Goal: Task Accomplishment & Management: Complete application form

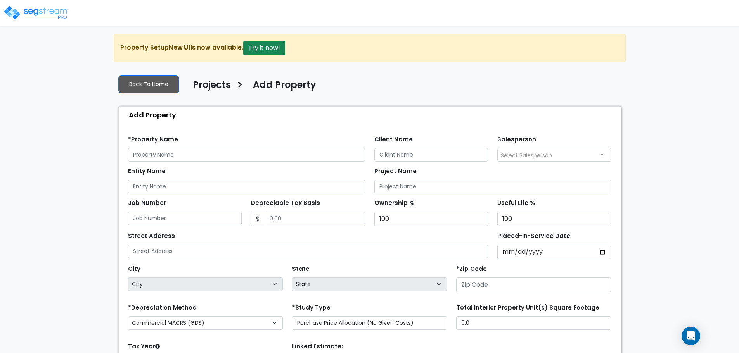
click at [62, 8] on img at bounding box center [36, 13] width 66 height 16
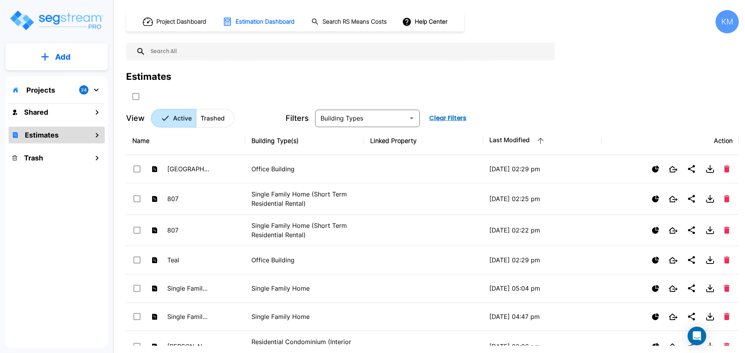
click at [98, 89] on icon "mailbox folders" at bounding box center [96, 90] width 5 height 3
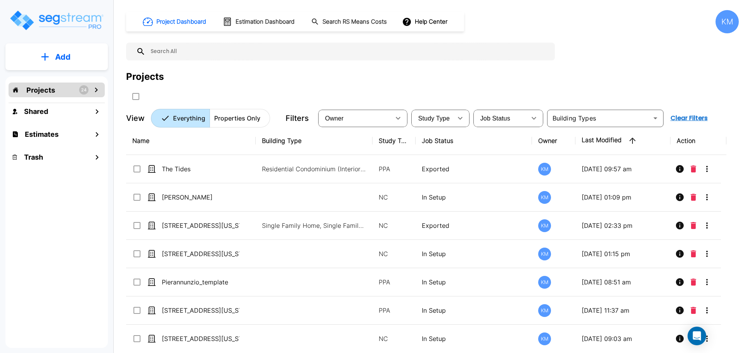
click at [60, 57] on p "Add" at bounding box center [63, 57] width 16 height 12
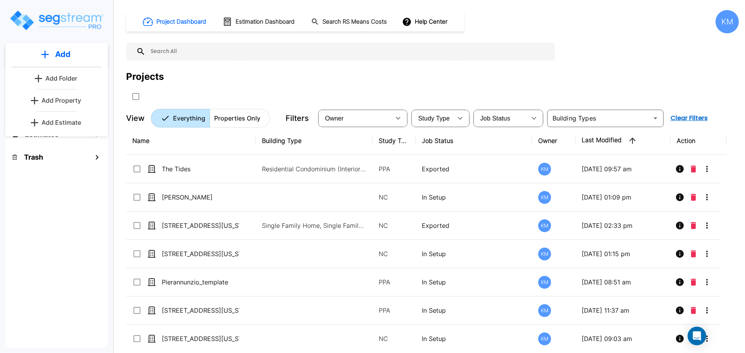
click at [67, 94] on link "Add Property" at bounding box center [56, 101] width 57 height 16
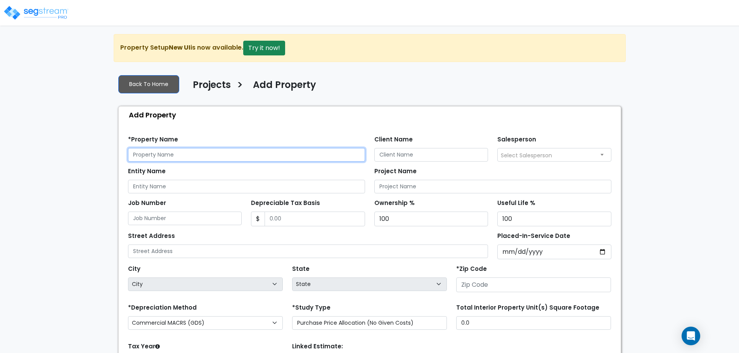
drag, startPoint x: 232, startPoint y: 155, endPoint x: 237, endPoint y: 155, distance: 5.4
click at [233, 155] on input "text" at bounding box center [246, 155] width 237 height 14
type input "Lafferty Lane"
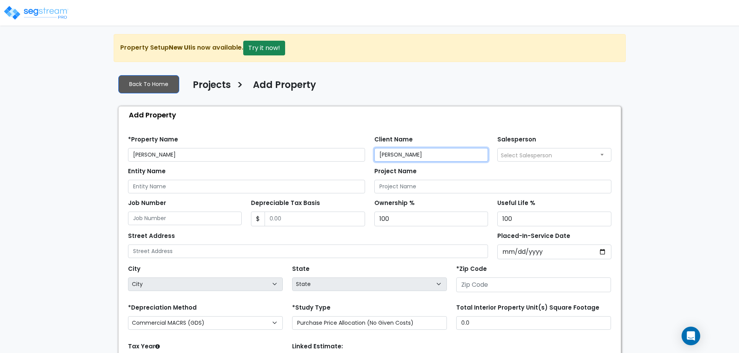
type input "Jeff Garrison"
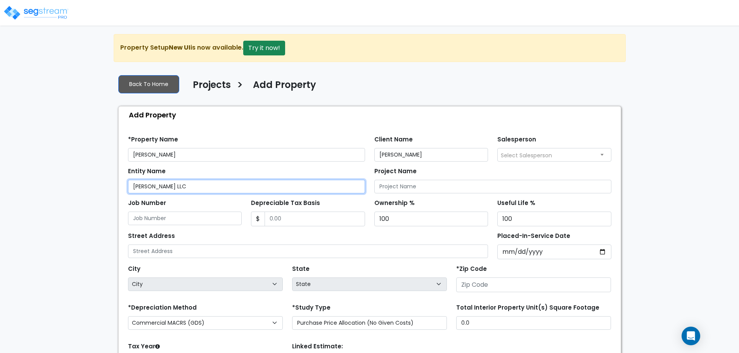
type input "Lafferty LLC"
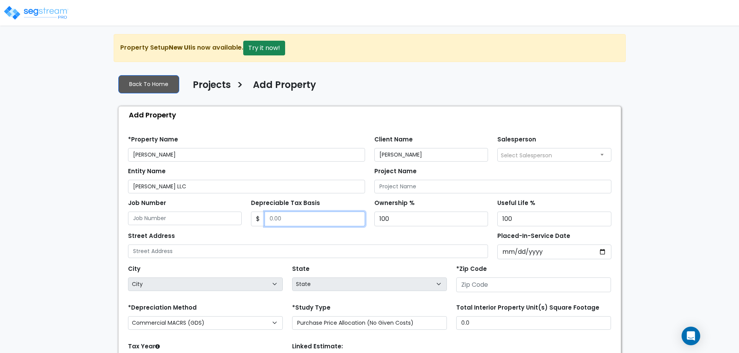
click at [303, 217] on input "Depreciable Tax Basis" at bounding box center [315, 219] width 100 height 15
type input "1,254,699.69"
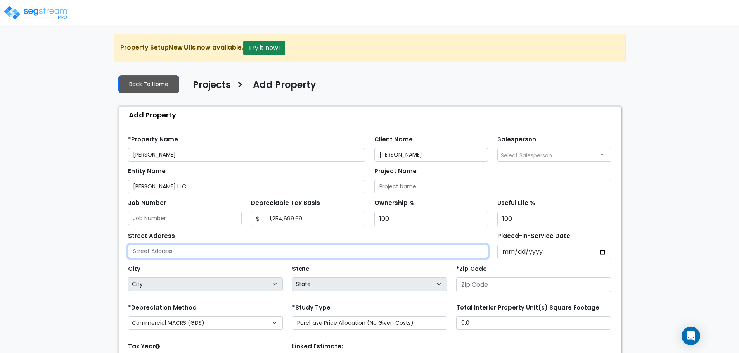
click at [261, 249] on input "text" at bounding box center [308, 252] width 360 height 14
type input "110 Lafferty Lane"
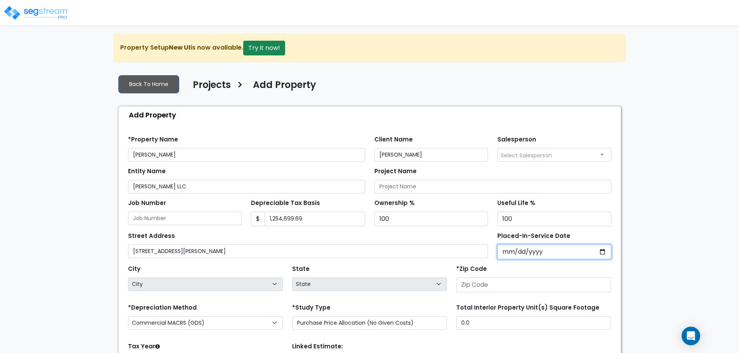
type input "0002-12-01"
select select "2"
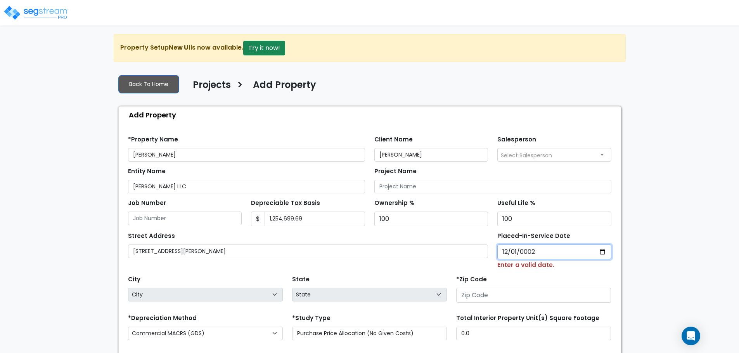
type input "0020-12-01"
select select "20"
type input "0202-12-01"
select select "202"
type input "2024-12-01"
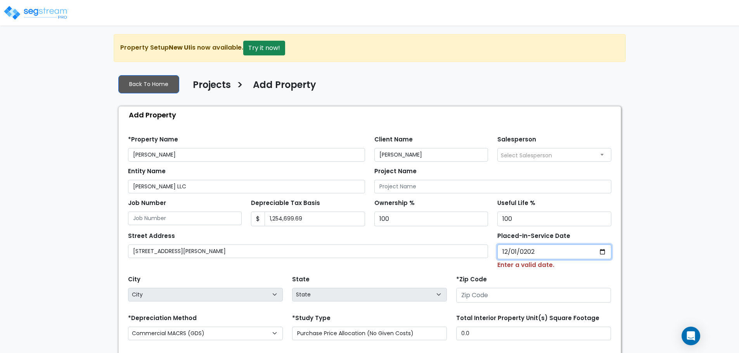
select select "2024"
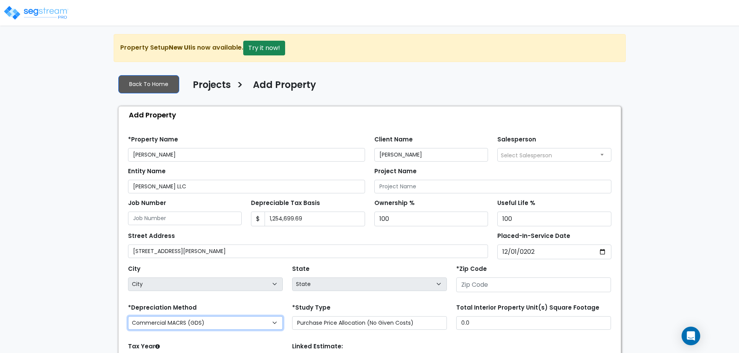
select select "National Average"
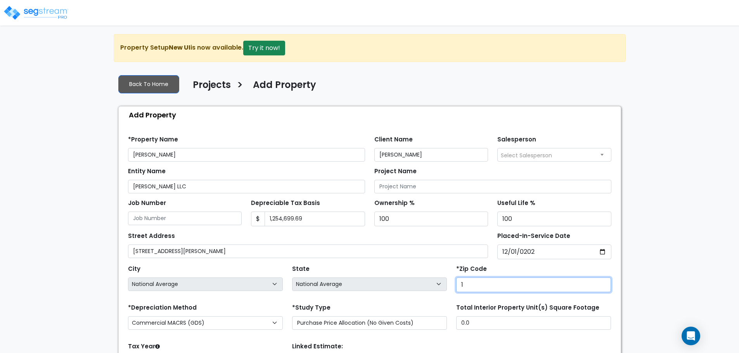
type input "19"
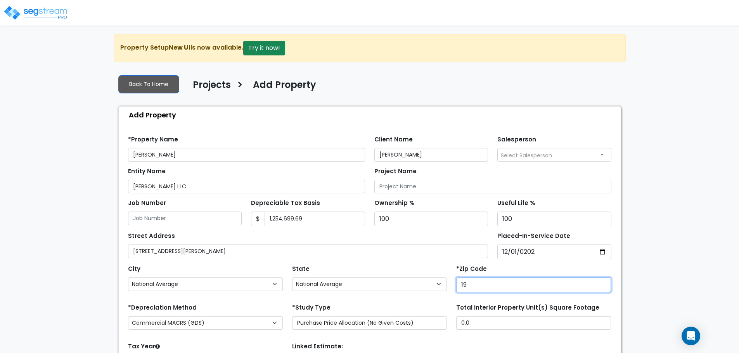
select select "PA"
type input "19904"
select select "DE"
type input "19904"
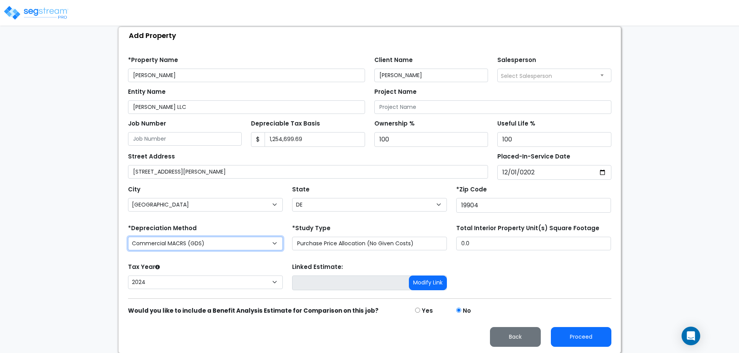
scroll to position [80, 0]
click at [260, 238] on select "Commercial MACRS (GDS) Residential Rental MACRS (GDS) Commercial MACRS (GDS) QIP" at bounding box center [205, 244] width 155 height 14
click at [128, 237] on select "Commercial MACRS (GDS) Residential Rental MACRS (GDS) Commercial MACRS (GDS) QIP" at bounding box center [205, 244] width 155 height 14
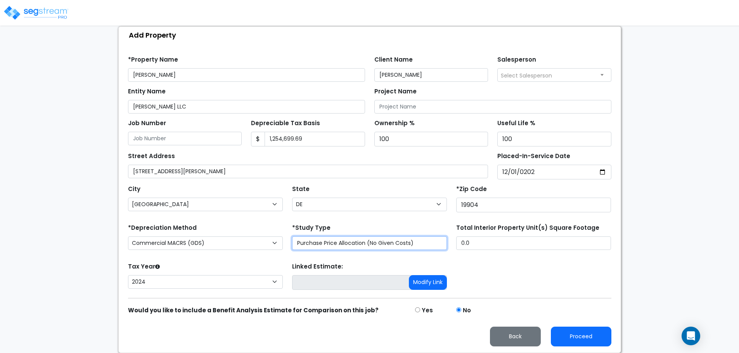
click at [368, 239] on select "Purchase Price Allocation (No Given Costs) New Construction / Reno / TI's (Give…" at bounding box center [369, 244] width 155 height 14
select select "NEW"
click at [292, 237] on select "Purchase Price Allocation (No Given Costs) New Construction / Reno / TI's (Give…" at bounding box center [369, 244] width 155 height 14
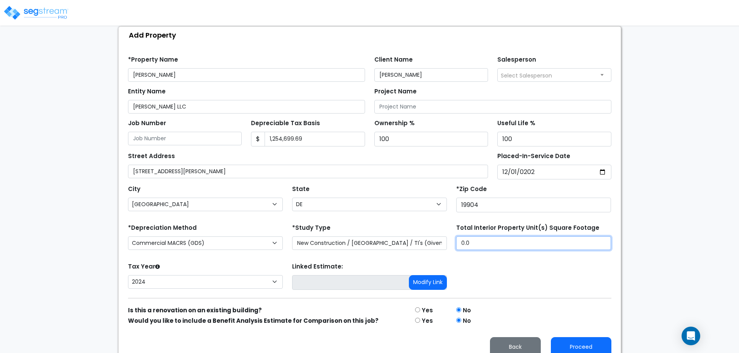
click at [488, 248] on input "0.0" at bounding box center [533, 244] width 155 height 14
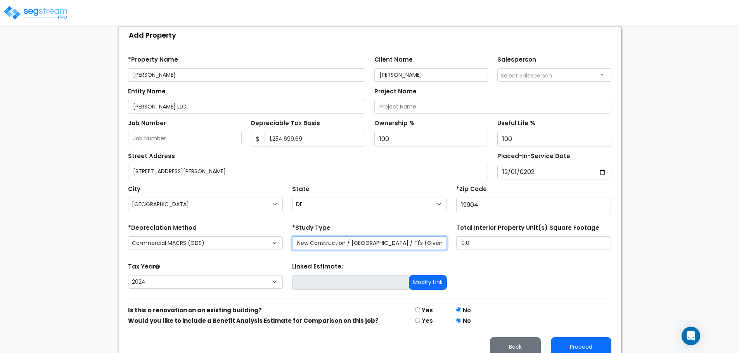
click at [421, 243] on select "Purchase Price Allocation (No Given Costs) New Construction / Reno / TI's (Give…" at bounding box center [369, 244] width 155 height 14
click at [292, 237] on select "Purchase Price Allocation (No Given Costs) New Construction / Reno / TI's (Give…" at bounding box center [369, 244] width 155 height 14
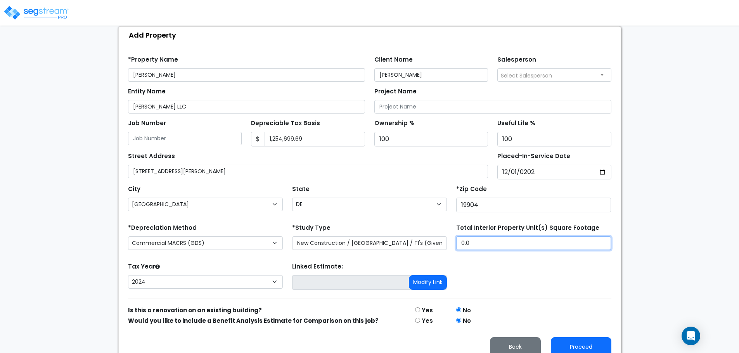
click at [486, 246] on input "0.0" at bounding box center [533, 244] width 155 height 14
drag, startPoint x: 484, startPoint y: 242, endPoint x: 453, endPoint y: 246, distance: 31.7
click at [453, 246] on div "Total Interior Property Unit(s) Square Footage 0.0" at bounding box center [534, 237] width 164 height 31
click at [505, 240] on input "0.0" at bounding box center [533, 244] width 155 height 14
drag, startPoint x: 505, startPoint y: 240, endPoint x: 451, endPoint y: 237, distance: 54.0
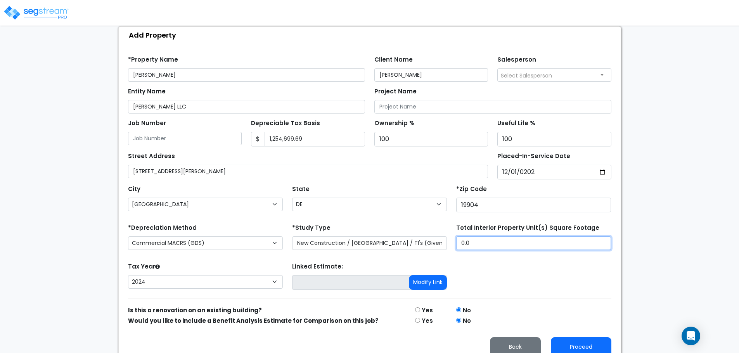
click at [456, 243] on div "Total Interior Property Unit(s) Square Footage 0.0" at bounding box center [534, 237] width 164 height 31
type input "17,400"
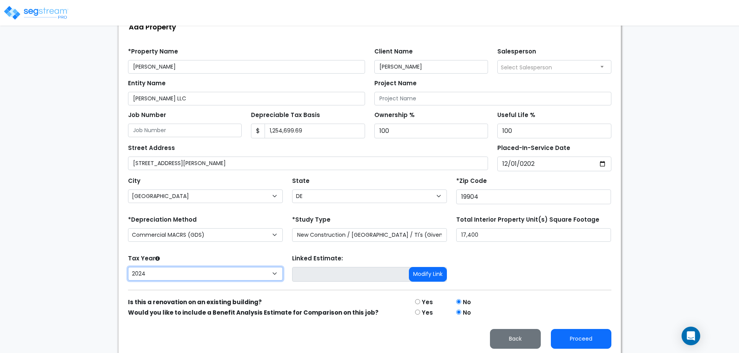
scroll to position [90, 0]
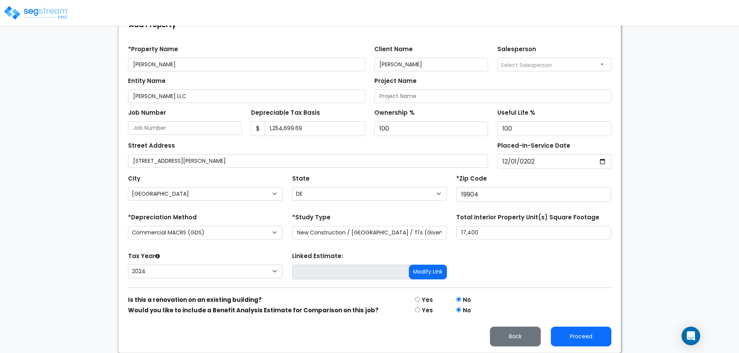
click at [424, 301] on label "Yes" at bounding box center [427, 300] width 11 height 9
click at [418, 300] on input "radio" at bounding box center [417, 299] width 5 height 5
radio input "true"
click at [460, 298] on input "radio" at bounding box center [458, 299] width 5 height 5
radio input "true"
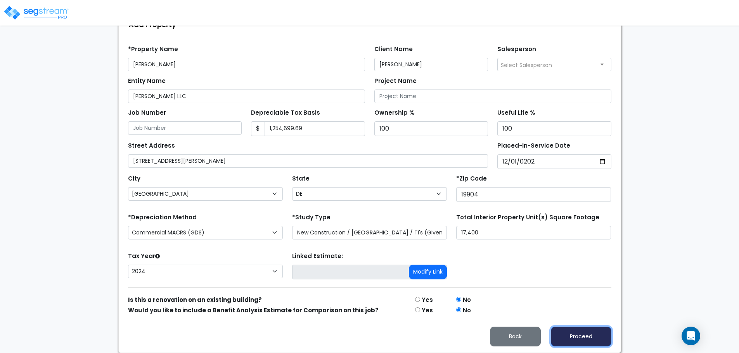
click at [575, 331] on button "Proceed" at bounding box center [581, 337] width 61 height 20
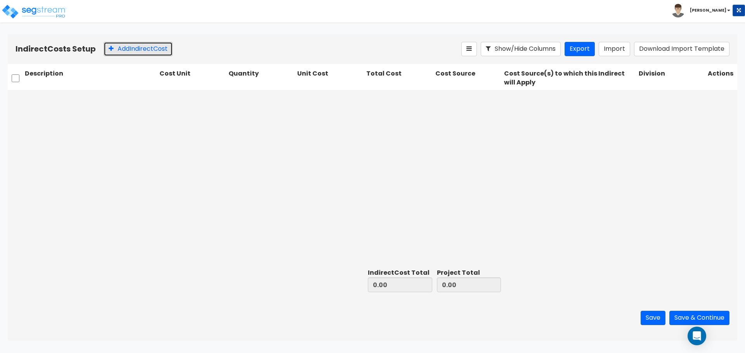
click at [127, 50] on button "Add Indirect Cost" at bounding box center [138, 49] width 69 height 14
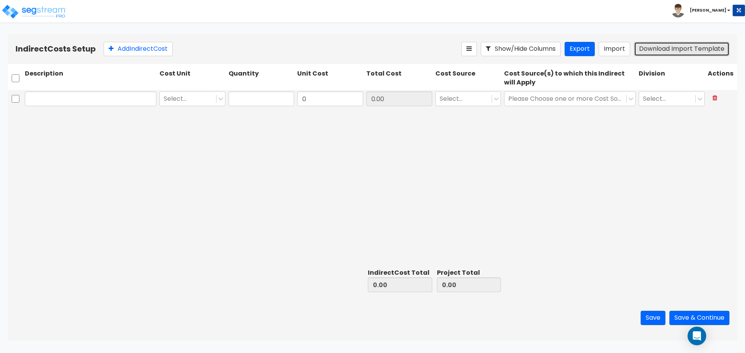
click at [668, 50] on button "Download Import Template" at bounding box center [681, 49] width 95 height 14
click at [219, 99] on icon at bounding box center [221, 99] width 8 height 8
click at [220, 97] on icon at bounding box center [221, 99] width 8 height 8
click at [287, 47] on div "Add Indirect Cost" at bounding box center [283, 49] width 358 height 14
click at [222, 101] on icon at bounding box center [221, 99] width 8 height 8
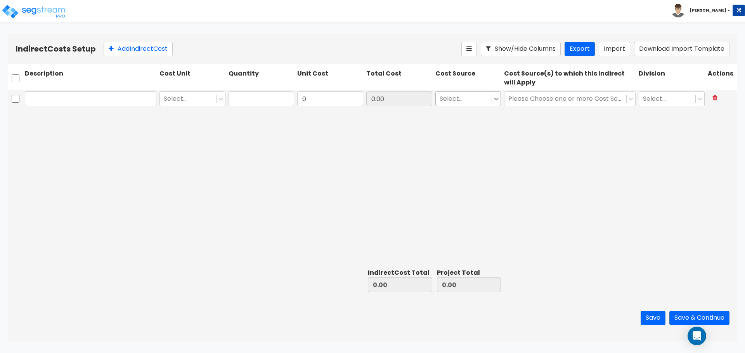
click at [498, 98] on icon at bounding box center [496, 99] width 8 height 8
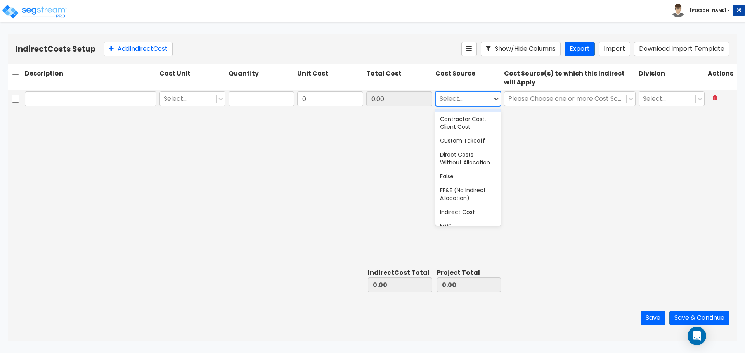
scroll to position [129, 0]
click at [483, 95] on div at bounding box center [464, 99] width 48 height 10
click at [492, 99] on div at bounding box center [496, 99] width 9 height 9
click at [476, 118] on div "Client Cost" at bounding box center [468, 118] width 66 height 14
click at [483, 97] on div "Client Cost" at bounding box center [460, 99] width 48 height 14
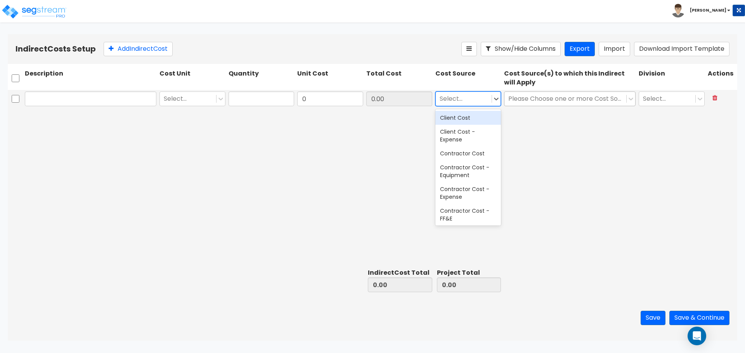
click at [597, 96] on div at bounding box center [565, 99] width 114 height 10
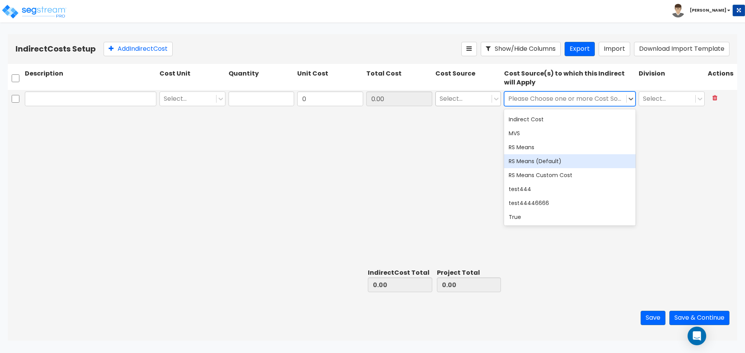
scroll to position [0, 0]
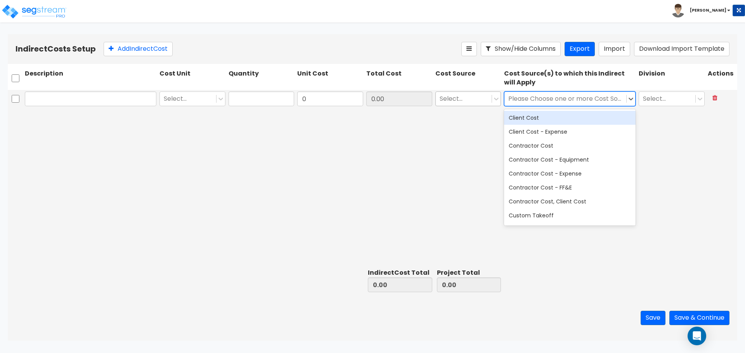
click at [448, 127] on div "Select... 0 0.00 Select... 19 results available. Use Up and Down to choose opti…" at bounding box center [372, 178] width 729 height 176
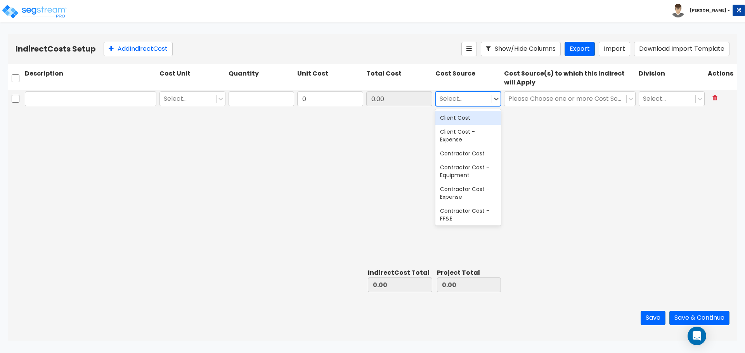
click at [478, 101] on div at bounding box center [464, 99] width 48 height 10
click at [476, 118] on div "Client Cost" at bounding box center [468, 118] width 66 height 14
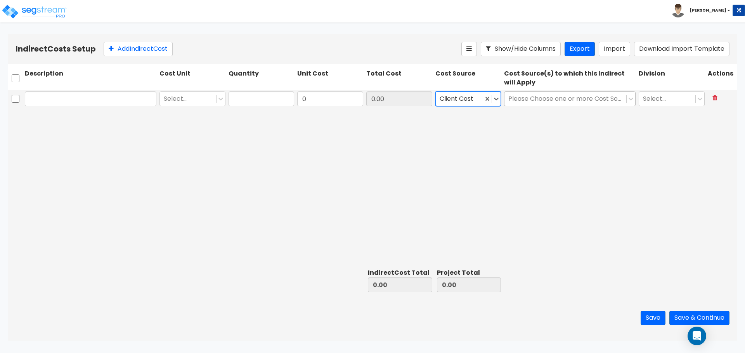
click at [559, 93] on div "Please Choose one or more Cost Sources" at bounding box center [565, 99] width 122 height 14
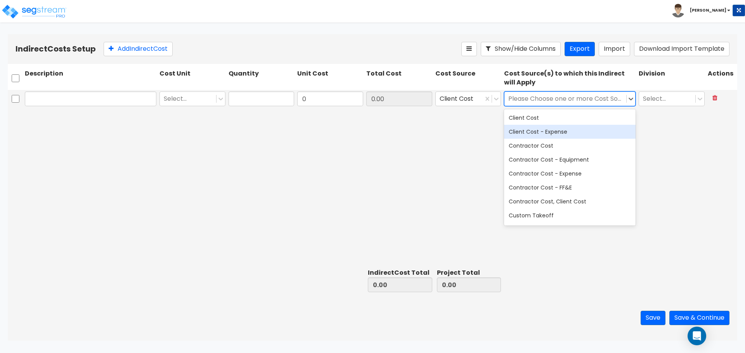
click at [445, 146] on div "Select... 0 0.00 Client Cost 19 results available. Use Up and Down to choose op…" at bounding box center [372, 178] width 729 height 176
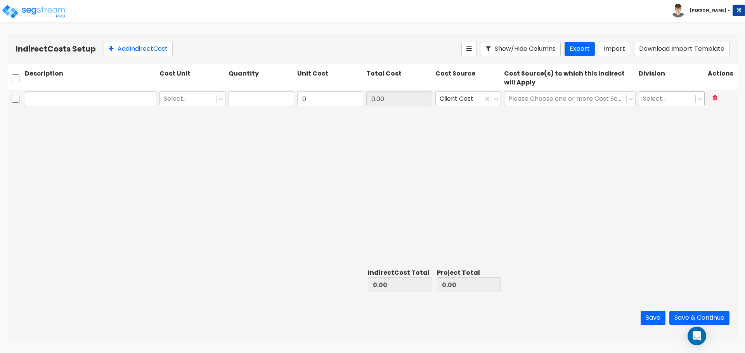
click at [663, 100] on div at bounding box center [667, 99] width 48 height 10
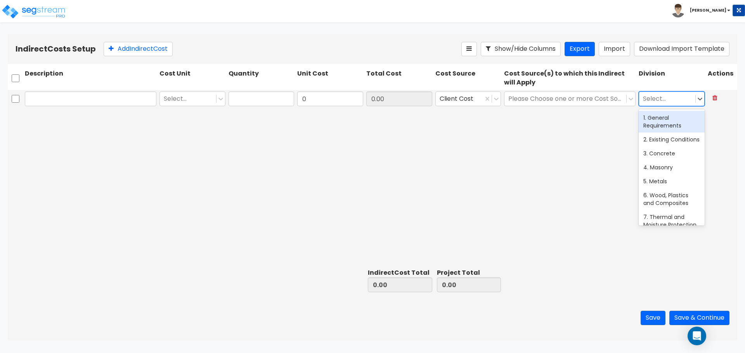
click at [682, 120] on div "1. General Requirements" at bounding box center [672, 122] width 66 height 22
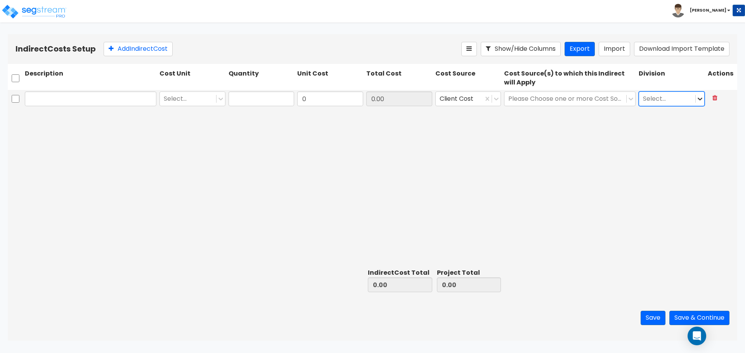
click at [700, 98] on icon at bounding box center [700, 99] width 8 height 8
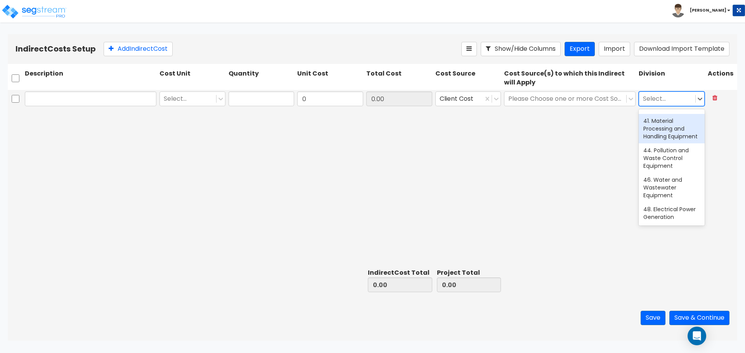
click at [670, 95] on div at bounding box center [667, 99] width 48 height 10
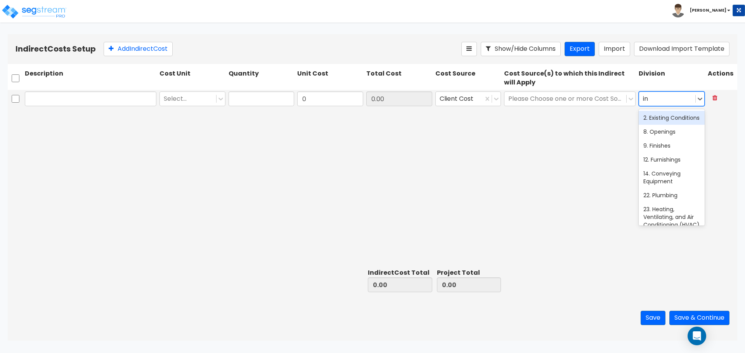
type input "i"
click at [670, 123] on div "1. General Requirements" at bounding box center [672, 122] width 66 height 22
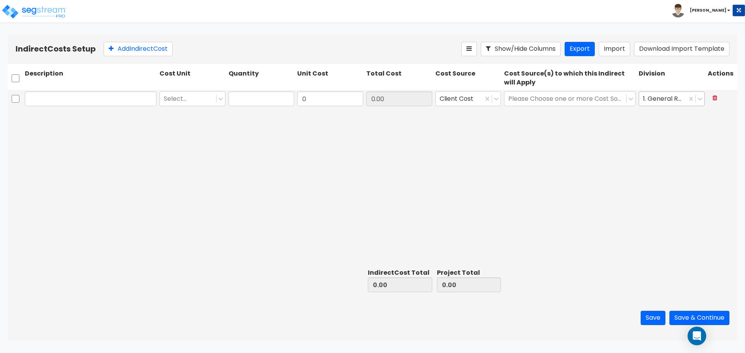
click at [684, 102] on div "1. General Requirements" at bounding box center [663, 99] width 48 height 14
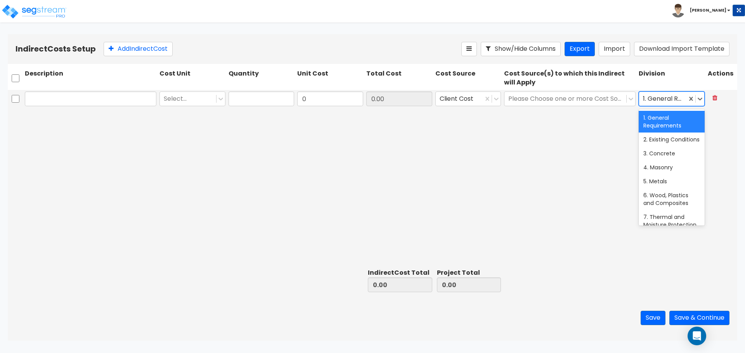
click at [582, 147] on div "Select... 0 0.00 Client Cost Please Choose one or more Cost Sources 30 results …" at bounding box center [372, 178] width 729 height 176
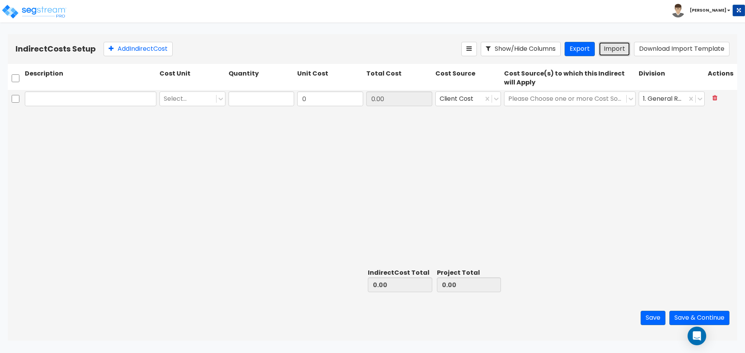
click at [609, 49] on button "Import" at bounding box center [614, 49] width 31 height 14
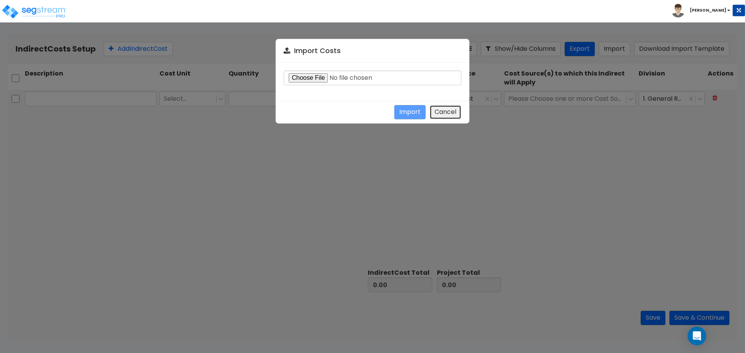
click at [441, 115] on button "Cancel" at bounding box center [445, 112] width 32 height 14
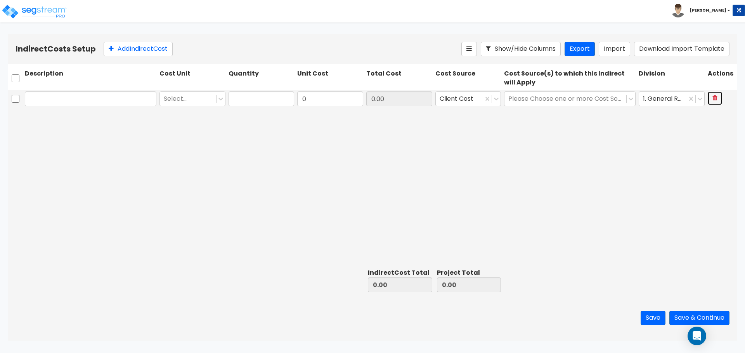
drag, startPoint x: 711, startPoint y: 102, endPoint x: 715, endPoint y: 100, distance: 4.1
click at [711, 102] on button at bounding box center [715, 99] width 14 height 14
click at [613, 45] on button "Import" at bounding box center [614, 49] width 31 height 14
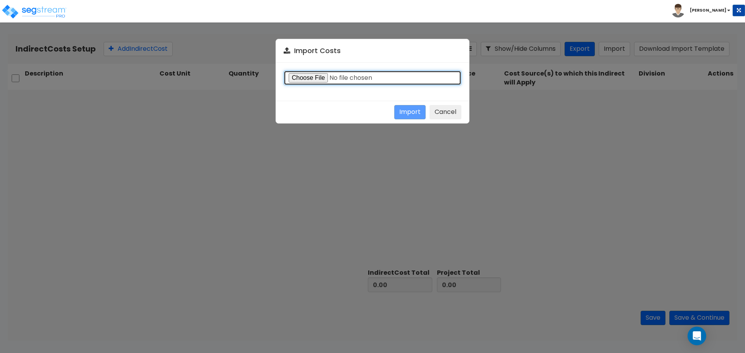
click at [318, 73] on input "file" at bounding box center [373, 78] width 178 height 15
type input "C:\fakepath\Indirect costs import template.csv"
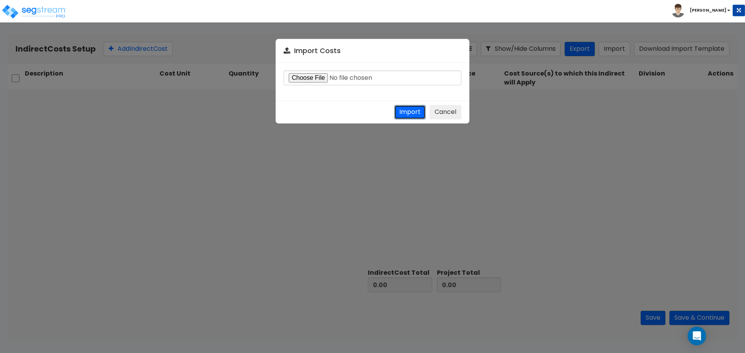
click at [424, 111] on button "Import" at bounding box center [409, 112] width 31 height 14
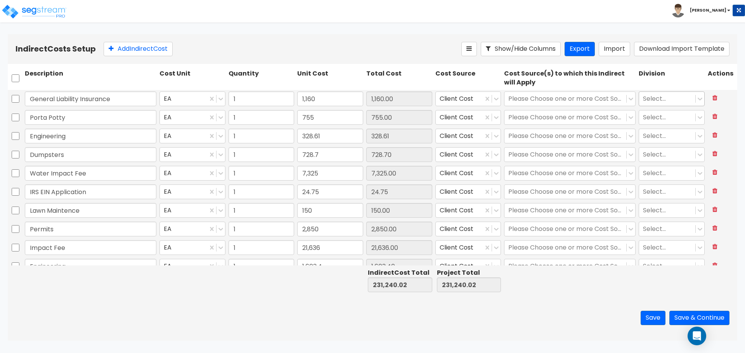
click at [668, 101] on div at bounding box center [667, 99] width 48 height 10
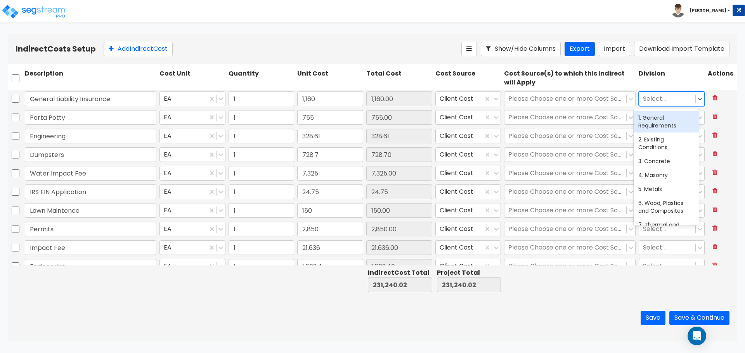
click at [674, 96] on div at bounding box center [667, 99] width 48 height 10
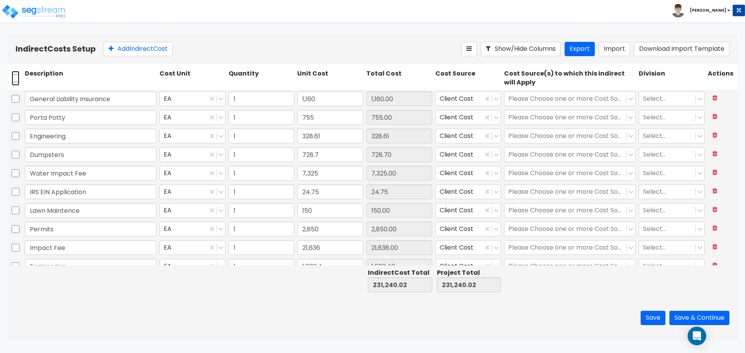
click at [12, 80] on input "checkbox" at bounding box center [16, 78] width 8 height 15
checkbox input "true"
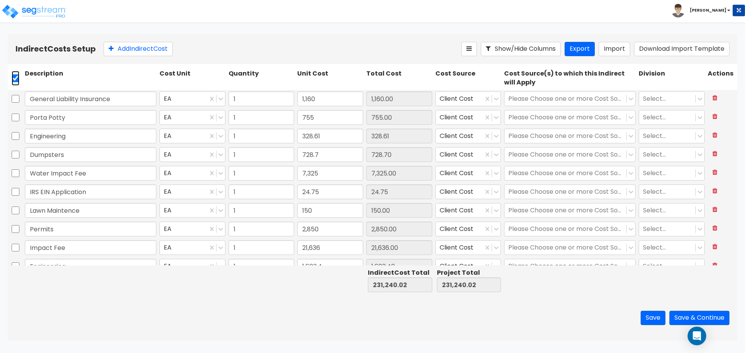
checkbox input "true"
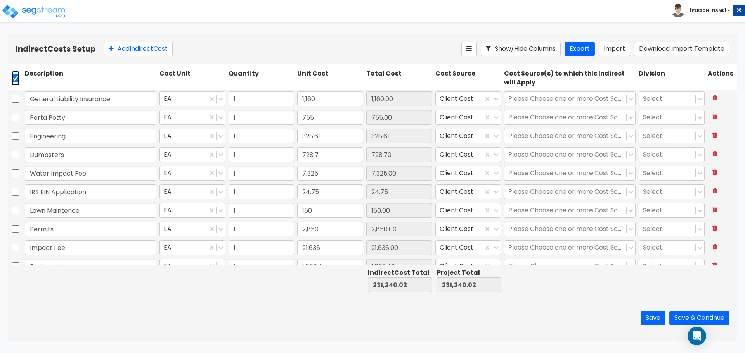
checkbox input "true"
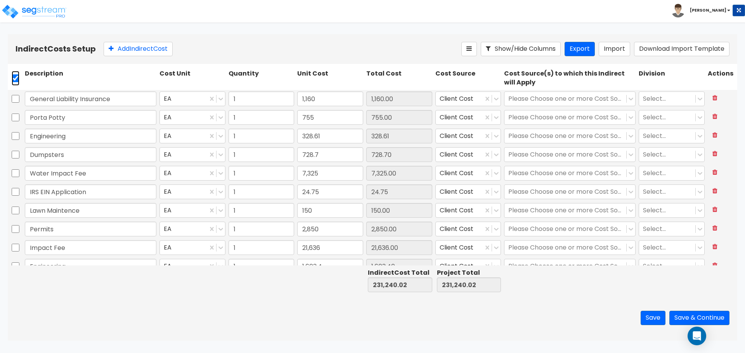
checkbox input "true"
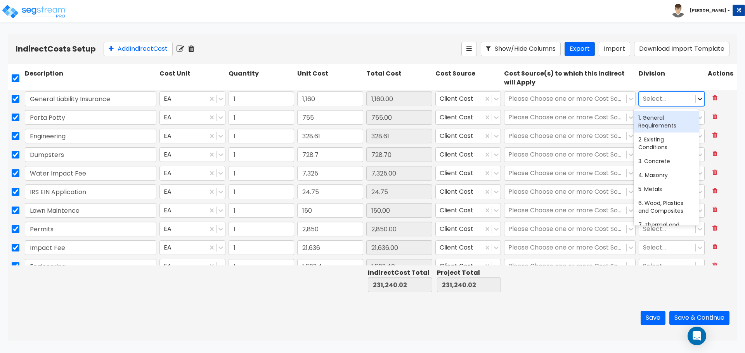
click at [696, 101] on icon at bounding box center [700, 99] width 8 height 8
click at [681, 118] on div "1. General Requirements" at bounding box center [665, 122] width 65 height 22
click at [19, 77] on input "checkbox" at bounding box center [16, 78] width 8 height 15
checkbox input "false"
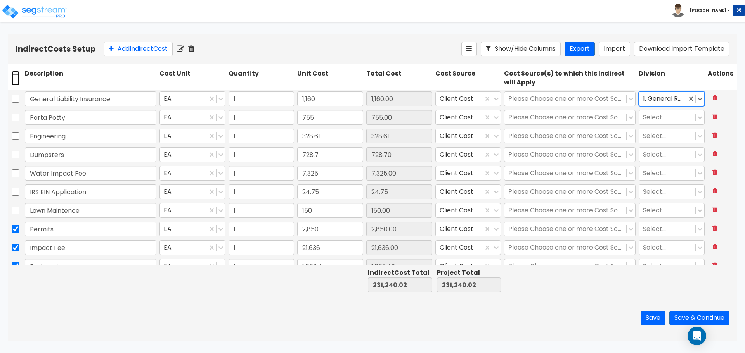
checkbox input "false"
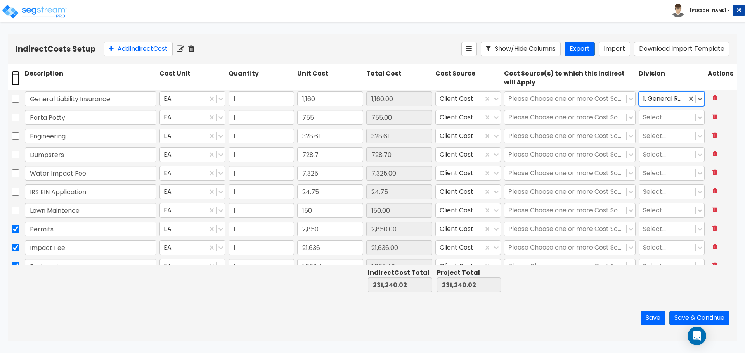
checkbox input "false"
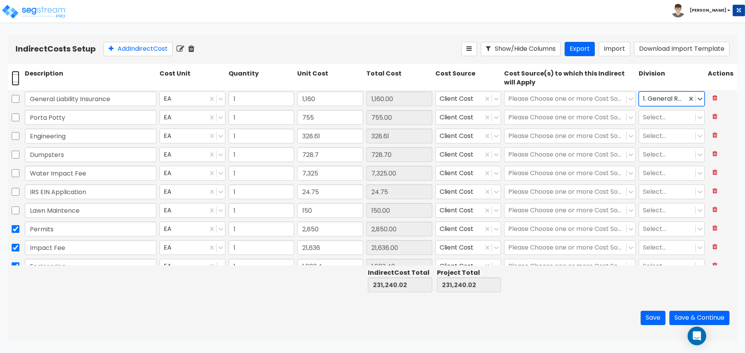
checkbox input "false"
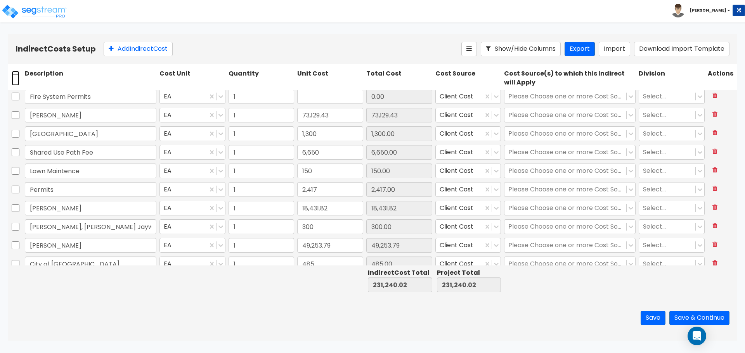
scroll to position [402, 0]
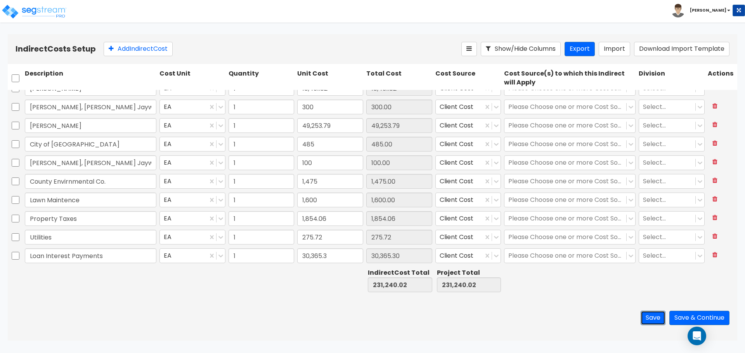
click at [642, 312] on button "Save" at bounding box center [652, 318] width 25 height 14
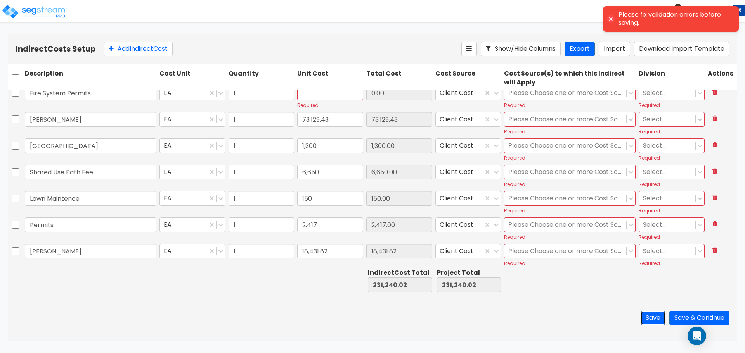
scroll to position [281, 0]
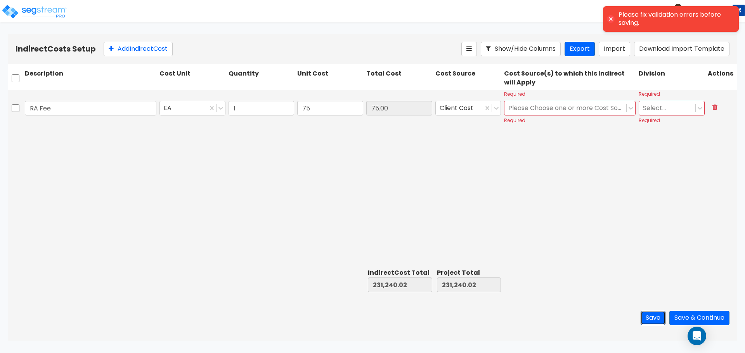
type input "1"
type input "1,160"
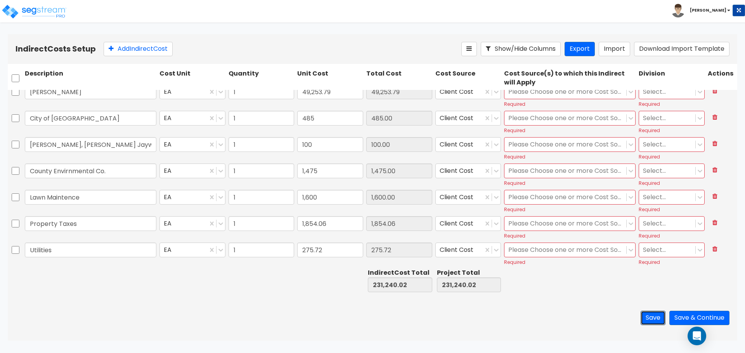
scroll to position [642, 0]
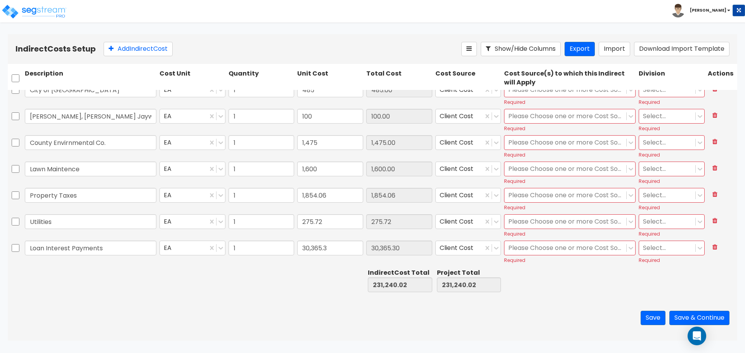
click at [20, 74] on div at bounding box center [16, 78] width 16 height 21
click at [17, 81] on input "checkbox" at bounding box center [16, 78] width 8 height 15
checkbox input "true"
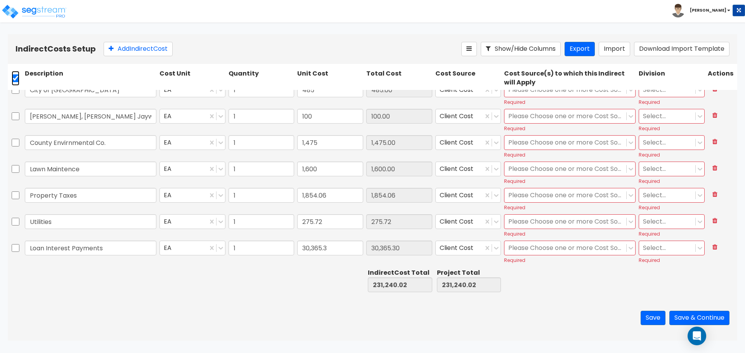
checkbox input "true"
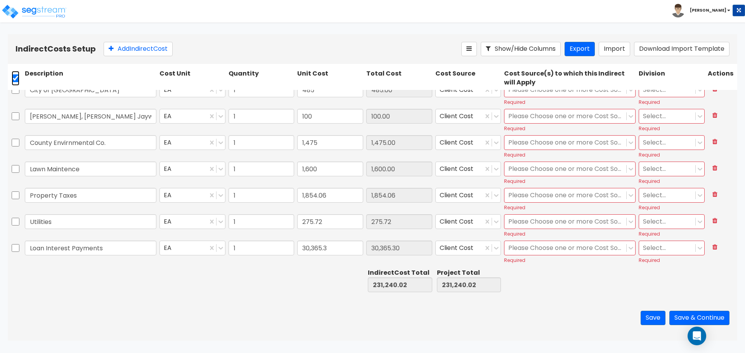
checkbox input "true"
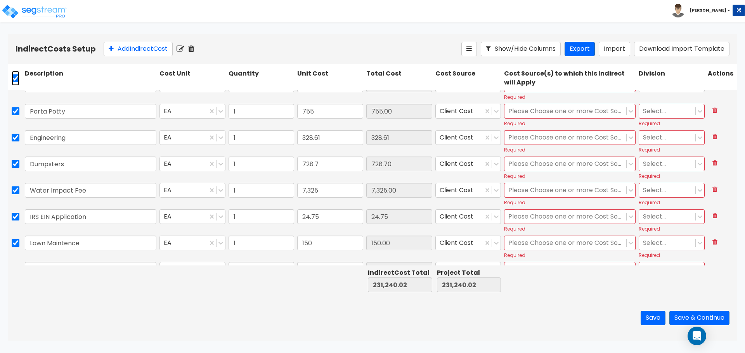
scroll to position [0, 0]
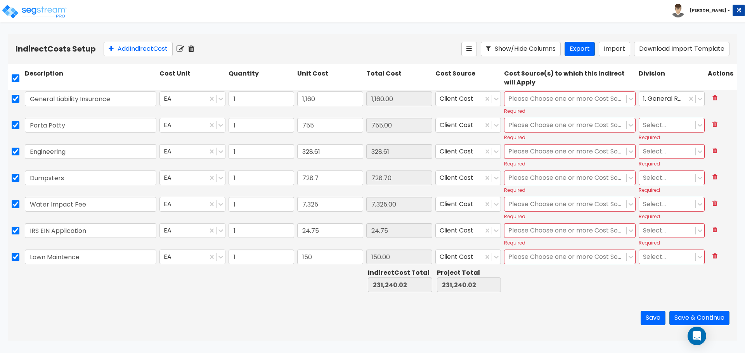
click at [193, 48] on icon at bounding box center [191, 49] width 6 height 8
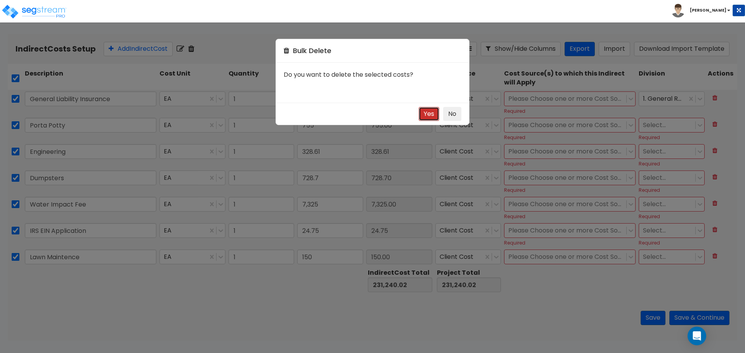
click at [428, 115] on button "Yes" at bounding box center [429, 114] width 21 height 14
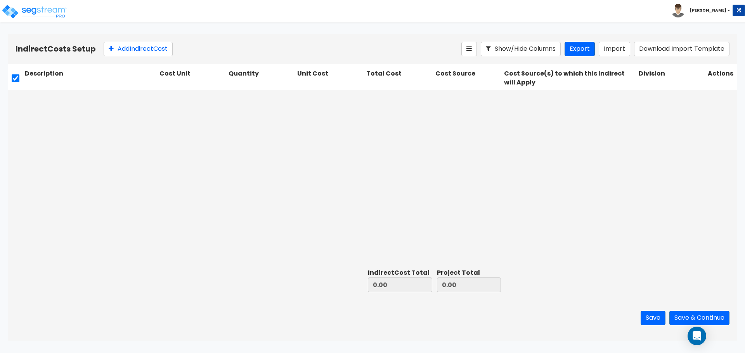
drag, startPoint x: 571, startPoint y: 74, endPoint x: 600, endPoint y: 66, distance: 30.2
click at [577, 73] on div "Cost Source(s) to which this Indirect will Apply" at bounding box center [569, 78] width 135 height 21
click at [149, 46] on button "Add Indirect Cost" at bounding box center [138, 49] width 69 height 14
click at [665, 100] on div at bounding box center [667, 99] width 48 height 10
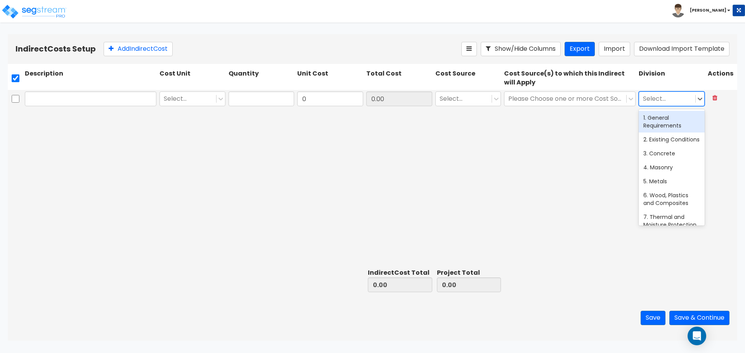
click at [685, 100] on div at bounding box center [667, 99] width 48 height 10
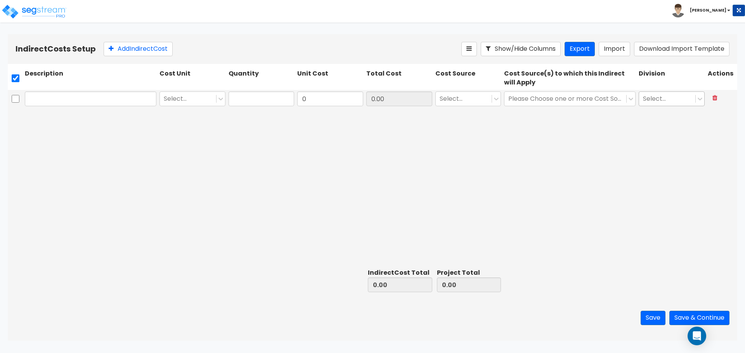
click at [682, 94] on div at bounding box center [667, 99] width 48 height 10
click at [584, 97] on div at bounding box center [565, 99] width 114 height 10
click at [614, 49] on button "Import" at bounding box center [614, 49] width 31 height 14
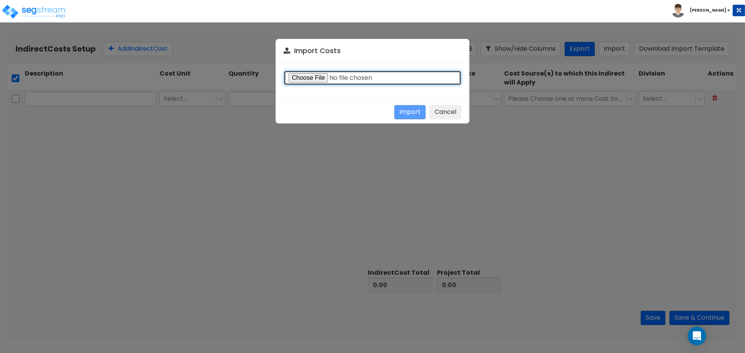
click at [324, 78] on input "file" at bounding box center [373, 78] width 178 height 15
type input "C:\fakepath\Indirect costs import template.csv"
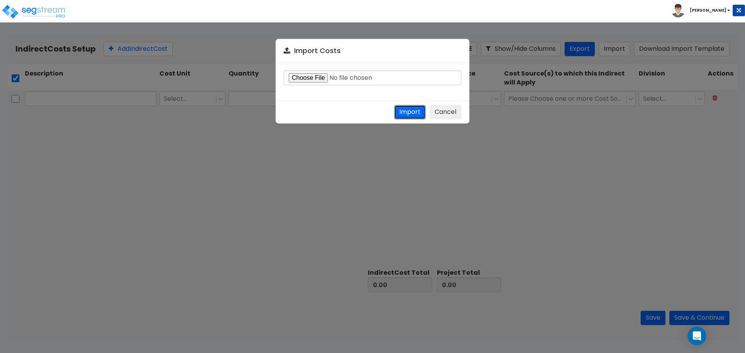
click at [407, 112] on button "Import" at bounding box center [409, 112] width 31 height 14
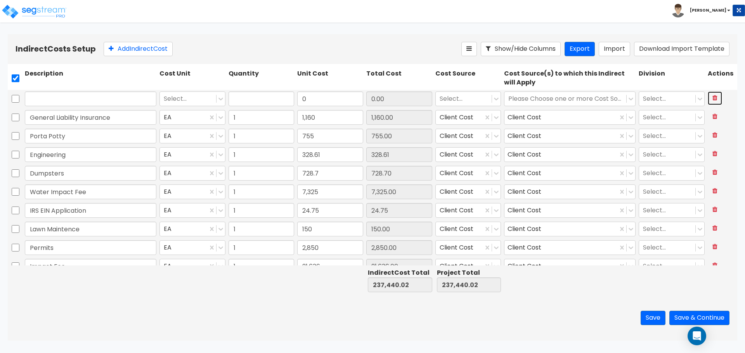
click at [712, 97] on icon at bounding box center [714, 98] width 5 height 6
type input "General Liability Insurance"
type input "1,160.00"
type input "Porta Potty"
type input "755.00"
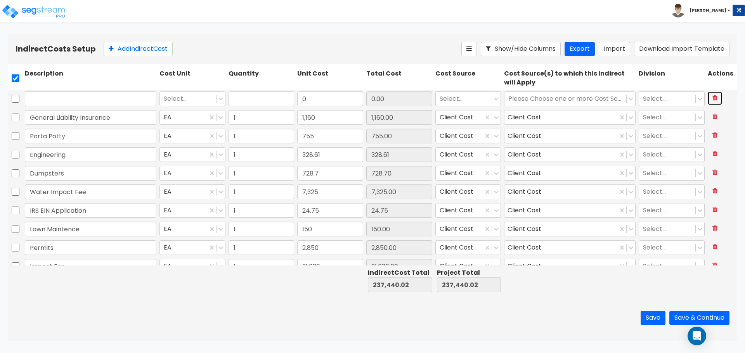
type input "Engineering"
type input "328.61"
type input "Dumpsters"
type input "728.70"
type input "Water Impact Fee"
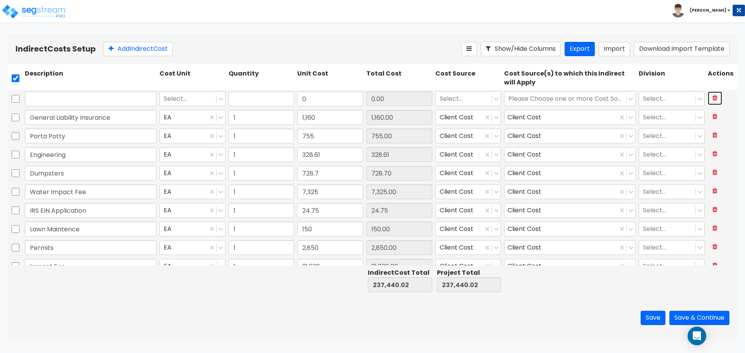
type input "7,325.00"
type input "IRS EIN Application"
type input "24.75"
type input "Lawn Maintence"
type input "150.00"
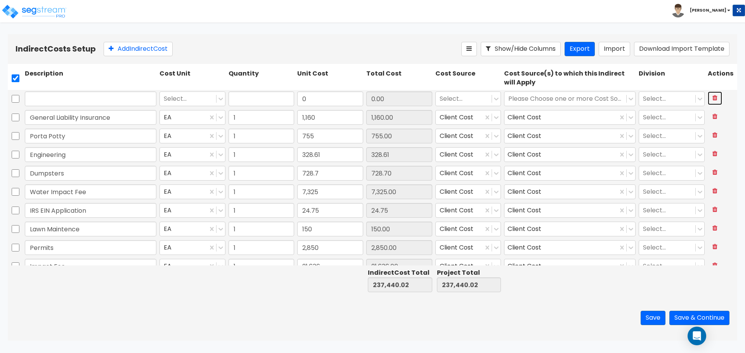
type input "Permits"
type input "2,850.00"
type input "Impact Fee"
type input "21,636.00"
type input "Engineering"
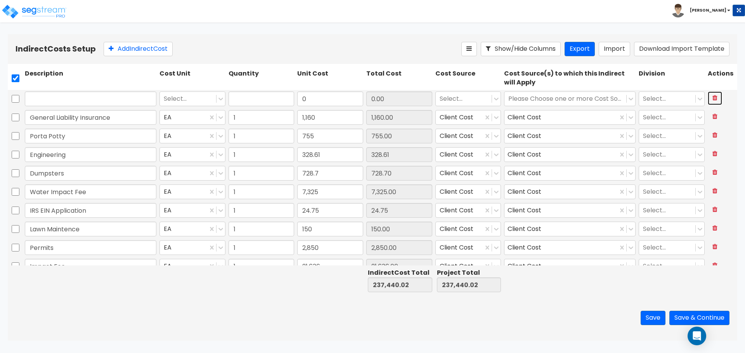
type input "1,603.40"
type input "LLC Fee"
type input "300.00"
type input "RA Fee"
type input "75.00"
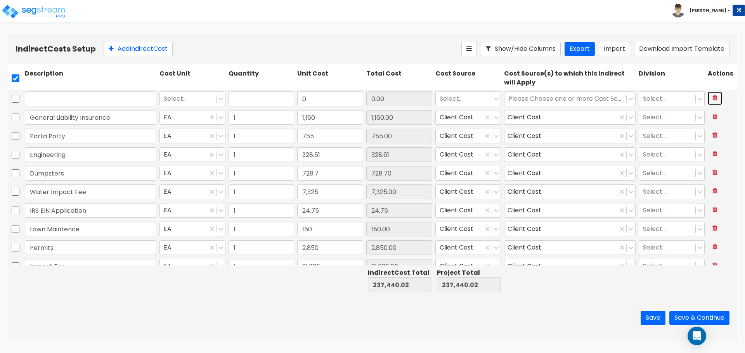
type input "Builders Risk Insurance"
type input "3,488.00"
type input "Envirnmental Site Assessment"
type input "2,950.00"
type input "Dumpsters"
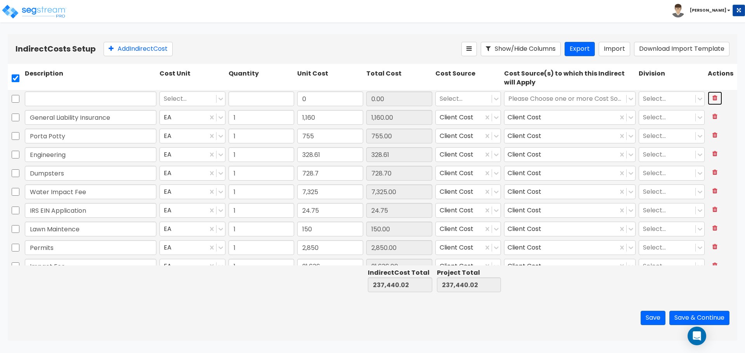
type input "78.44"
type input "1"
type input "1,160"
type input "755"
type input "328.61"
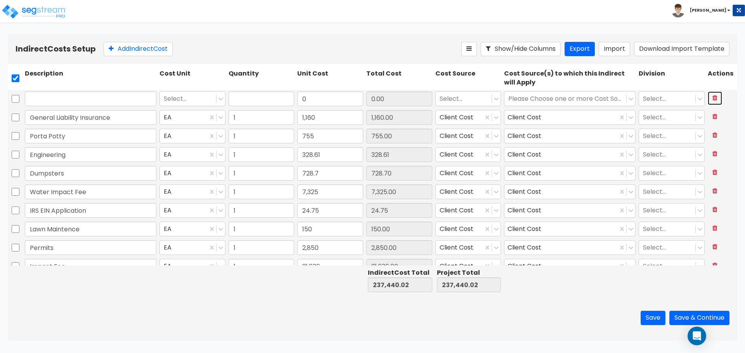
type input "728.7"
type input "7,325"
type input "24.75"
type input "150"
type input "2,850"
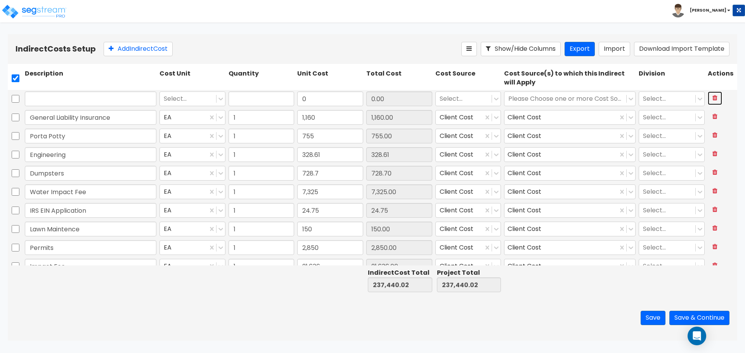
type input "21,636"
type input "1,603.4"
type input "300"
type input "75"
type input "3,488"
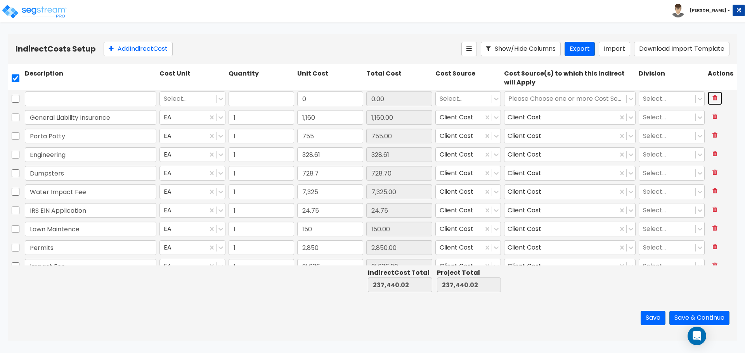
type input "2,950"
type input "78.44"
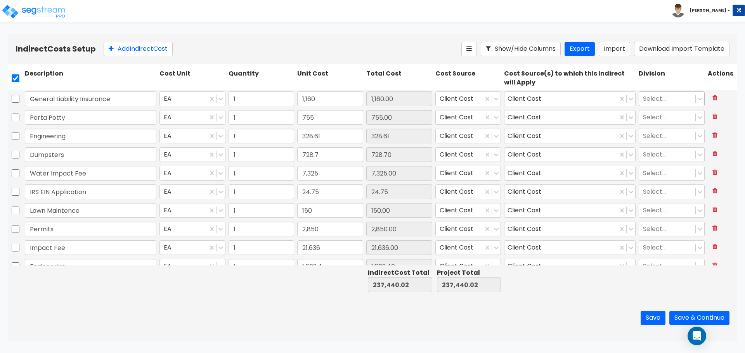
click at [686, 100] on div "Select..." at bounding box center [667, 99] width 56 height 14
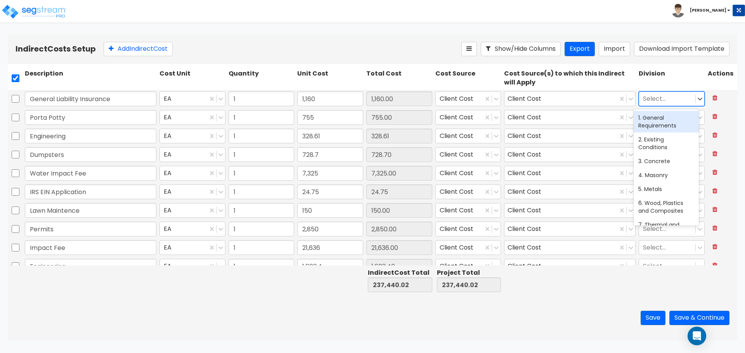
click at [668, 122] on div "1. General Requirements" at bounding box center [665, 122] width 65 height 22
click at [672, 120] on div at bounding box center [667, 118] width 48 height 10
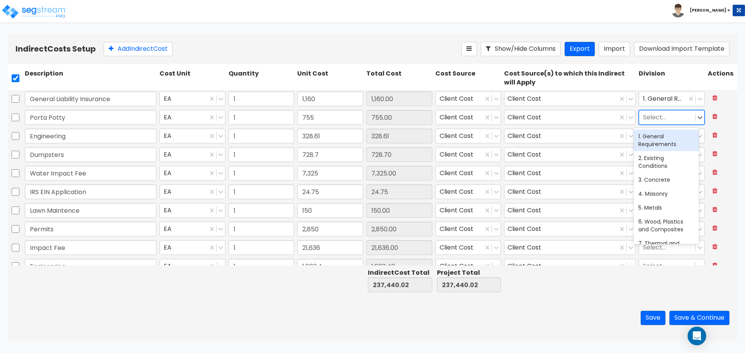
click at [668, 145] on div "1. General Requirements" at bounding box center [665, 141] width 65 height 22
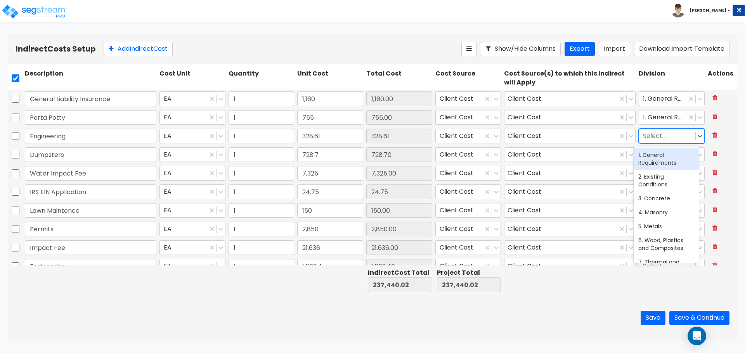
click at [662, 136] on div at bounding box center [667, 136] width 48 height 10
click at [658, 152] on div "1. General Requirements" at bounding box center [665, 159] width 65 height 22
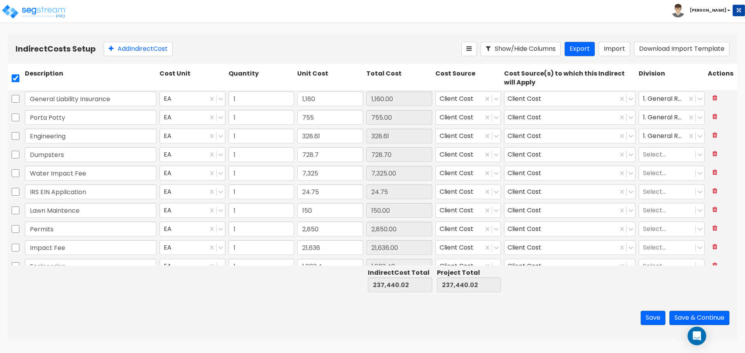
click at [658, 162] on div "Select..." at bounding box center [671, 155] width 69 height 18
click at [655, 158] on div at bounding box center [667, 155] width 48 height 10
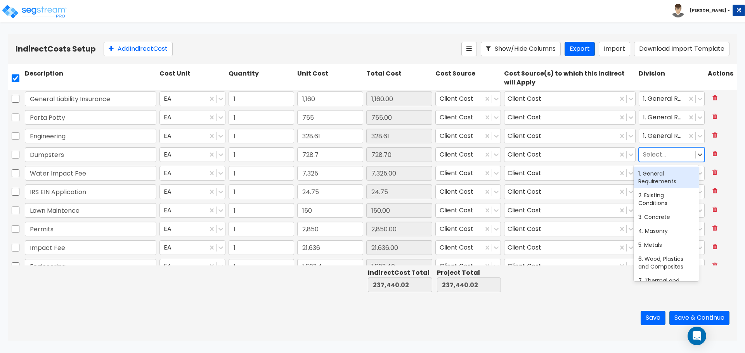
click at [657, 175] on div "1. General Requirements" at bounding box center [665, 178] width 65 height 22
click at [659, 178] on div at bounding box center [667, 173] width 48 height 10
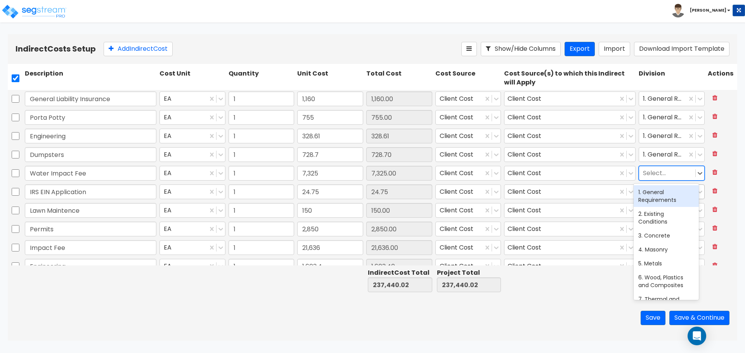
click at [664, 193] on div "1. General Requirements" at bounding box center [665, 196] width 65 height 22
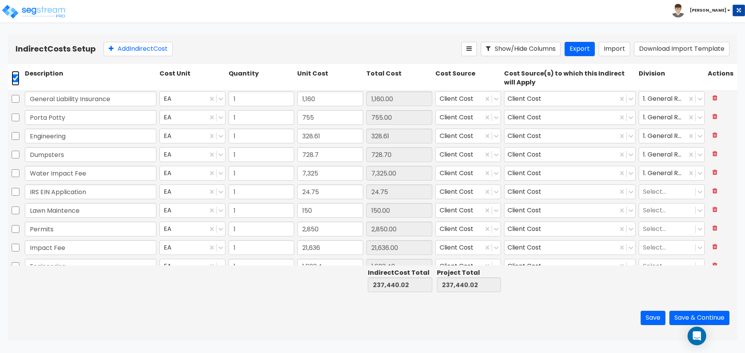
click at [16, 74] on input "checkbox" at bounding box center [16, 78] width 8 height 15
checkbox input "true"
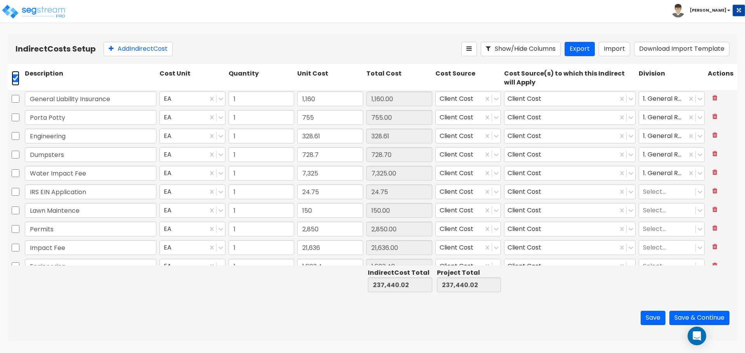
checkbox input "true"
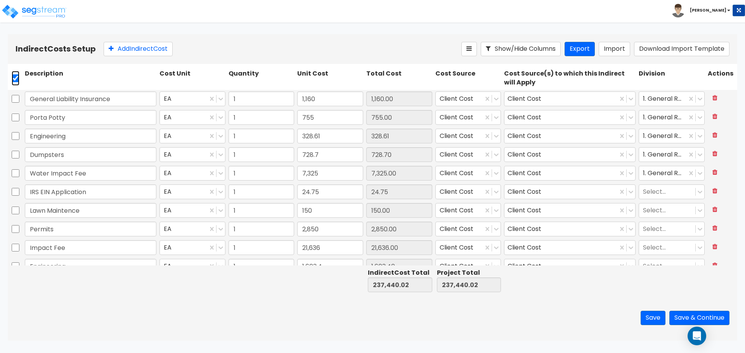
checkbox input "true"
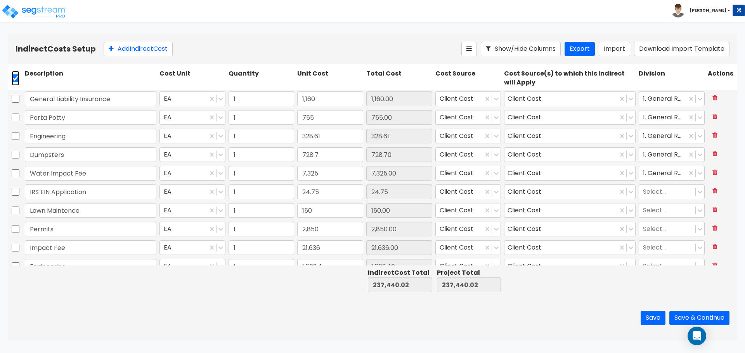
checkbox input "true"
click at [184, 49] on icon at bounding box center [181, 49] width 8 height 8
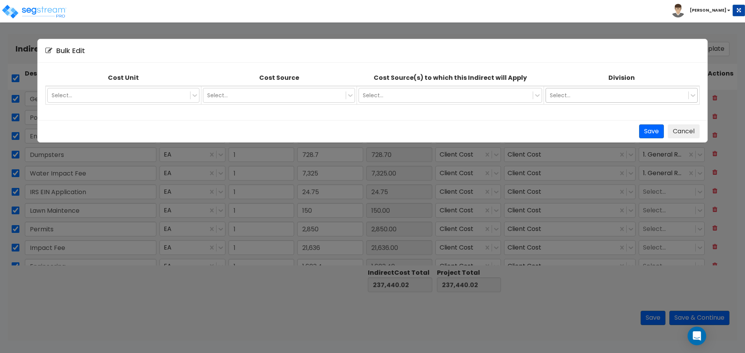
click at [595, 101] on div "Select..." at bounding box center [617, 95] width 142 height 12
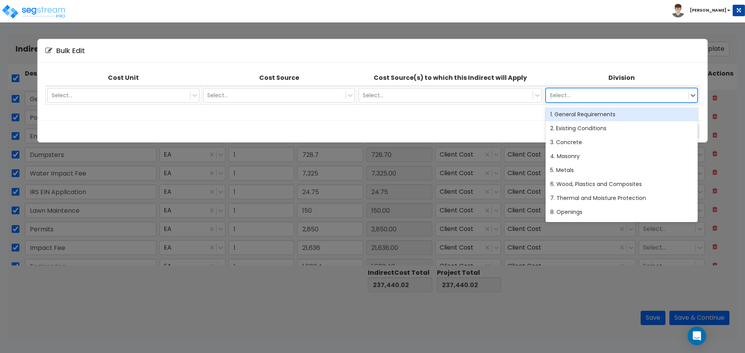
click at [609, 115] on div "1. General Requirements" at bounding box center [621, 114] width 152 height 14
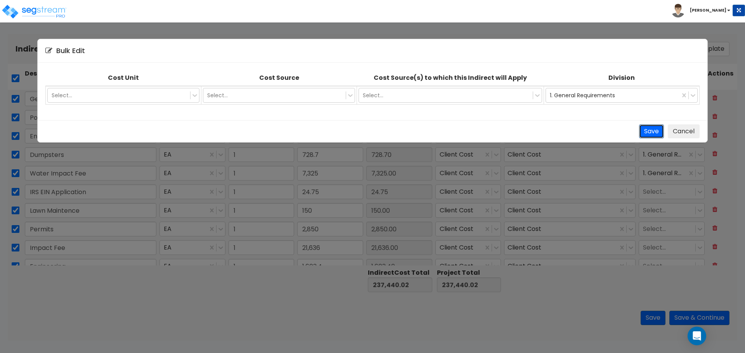
click at [650, 132] on button "Save" at bounding box center [651, 132] width 25 height 14
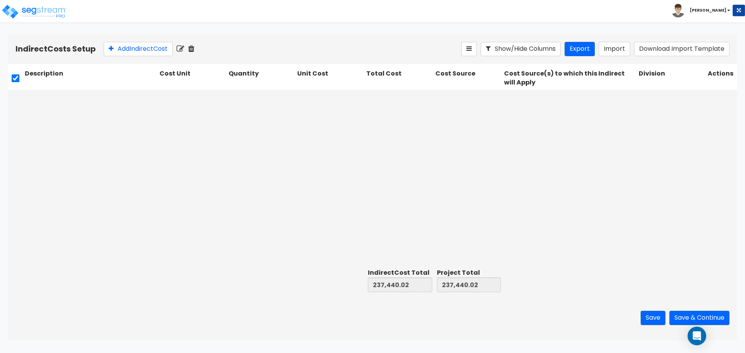
scroll to position [402, 0]
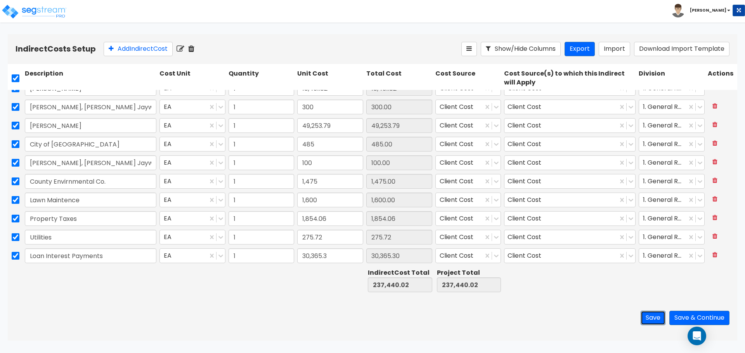
click at [643, 315] on button "Save" at bounding box center [652, 318] width 25 height 14
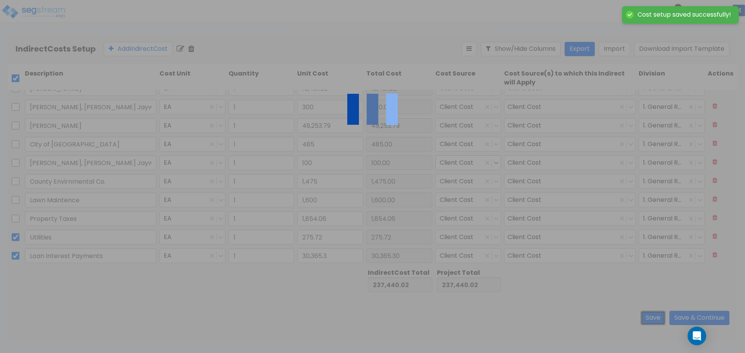
checkbox input "false"
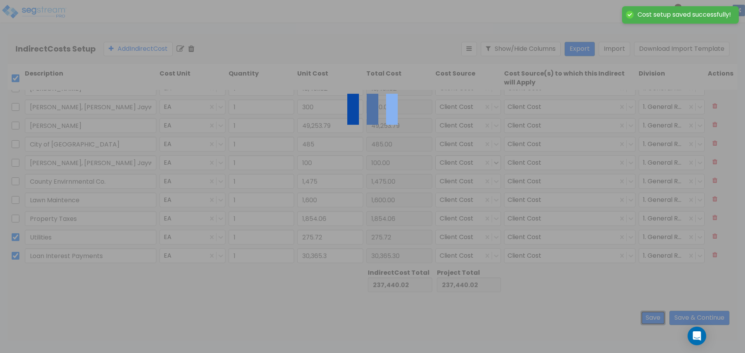
checkbox input "false"
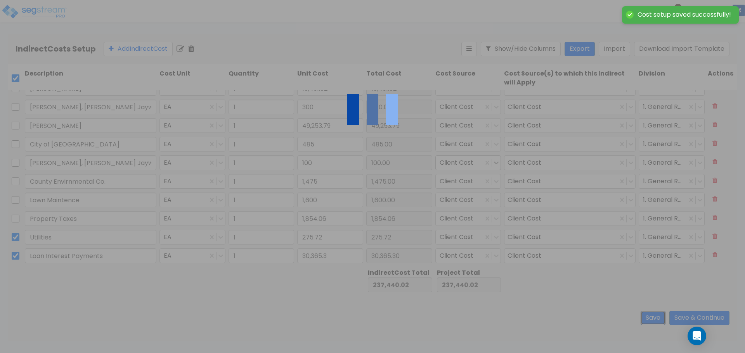
checkbox input "false"
type input "1.00"
type input "2,417.00"
type input "1.00"
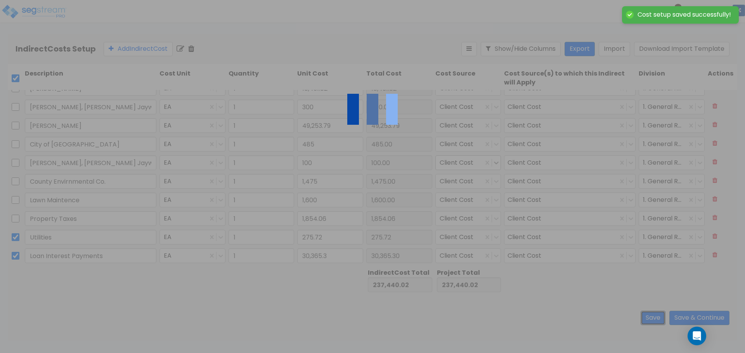
type input "1.00"
type input "300.00"
type input "1.00"
type input "485.00"
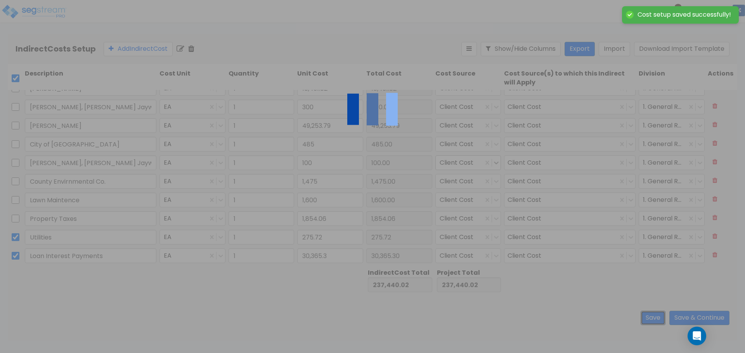
type input "1.00"
type input "100.00"
type input "1.00"
type input "1,475.00"
type input "1.00"
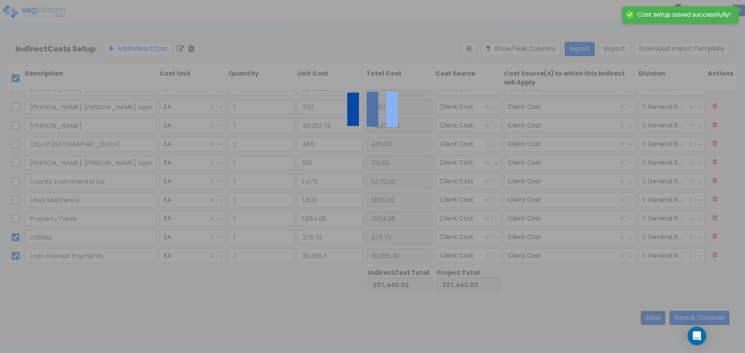
type input "1,600.00"
type input "1.00"
type input "30,365.30"
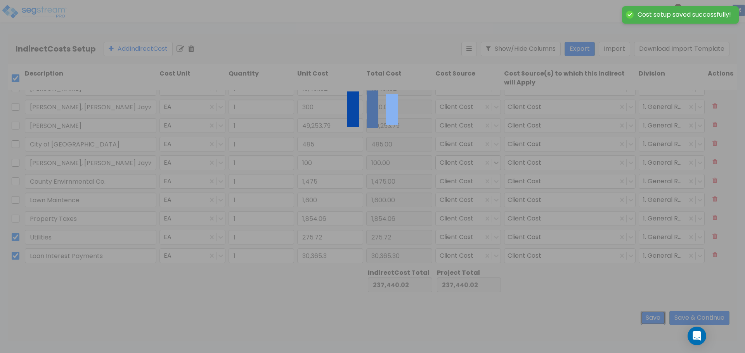
type input "1.00"
type input "150.00"
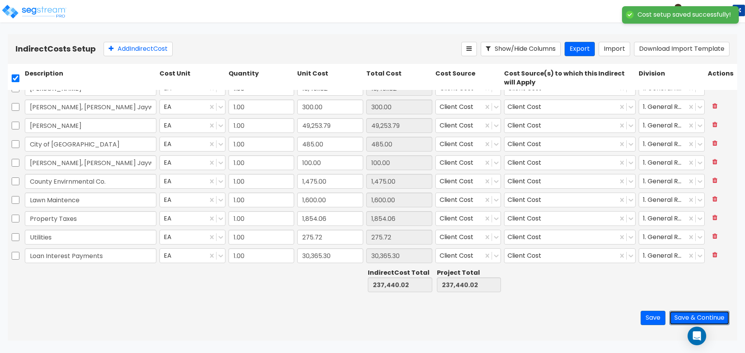
click at [701, 313] on button "Save & Continue" at bounding box center [699, 318] width 60 height 14
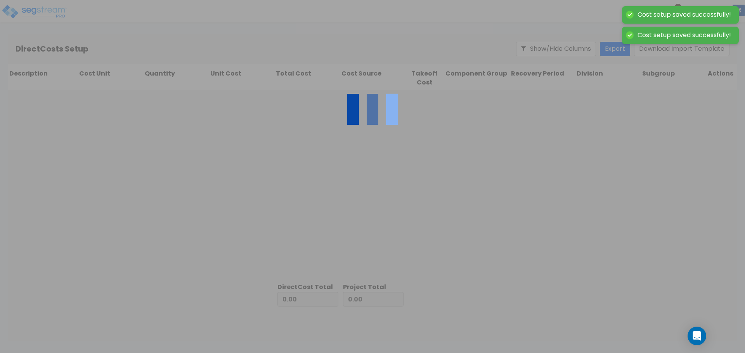
type input "237,440.02"
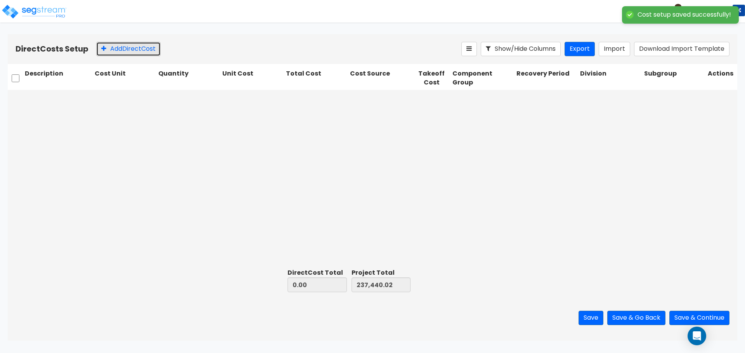
click at [134, 52] on button "Add Direct Cost" at bounding box center [128, 49] width 64 height 14
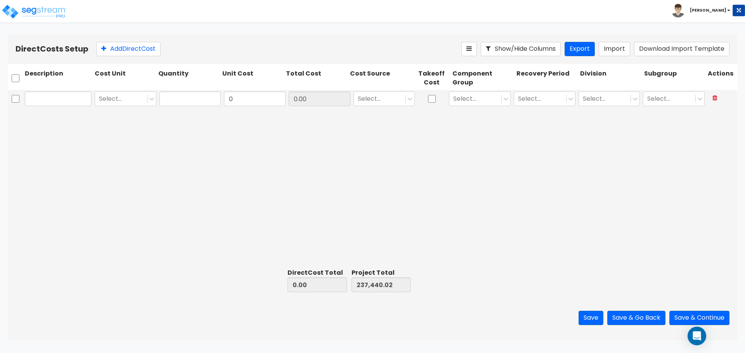
click at [64, 99] on input "text" at bounding box center [58, 99] width 67 height 15
type input "M"
click at [586, 51] on button "Export" at bounding box center [579, 49] width 30 height 14
click at [663, 49] on button "Download Import Template" at bounding box center [681, 49] width 95 height 14
click at [143, 104] on div "Select..." at bounding box center [121, 99] width 52 height 14
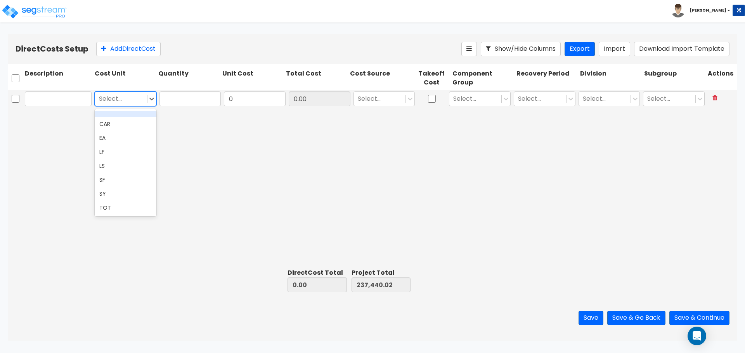
click at [144, 99] on div "Select..." at bounding box center [121, 99] width 52 height 14
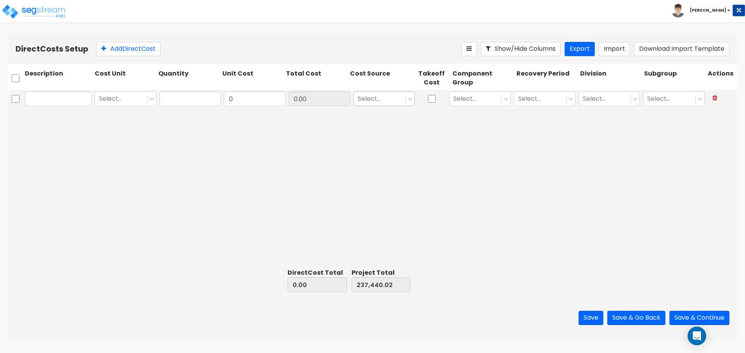
drag, startPoint x: 402, startPoint y: 107, endPoint x: 405, endPoint y: 101, distance: 7.3
click at [402, 107] on div "Select..." at bounding box center [384, 99] width 65 height 18
click at [406, 98] on div at bounding box center [410, 99] width 9 height 9
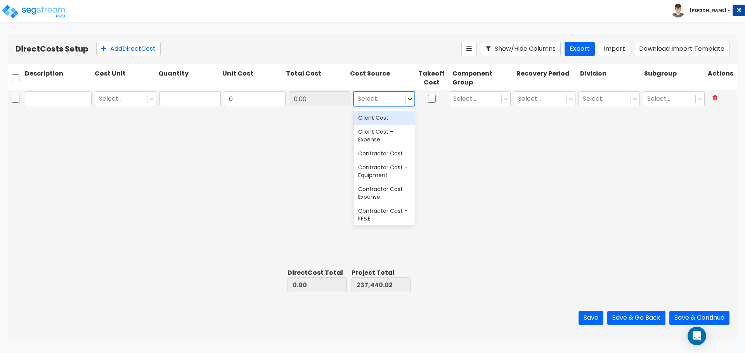
click at [406, 98] on div at bounding box center [410, 99] width 9 height 9
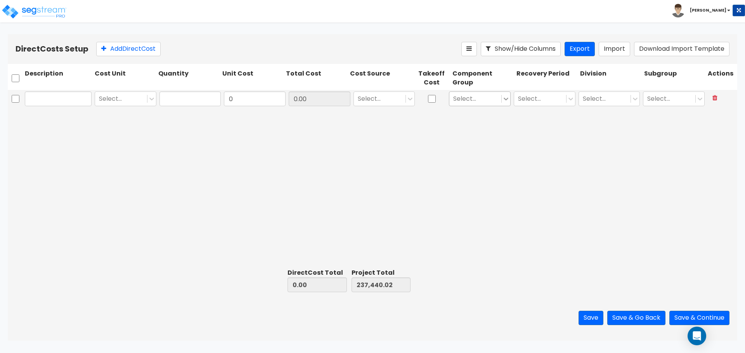
drag, startPoint x: 494, startPoint y: 96, endPoint x: 505, endPoint y: 96, distance: 10.9
click at [494, 96] on div at bounding box center [475, 99] width 44 height 10
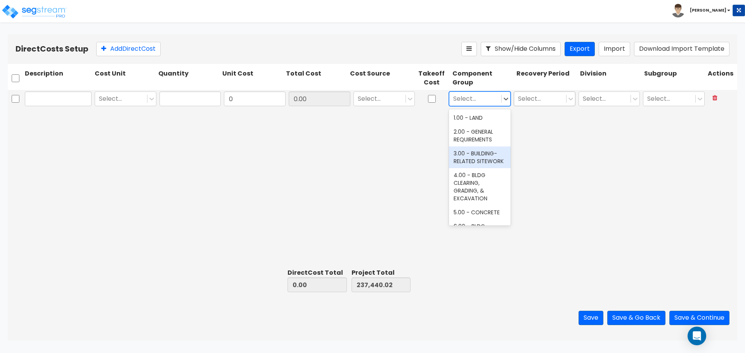
click at [554, 102] on div at bounding box center [540, 99] width 44 height 10
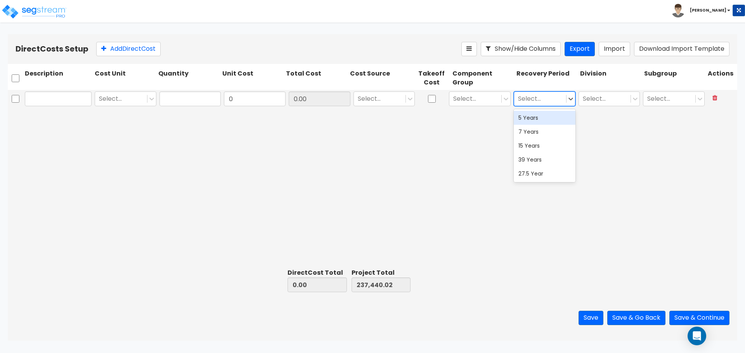
click at [561, 97] on div at bounding box center [540, 99] width 44 height 10
click at [609, 96] on div at bounding box center [605, 99] width 44 height 10
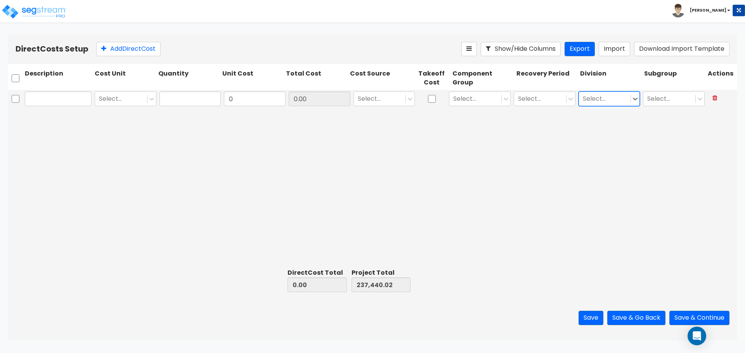
click at [611, 96] on div at bounding box center [605, 99] width 44 height 10
click at [694, 93] on div "Select..." at bounding box center [669, 99] width 52 height 14
click at [690, 94] on div at bounding box center [669, 99] width 44 height 10
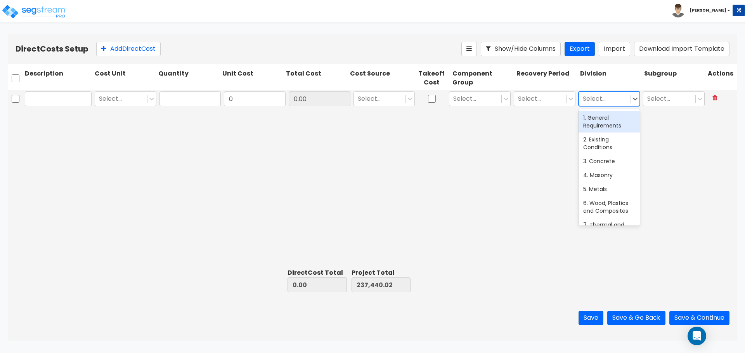
click at [620, 99] on div at bounding box center [605, 99] width 44 height 10
click at [614, 119] on div "1. General Requirements" at bounding box center [609, 122] width 62 height 22
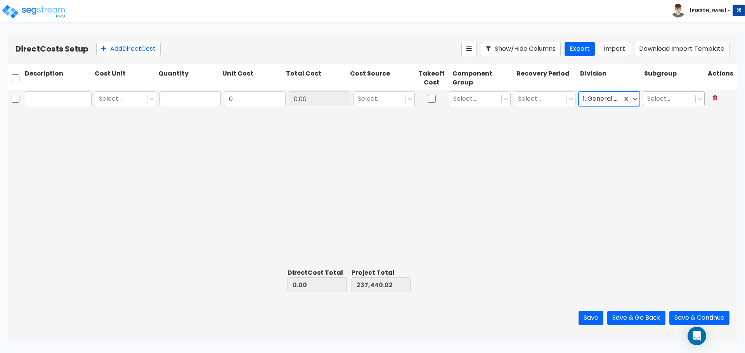
click at [695, 92] on div "Select..." at bounding box center [669, 99] width 52 height 14
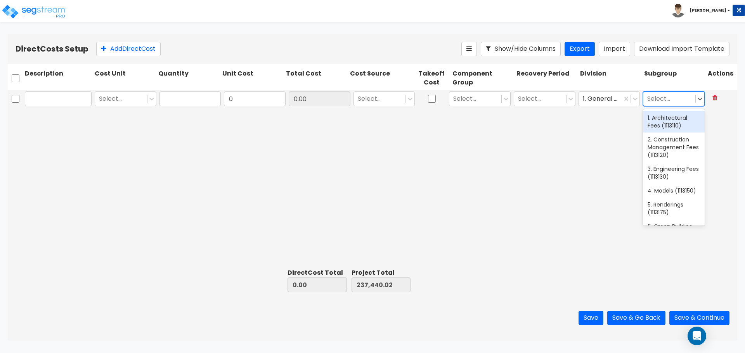
click at [690, 100] on div at bounding box center [669, 99] width 44 height 10
click at [605, 100] on div at bounding box center [601, 99] width 36 height 10
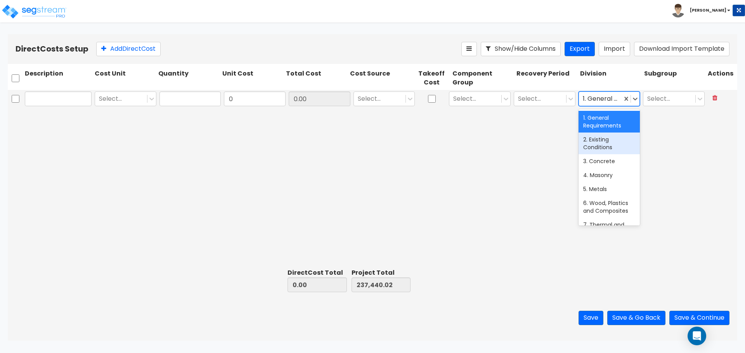
drag, startPoint x: 614, startPoint y: 147, endPoint x: 645, endPoint y: 119, distance: 41.2
click at [615, 144] on div "2. Existing Conditions" at bounding box center [609, 144] width 62 height 22
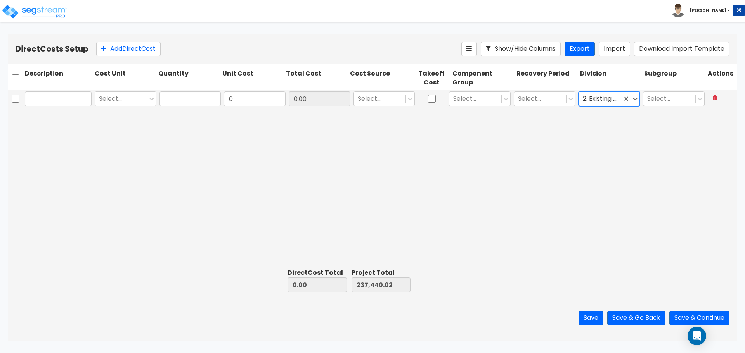
click at [660, 108] on div "Select... 0 0.00 Select... Select... Select... option 2. Existing Conditions, s…" at bounding box center [372, 99] width 729 height 19
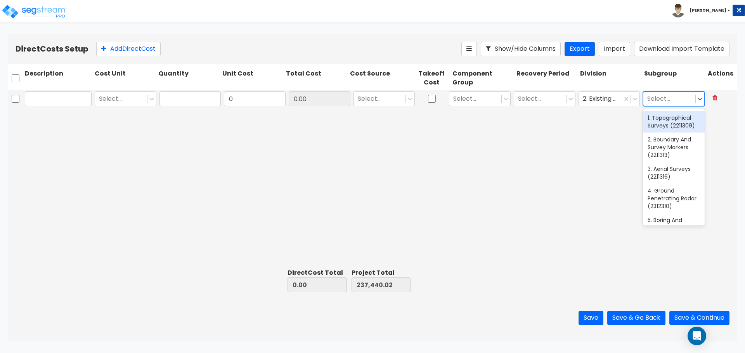
click at [666, 100] on div at bounding box center [669, 99] width 44 height 10
click at [670, 96] on div at bounding box center [669, 99] width 44 height 10
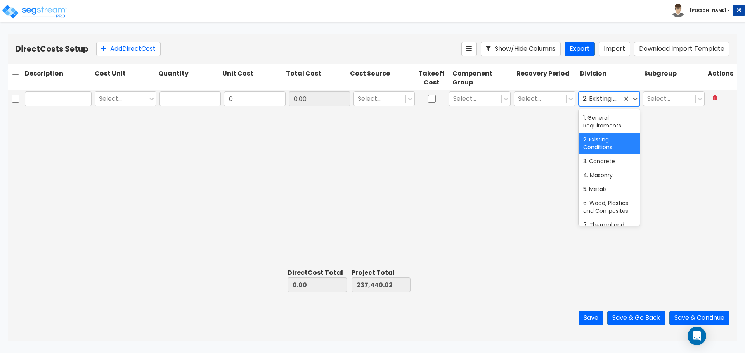
click at [605, 96] on div at bounding box center [601, 99] width 36 height 10
click at [612, 164] on div "3. Concrete" at bounding box center [609, 161] width 62 height 14
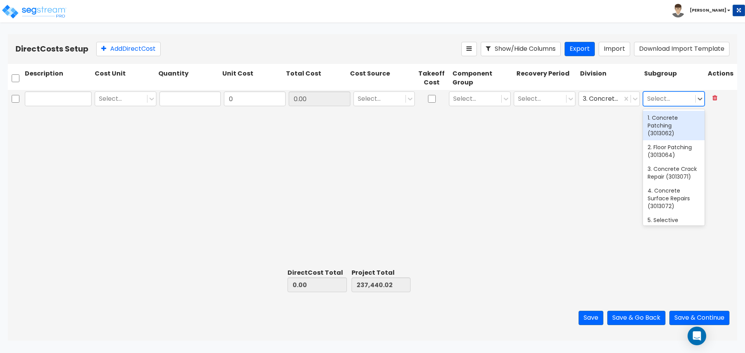
click at [673, 100] on div at bounding box center [669, 99] width 44 height 10
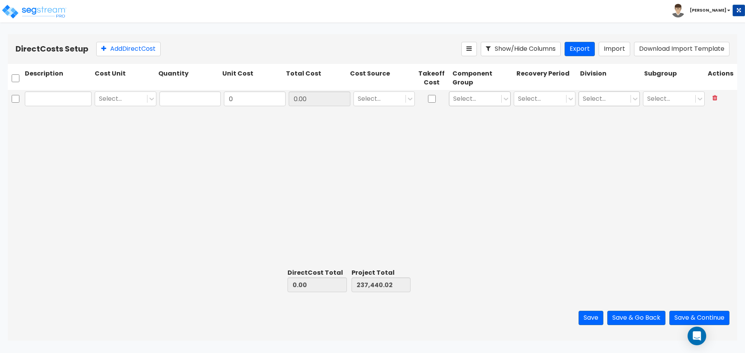
click at [507, 104] on div at bounding box center [505, 99] width 9 height 14
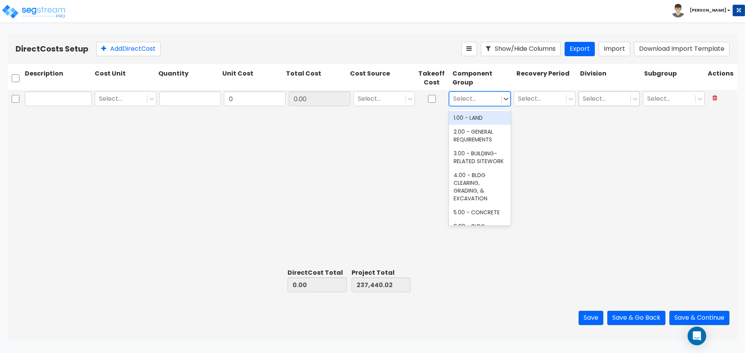
click at [507, 90] on div "553 results available. Use Up and Down to choose options, press Enter to select…" at bounding box center [479, 99] width 65 height 18
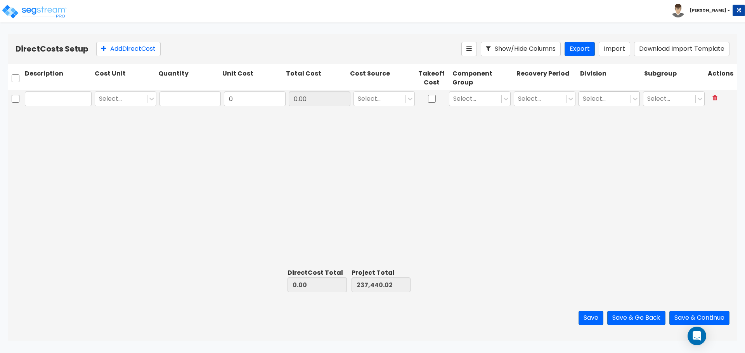
click at [518, 18] on div "Toggle navigation To Worksheet Indirect Costs Setup Direct Costs Setup Kevin" at bounding box center [372, 11] width 745 height 23
click at [549, 103] on div at bounding box center [540, 99] width 44 height 10
click at [618, 46] on button "Import" at bounding box center [614, 49] width 31 height 14
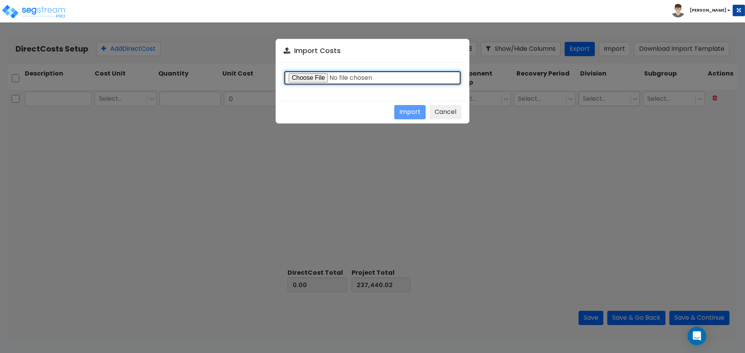
click at [321, 73] on input "file" at bounding box center [373, 78] width 178 height 15
type input "C:\fakepath\Direct costs import template.csv"
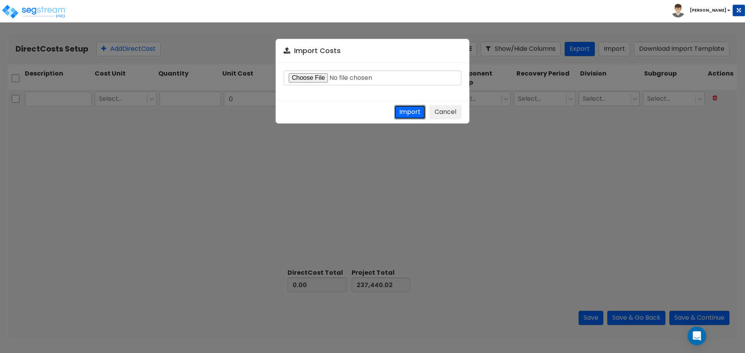
click at [401, 112] on button "Import" at bounding box center [409, 112] width 31 height 14
type input "1,021,259.67"
type input "1,258,699.69"
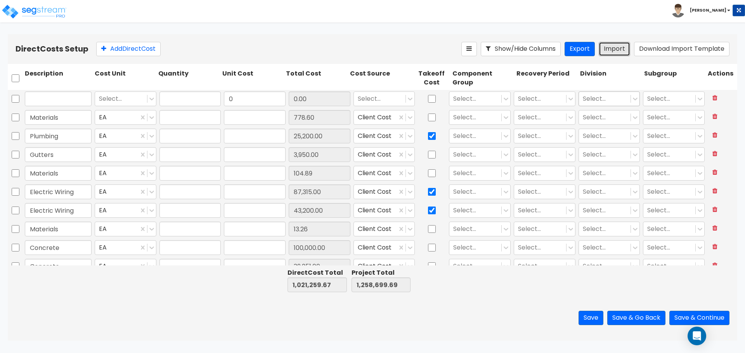
type input "1"
type input "778.6"
type input "1"
type input "25,200"
type input "1"
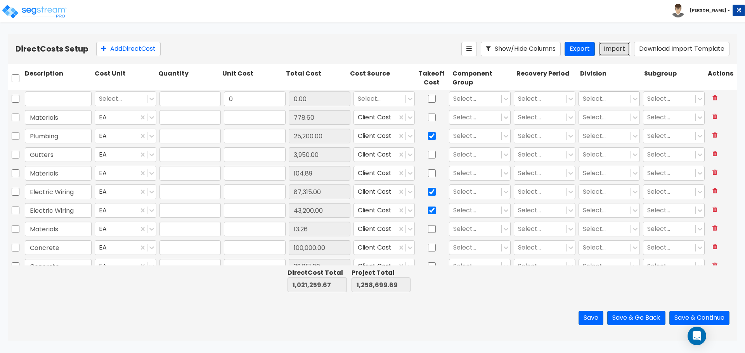
type input "3,950"
type input "1"
type input "104.89"
type input "1"
type input "87,315"
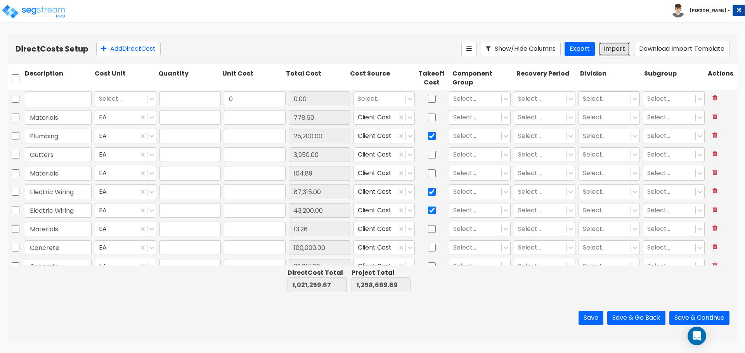
type input "1"
type input "43,200"
type input "1"
type input "13.26"
type input "1"
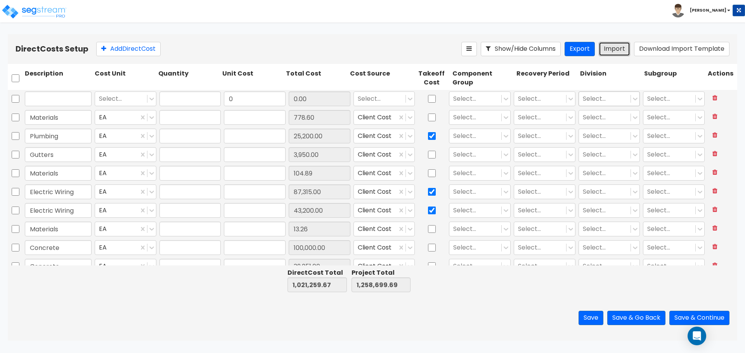
type input "100,000"
type input "1"
type input "39,251"
type input "1"
type input "22,235"
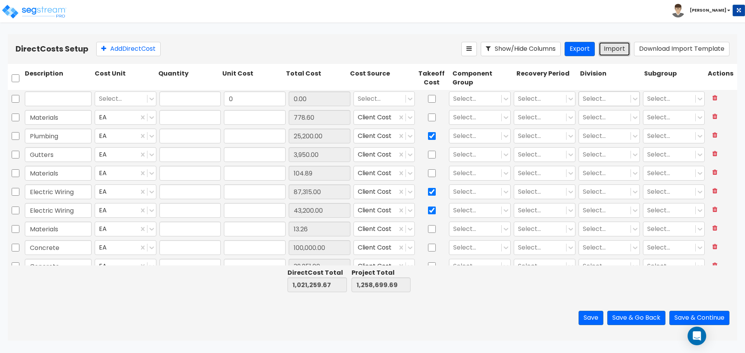
type input "1"
type input "900"
type input "1"
type input "24,600"
type input "1"
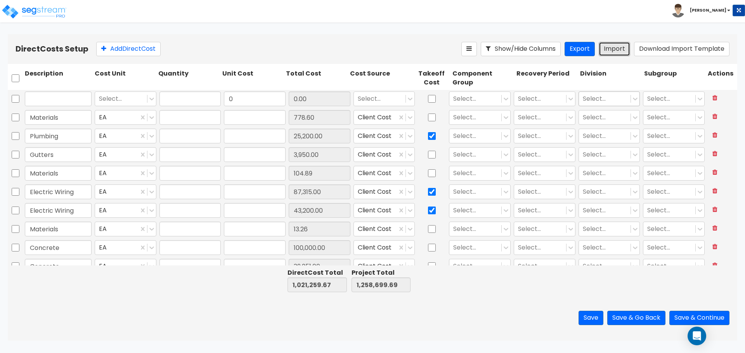
type input "24,600"
type input "1"
type input "14,676.9"
click at [712, 99] on icon at bounding box center [714, 98] width 5 height 6
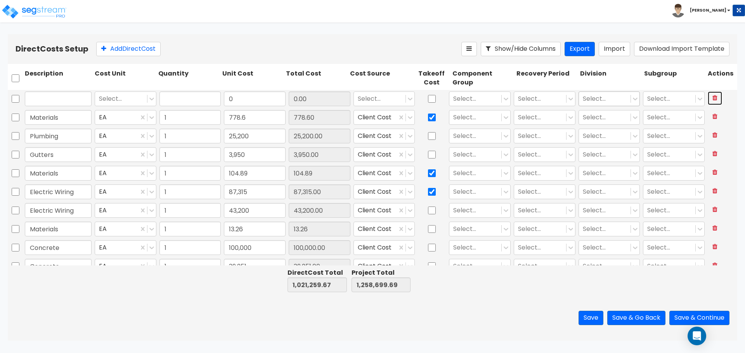
type input "Materials"
type input "778.60"
type input "Plumbing"
type input "25,200.00"
checkbox input "true"
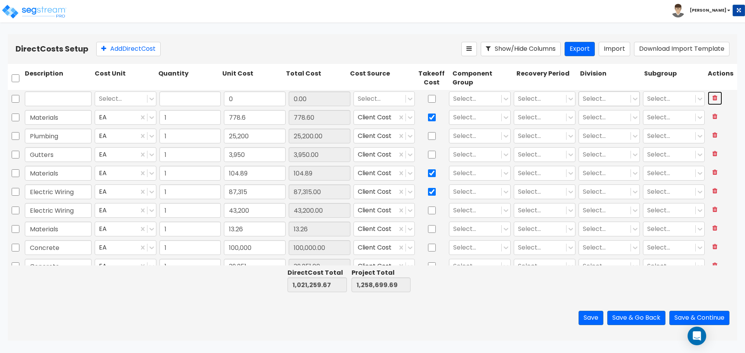
type input "Gutters"
type input "3,950.00"
checkbox input "false"
type input "Materials"
type input "104.89"
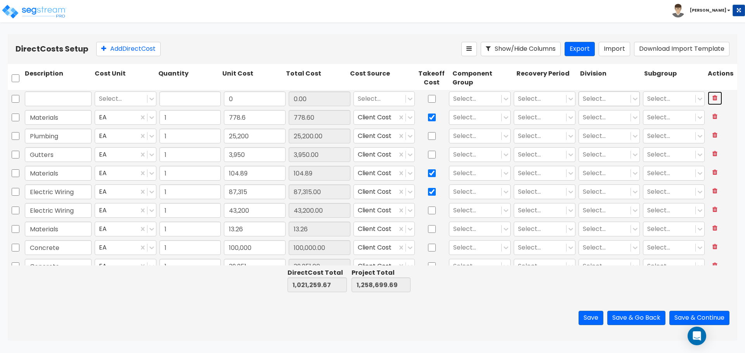
type input "Electric Wiring"
type input "87,315.00"
checkbox input "true"
type input "43,200.00"
type input "Materials"
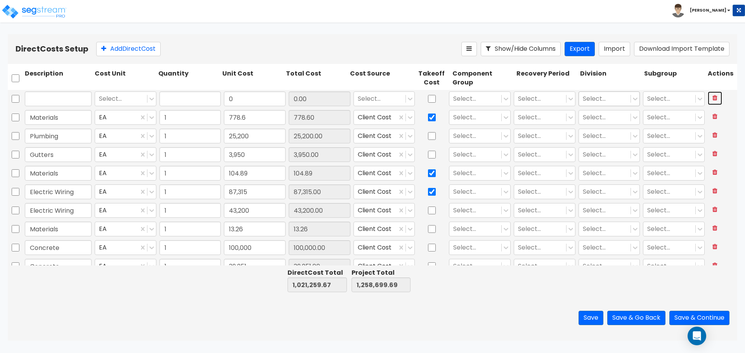
type input "13.26"
checkbox input "false"
type input "Concrete"
type input "100,000.00"
type input "39,251.00"
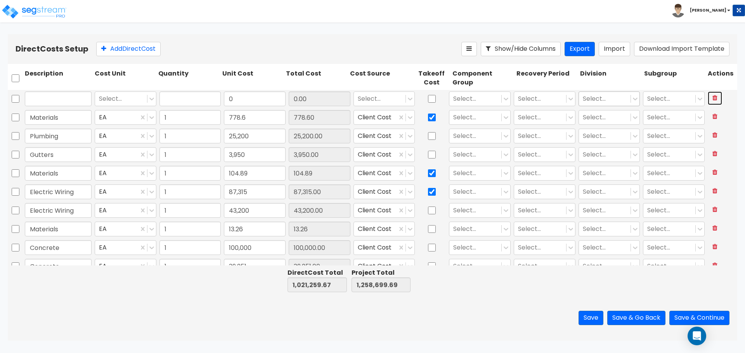
type input "Framing"
type input "22,235.00"
type input "900.00"
type input "Fire Suppression System"
click at [14, 75] on input "checkbox" at bounding box center [16, 78] width 8 height 15
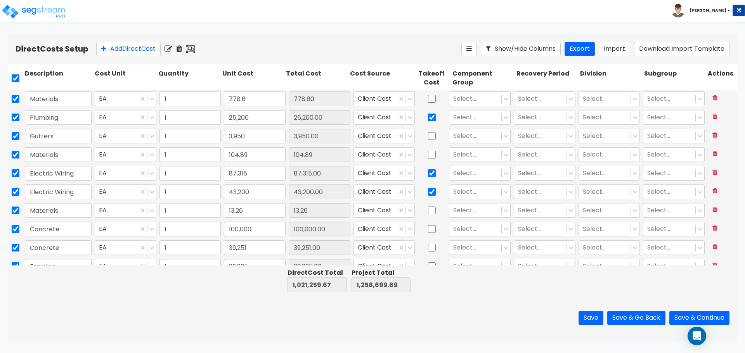
click at [181, 45] on icon at bounding box center [179, 49] width 6 height 8
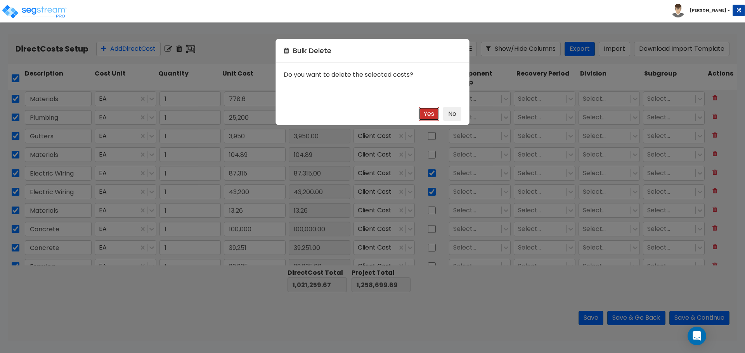
click at [431, 116] on button "Yes" at bounding box center [429, 114] width 21 height 14
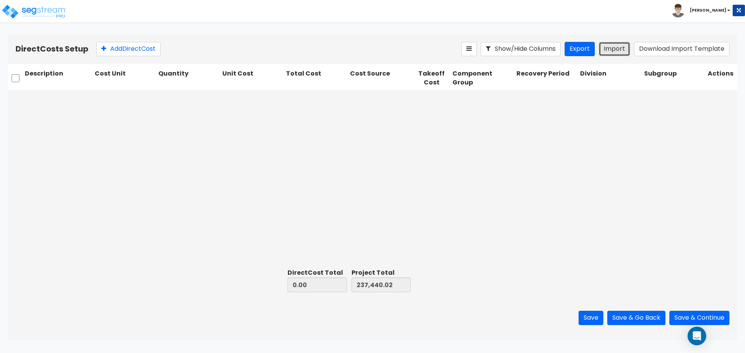
click at [612, 46] on button "Import" at bounding box center [614, 49] width 31 height 14
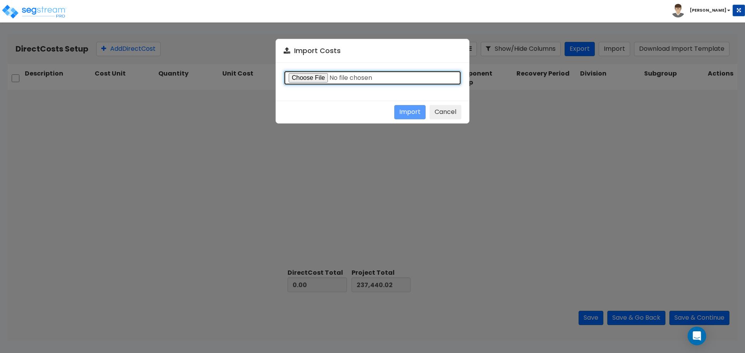
click at [312, 78] on input "file" at bounding box center [373, 78] width 178 height 15
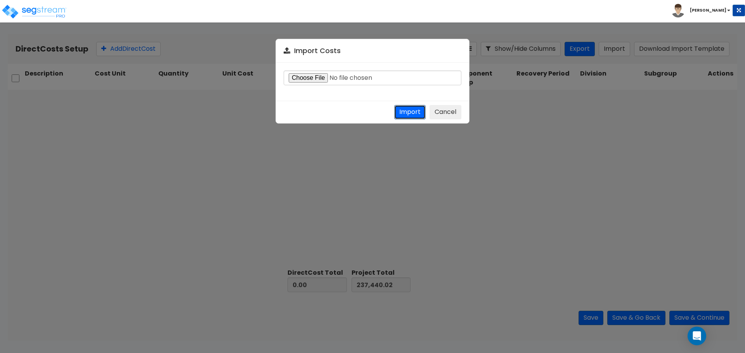
click at [412, 113] on button "Import" at bounding box center [409, 112] width 31 height 14
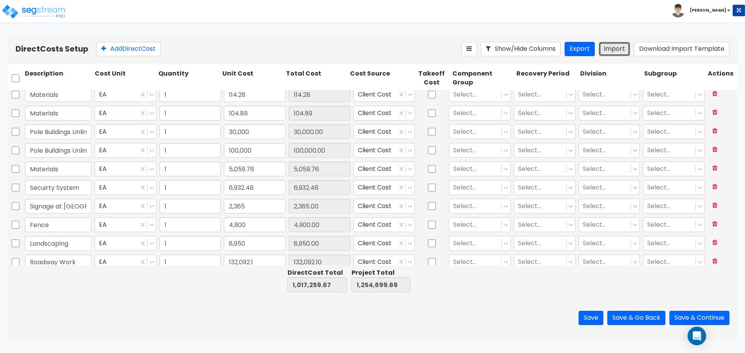
scroll to position [402, 0]
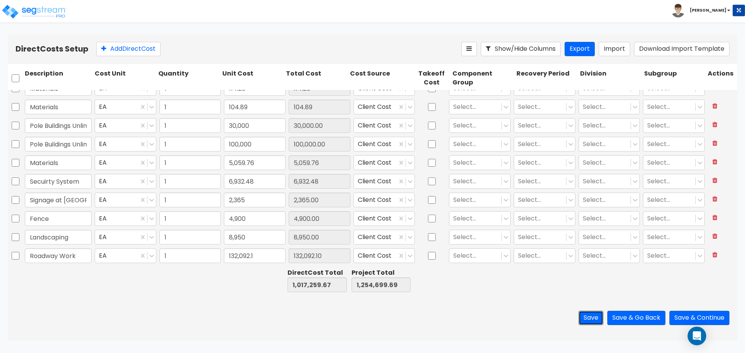
click at [582, 324] on button "Save" at bounding box center [590, 318] width 25 height 14
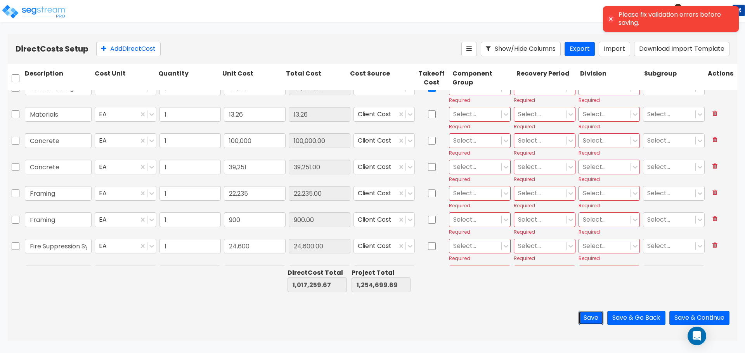
scroll to position [0, 0]
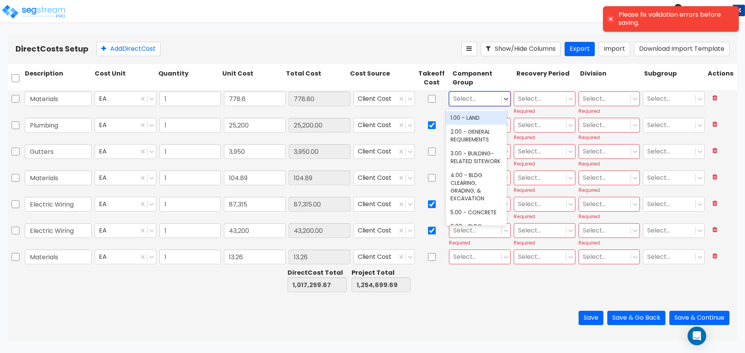
click at [487, 100] on div at bounding box center [475, 99] width 44 height 10
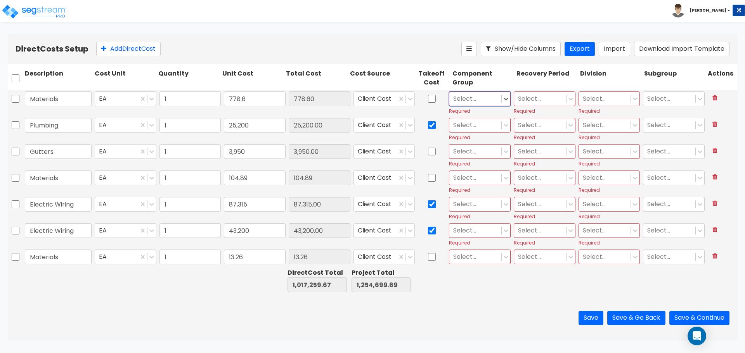
click at [485, 100] on div at bounding box center [475, 99] width 44 height 10
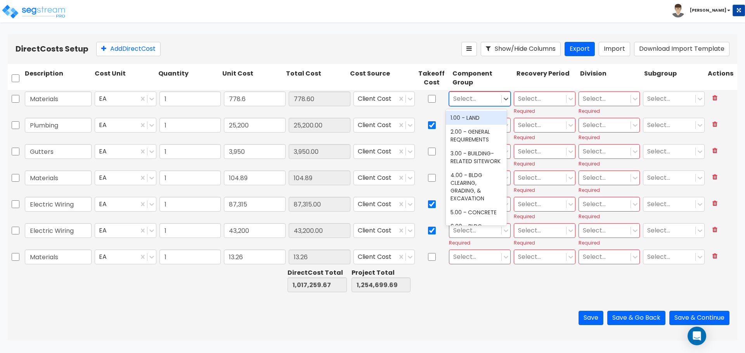
click at [486, 100] on div at bounding box center [475, 99] width 44 height 10
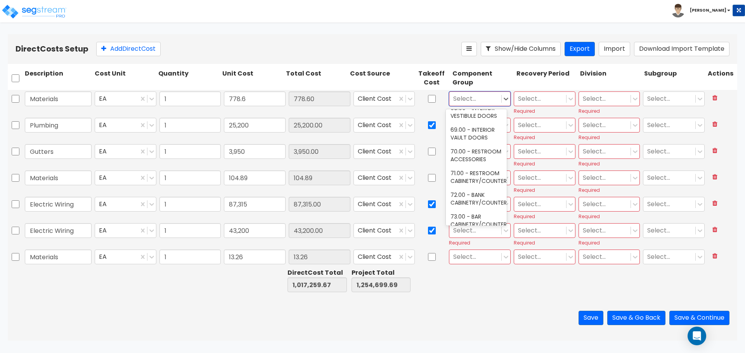
click at [480, 101] on div at bounding box center [475, 99] width 44 height 10
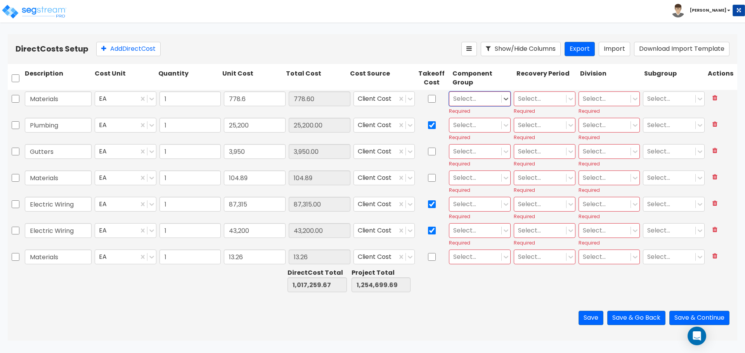
click at [486, 102] on div at bounding box center [475, 99] width 44 height 10
drag, startPoint x: 488, startPoint y: 98, endPoint x: 453, endPoint y: 105, distance: 35.7
click at [452, 105] on div "Select..." at bounding box center [475, 99] width 52 height 14
click at [487, 101] on div at bounding box center [475, 99] width 44 height 10
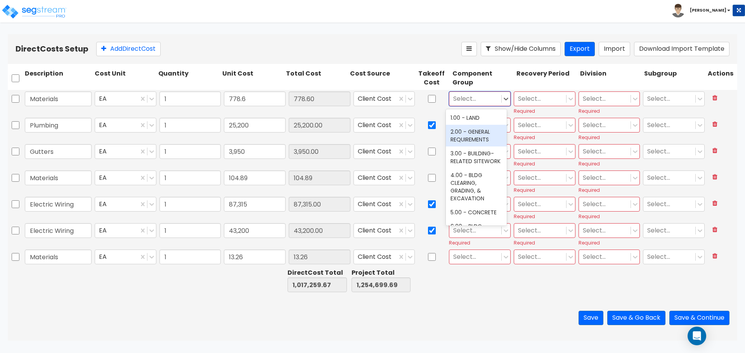
click at [483, 133] on div "2.00 - GENERAL REQUIREMENTS" at bounding box center [476, 136] width 61 height 22
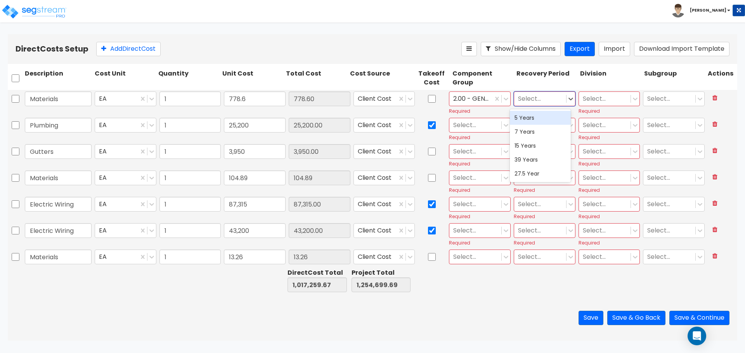
click at [552, 98] on div at bounding box center [540, 99] width 44 height 10
click at [541, 163] on div "39 Years" at bounding box center [540, 160] width 61 height 14
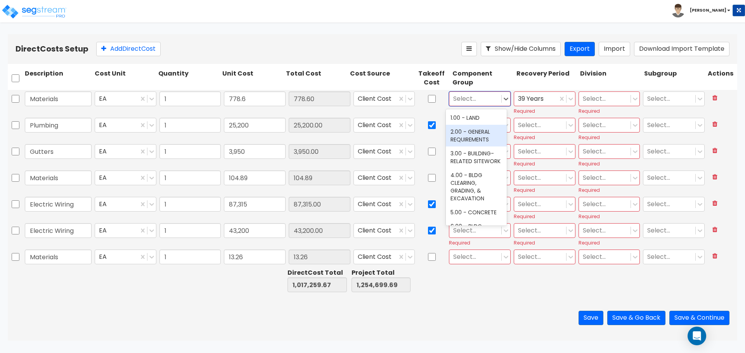
click at [479, 131] on div "2.00 - GENERAL REQUIREMENTS" at bounding box center [476, 136] width 61 height 22
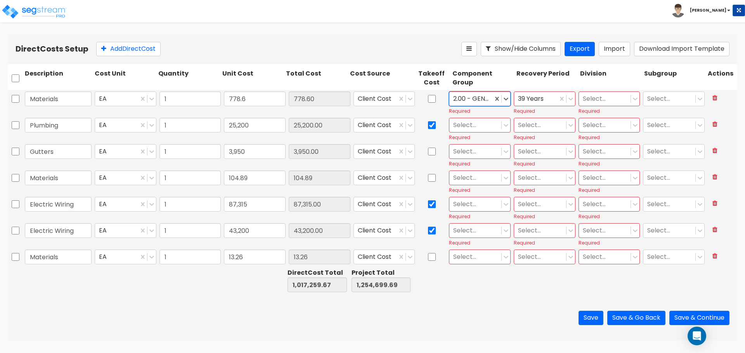
click at [610, 100] on div at bounding box center [605, 99] width 44 height 10
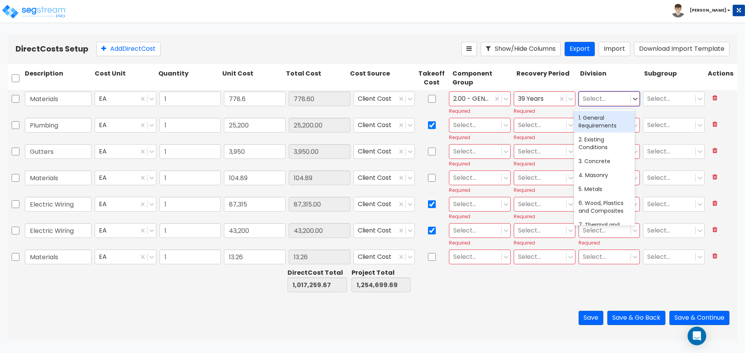
click at [608, 118] on div "1. General Requirements" at bounding box center [604, 122] width 61 height 22
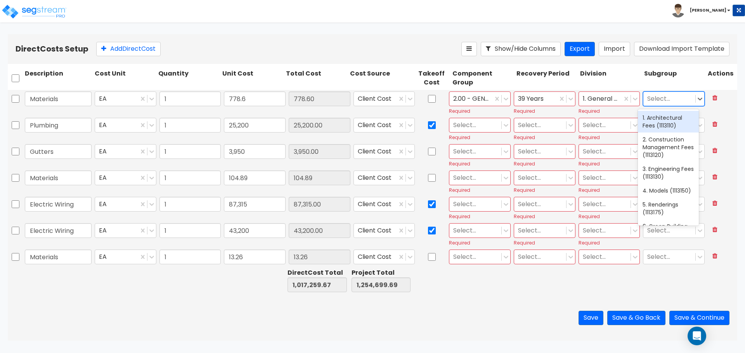
click at [665, 102] on div at bounding box center [669, 99] width 44 height 10
click at [674, 100] on div at bounding box center [669, 99] width 44 height 10
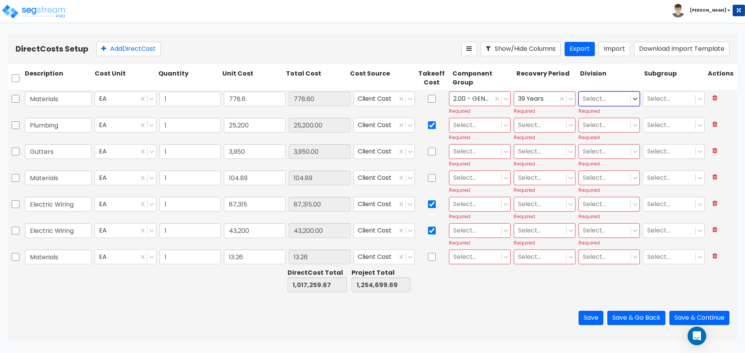
click at [616, 97] on div at bounding box center [605, 99] width 44 height 10
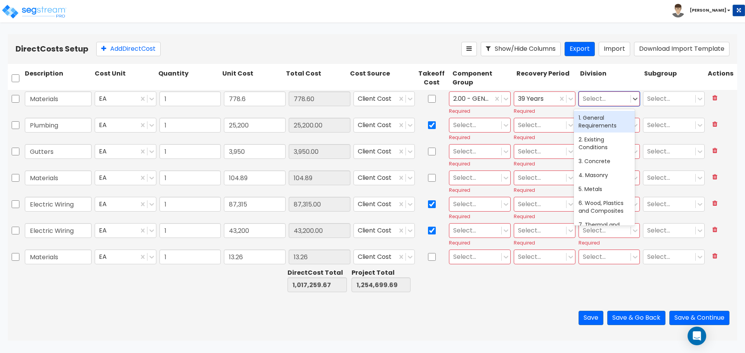
click at [606, 124] on div "1. General Requirements" at bounding box center [604, 122] width 61 height 22
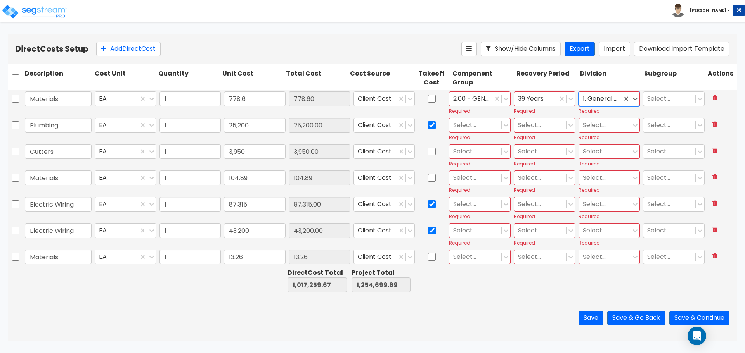
click at [475, 128] on div at bounding box center [475, 125] width 44 height 10
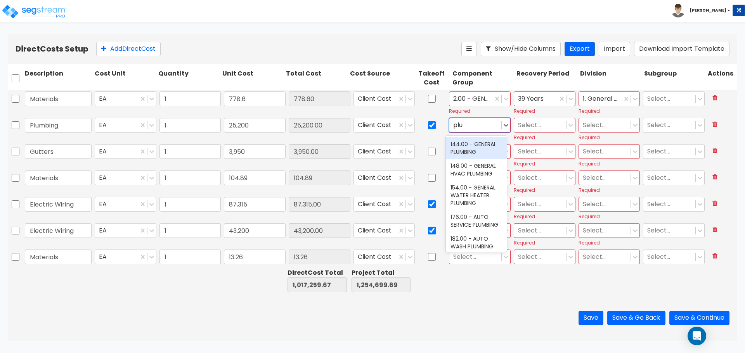
click at [481, 147] on div "144.00 - GENERAL PLUMBING" at bounding box center [476, 148] width 61 height 22
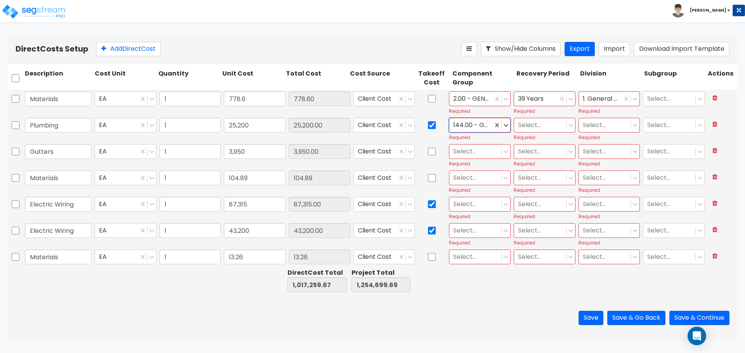
click at [532, 125] on div at bounding box center [540, 125] width 44 height 10
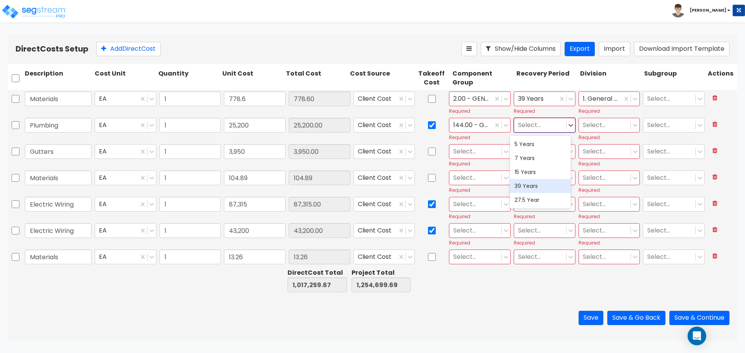
click at [540, 186] on div "39 Years" at bounding box center [540, 186] width 61 height 14
click at [604, 127] on div at bounding box center [605, 125] width 44 height 10
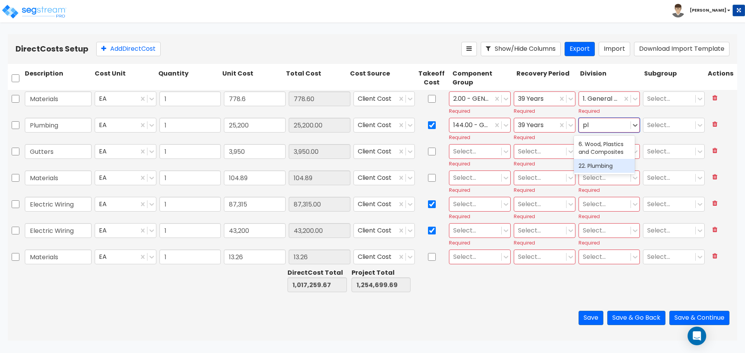
click at [607, 167] on div "22. Plumbing" at bounding box center [604, 166] width 61 height 14
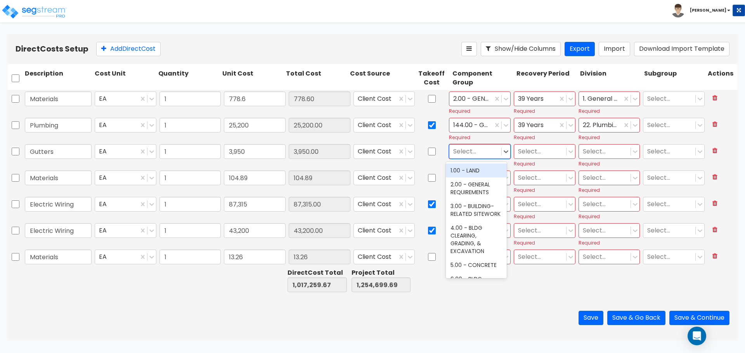
click at [480, 153] on div at bounding box center [475, 152] width 44 height 10
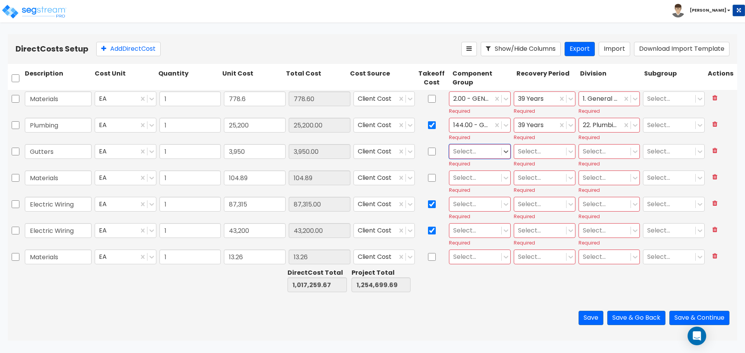
drag, startPoint x: 470, startPoint y: 152, endPoint x: 452, endPoint y: 151, distance: 18.2
click at [453, 151] on div at bounding box center [475, 152] width 44 height 10
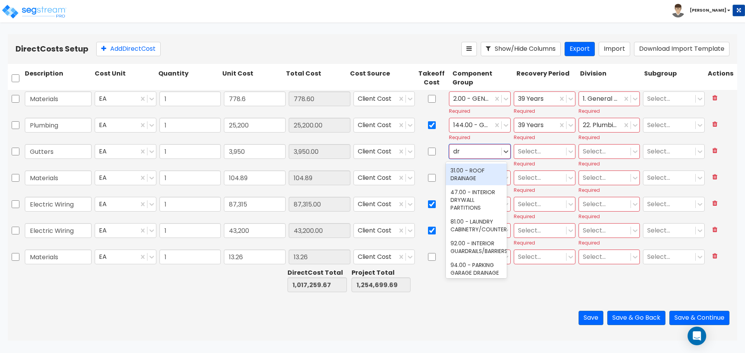
click at [472, 175] on div "31.00 - ROOF DRAINAGE" at bounding box center [476, 175] width 61 height 22
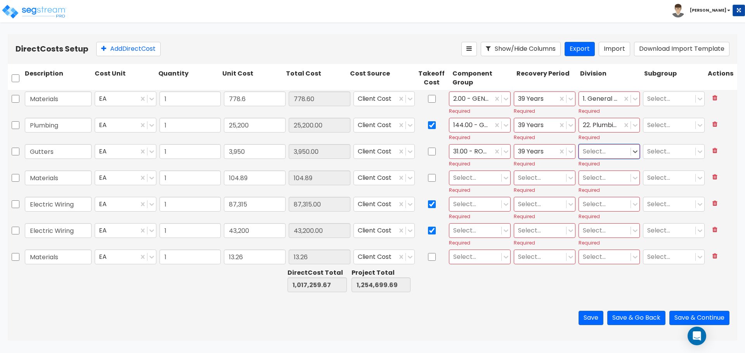
click at [608, 151] on div at bounding box center [605, 152] width 44 height 10
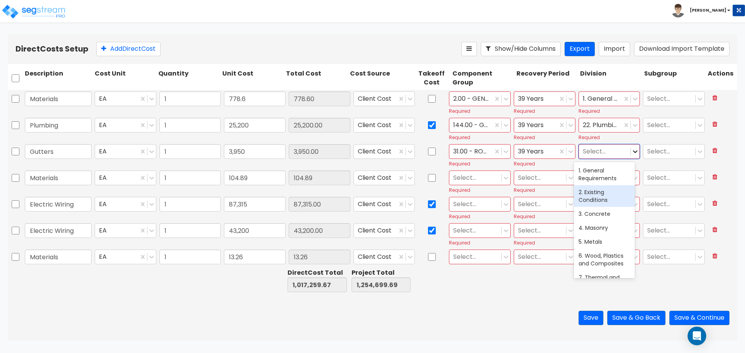
click at [633, 151] on icon at bounding box center [635, 152] width 8 height 8
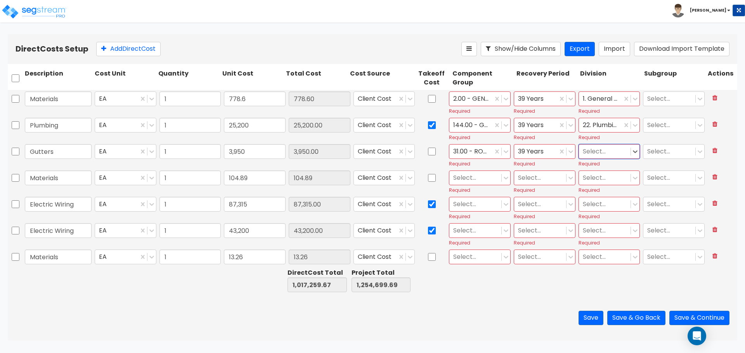
click at [630, 158] on div at bounding box center [634, 152] width 9 height 14
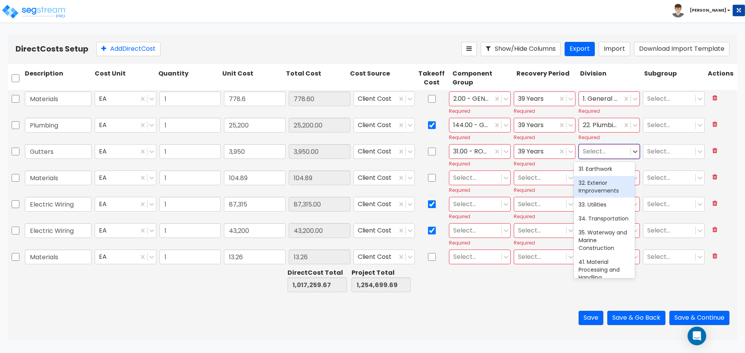
click at [616, 194] on div "32. Exterior Improvements" at bounding box center [604, 187] width 61 height 22
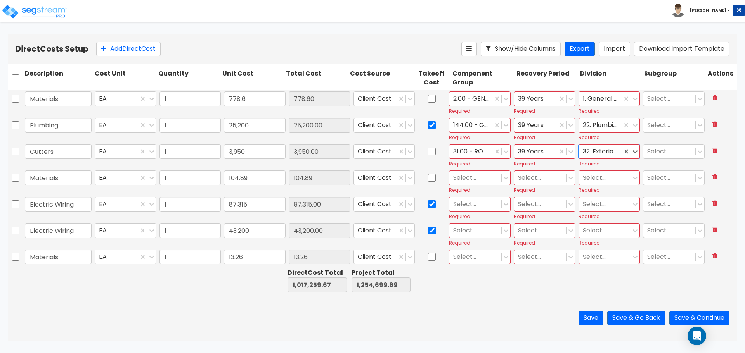
click at [474, 177] on div at bounding box center [475, 178] width 44 height 10
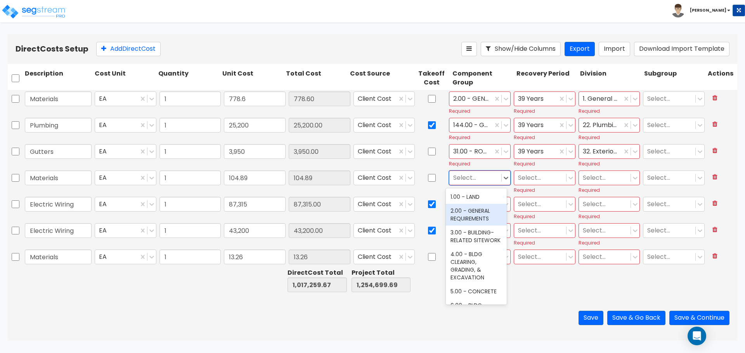
click at [479, 213] on div "2.00 - GENERAL REQUIREMENTS" at bounding box center [476, 215] width 61 height 22
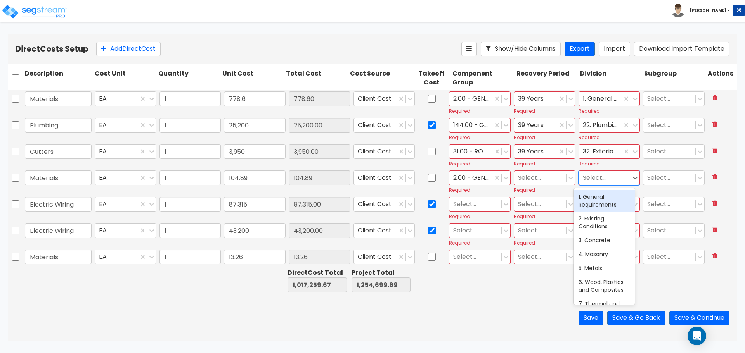
click at [591, 179] on div at bounding box center [605, 178] width 44 height 10
click at [601, 197] on div "1. General Requirements" at bounding box center [604, 201] width 61 height 22
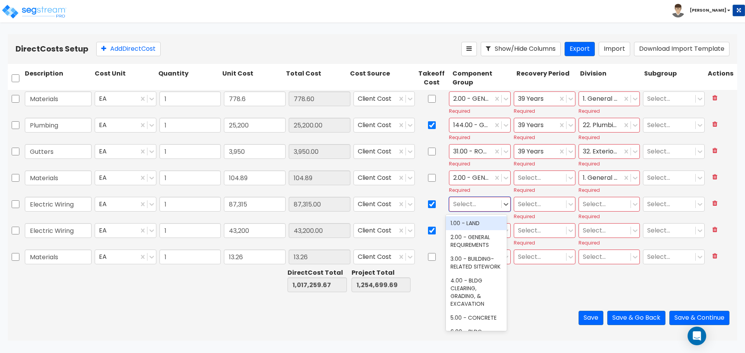
click at [465, 201] on div at bounding box center [475, 204] width 44 height 10
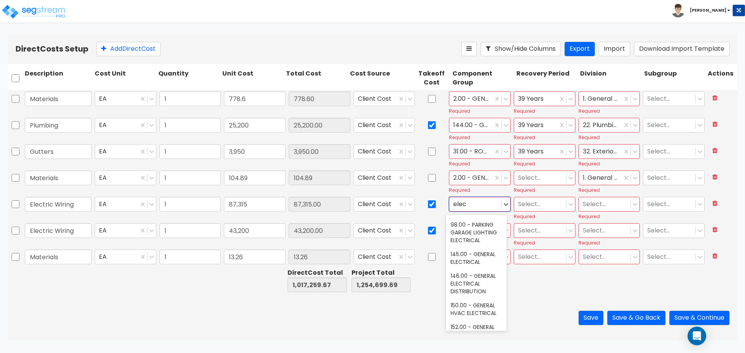
scroll to position [129, 0]
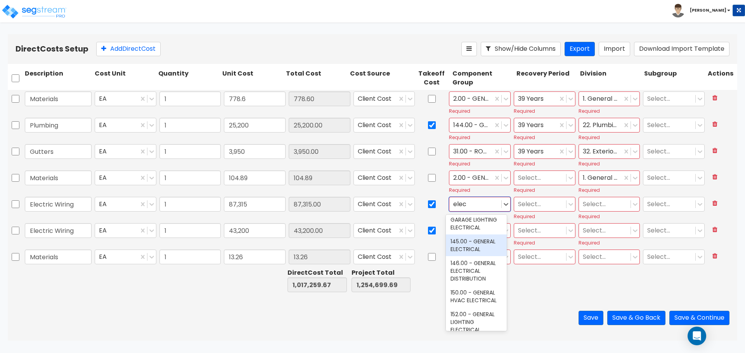
click at [476, 256] on div "145.00 - GENERAL ELECTRICAL" at bounding box center [476, 246] width 61 height 22
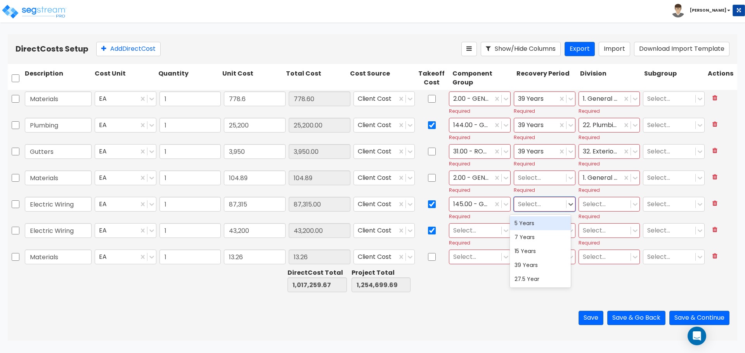
click at [534, 204] on div at bounding box center [540, 204] width 44 height 10
click at [595, 205] on div at bounding box center [605, 204] width 44 height 10
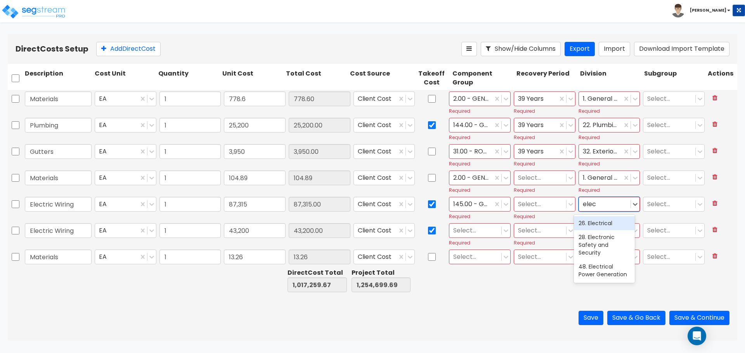
click at [609, 221] on div "26. Electrical" at bounding box center [604, 223] width 61 height 14
click at [480, 233] on div at bounding box center [475, 231] width 44 height 10
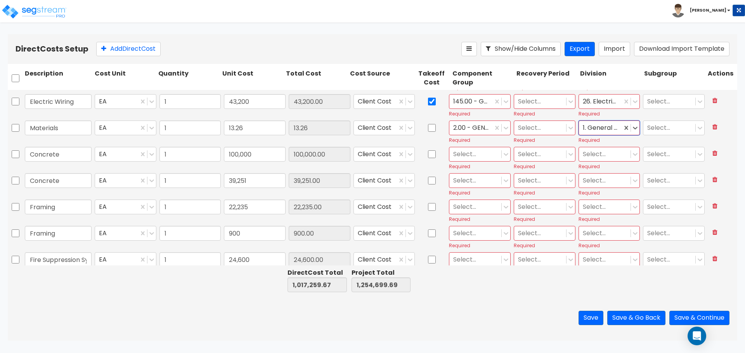
click at [467, 154] on div at bounding box center [475, 154] width 44 height 10
click at [599, 172] on div "3. Concrete" at bounding box center [604, 173] width 61 height 14
click at [473, 181] on div at bounding box center [475, 181] width 44 height 10
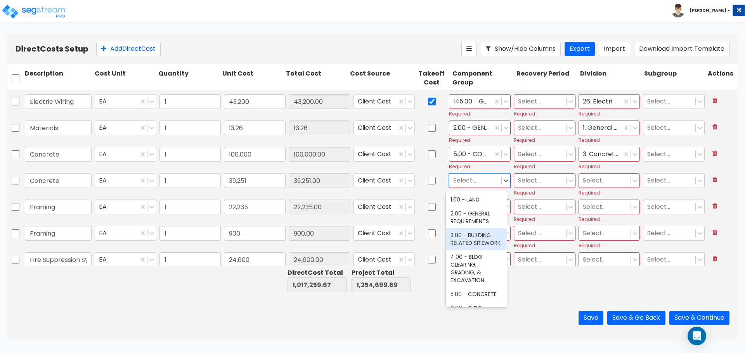
scroll to position [65, 0]
click at [480, 237] on div "5.00 - CONCRETE" at bounding box center [476, 230] width 61 height 14
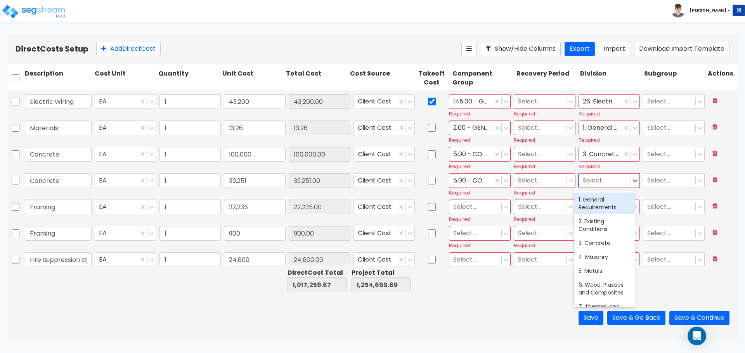
click at [606, 180] on div at bounding box center [605, 181] width 44 height 10
click at [594, 242] on div "3. Concrete" at bounding box center [604, 243] width 61 height 14
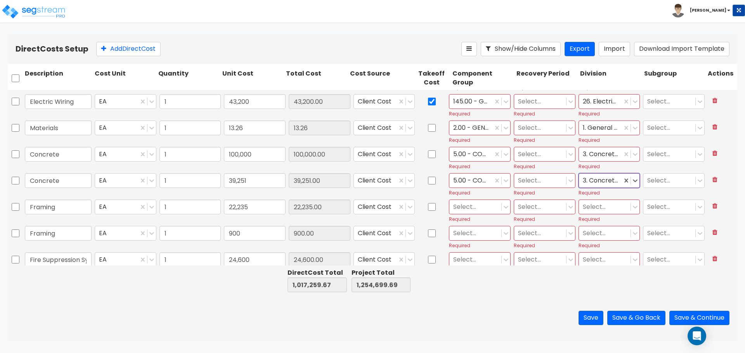
click at [473, 210] on div at bounding box center [475, 207] width 44 height 10
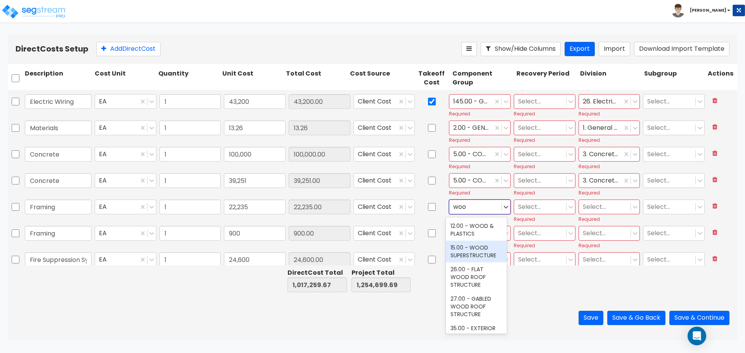
click at [478, 255] on div "15.00 - WOOD SUPERSTRUCTURE" at bounding box center [476, 252] width 61 height 22
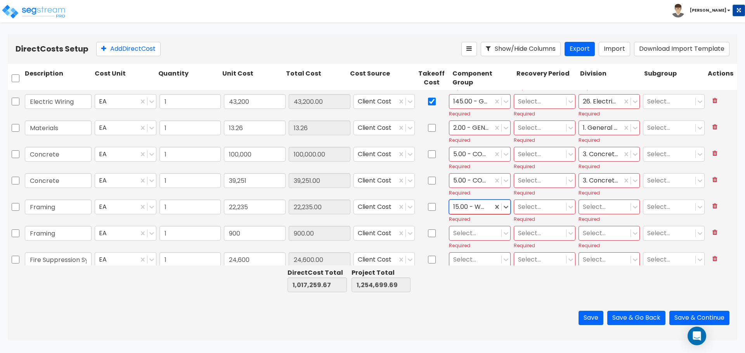
click at [599, 205] on div at bounding box center [605, 207] width 44 height 10
click at [633, 206] on icon at bounding box center [635, 207] width 8 height 8
click at [631, 204] on icon at bounding box center [635, 207] width 8 height 8
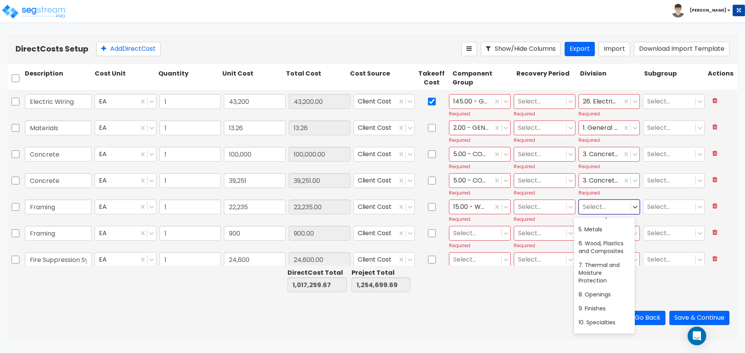
scroll to position [56, 0]
click at [597, 268] on div "6. Wood, Plastics and Composites" at bounding box center [604, 260] width 61 height 22
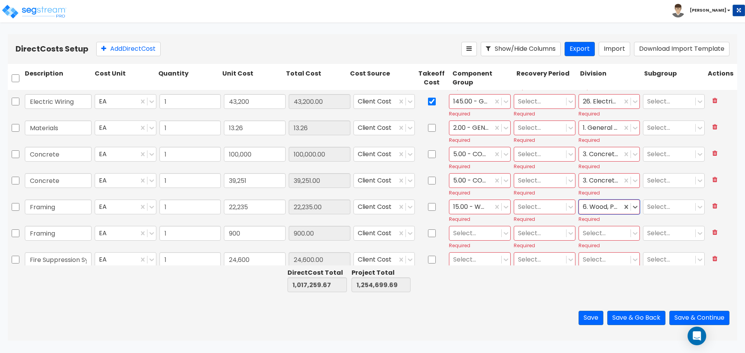
click at [480, 233] on div at bounding box center [475, 233] width 44 height 10
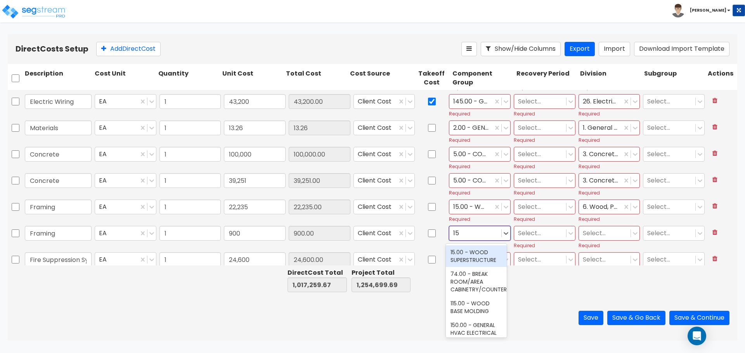
click at [480, 253] on div "15.00 - WOOD SUPERSTRUCTURE" at bounding box center [476, 257] width 61 height 22
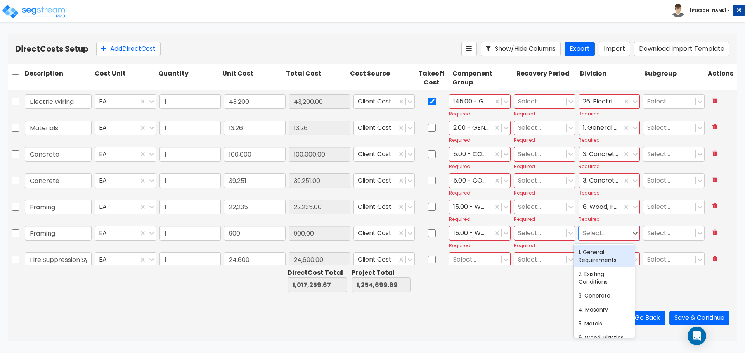
click at [606, 228] on div at bounding box center [605, 233] width 44 height 10
click at [603, 335] on div "6. Wood, Plastics and Composites" at bounding box center [604, 342] width 61 height 22
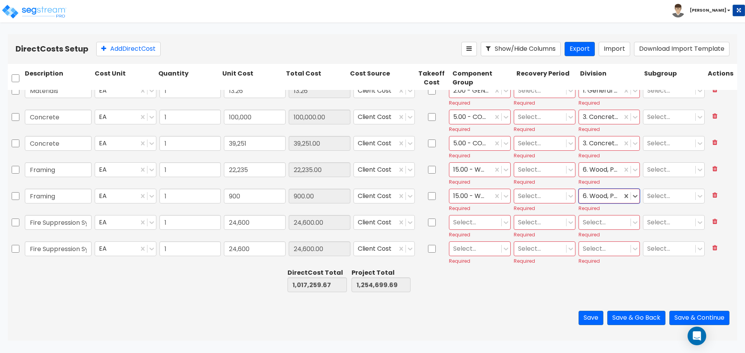
scroll to position [194, 0]
click at [472, 196] on div at bounding box center [475, 195] width 44 height 10
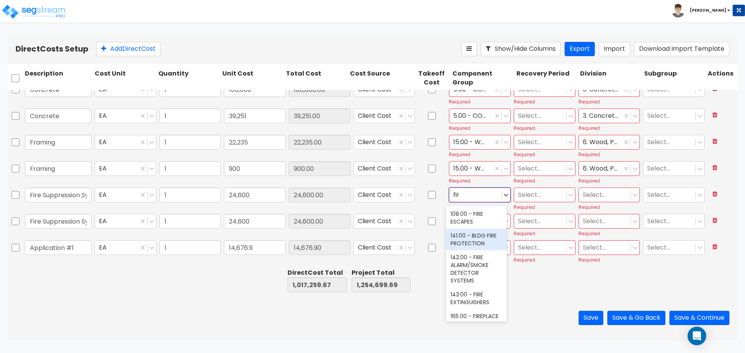
click at [477, 241] on div "141.00 - BLDG FIRE PROTECTION" at bounding box center [476, 240] width 61 height 22
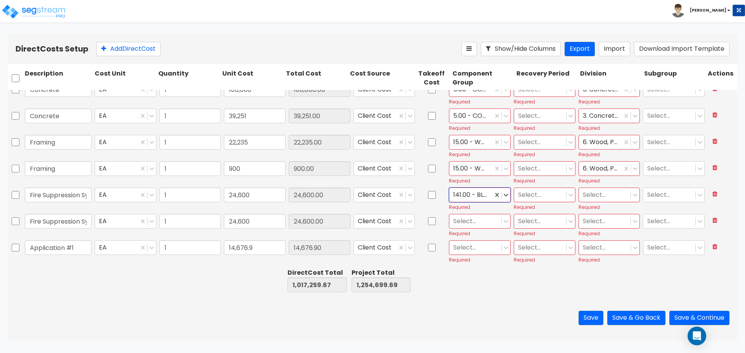
click at [478, 222] on div at bounding box center [475, 221] width 44 height 10
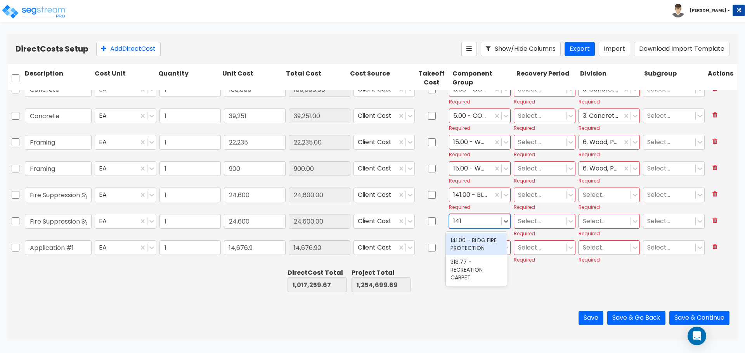
click at [482, 241] on div "141.00 - BLDG FIRE PROTECTION" at bounding box center [476, 245] width 61 height 22
click at [598, 193] on div at bounding box center [605, 195] width 44 height 10
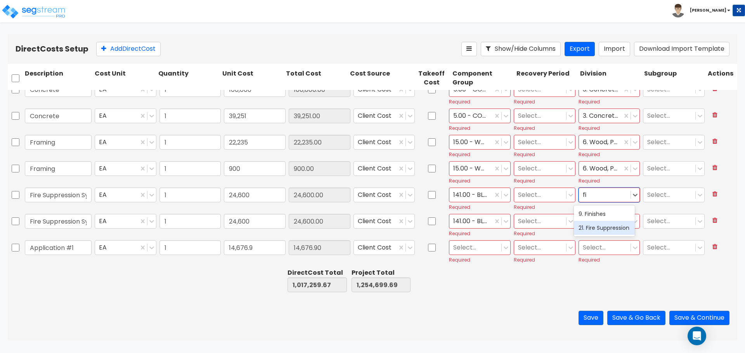
click at [601, 235] on div "21. Fire Suppression" at bounding box center [604, 228] width 61 height 14
click at [602, 220] on div at bounding box center [605, 221] width 44 height 10
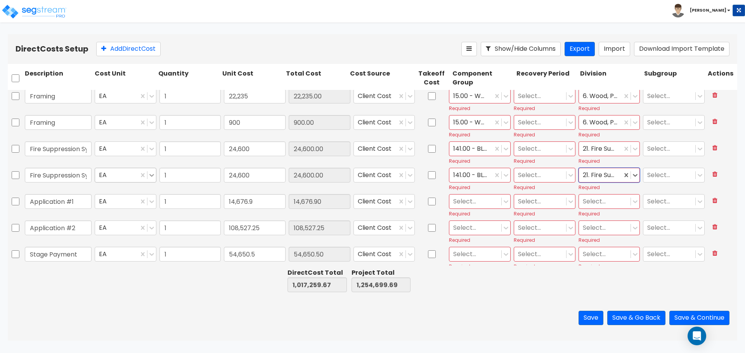
scroll to position [259, 0]
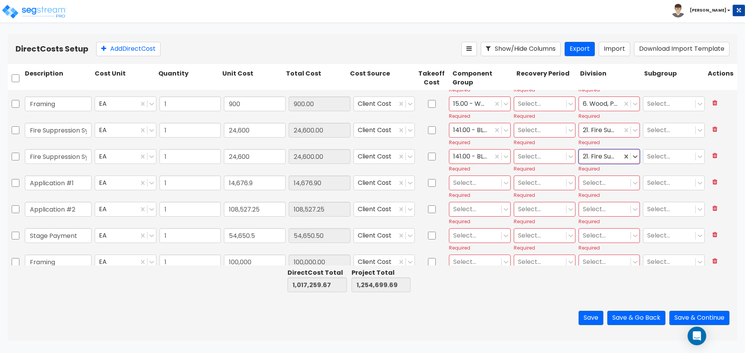
click at [476, 183] on div at bounding box center [475, 183] width 44 height 10
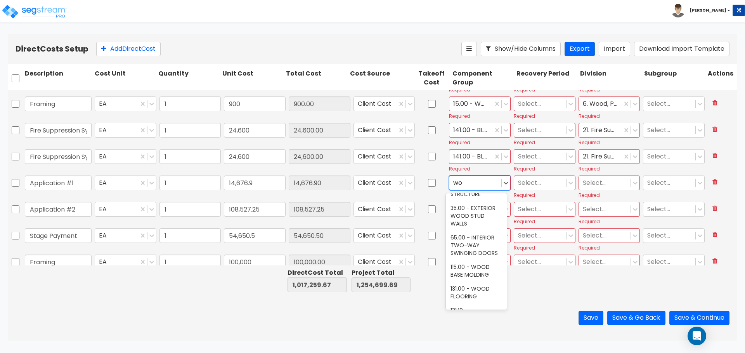
scroll to position [0, 0]
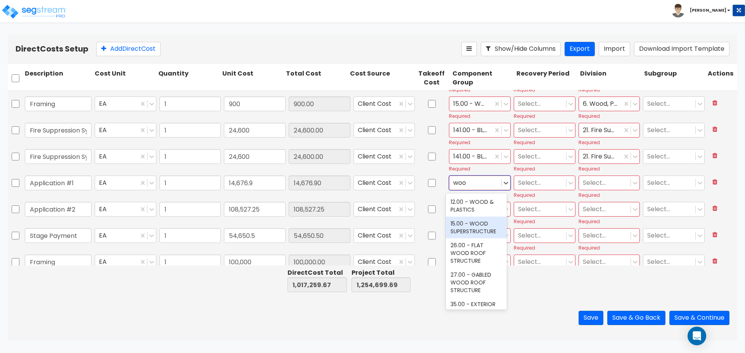
click at [474, 231] on div "15.00 - WOOD SUPERSTRUCTURE" at bounding box center [476, 228] width 61 height 22
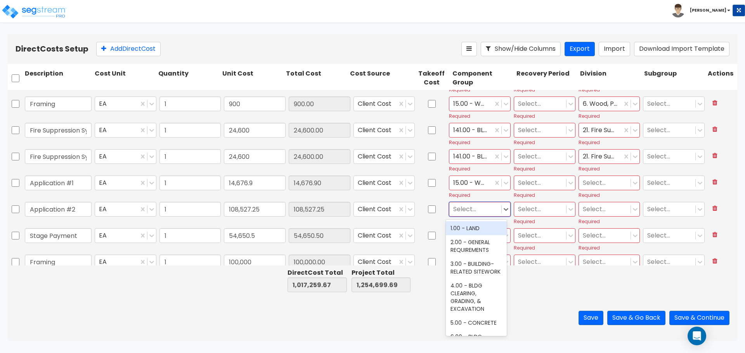
click at [477, 209] on div at bounding box center [475, 209] width 44 height 10
click at [474, 234] on div "15.00 - WOOD SUPERSTRUCTURE" at bounding box center [476, 233] width 61 height 22
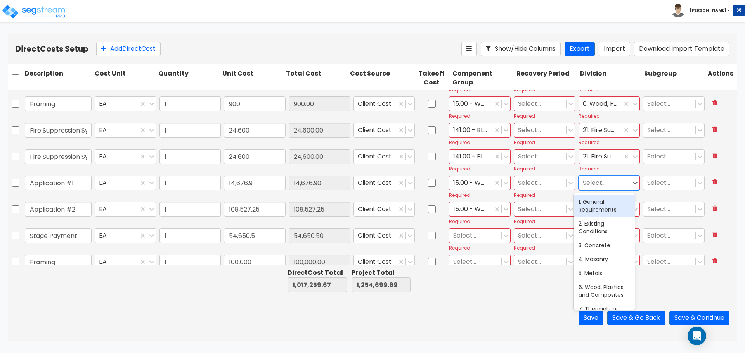
click at [591, 187] on div at bounding box center [605, 183] width 44 height 10
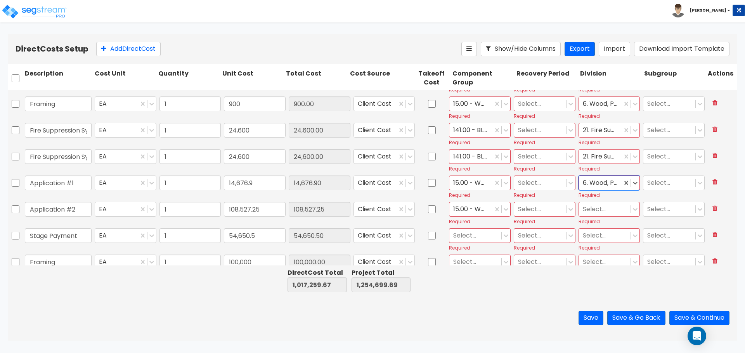
click at [585, 207] on div at bounding box center [605, 209] width 44 height 10
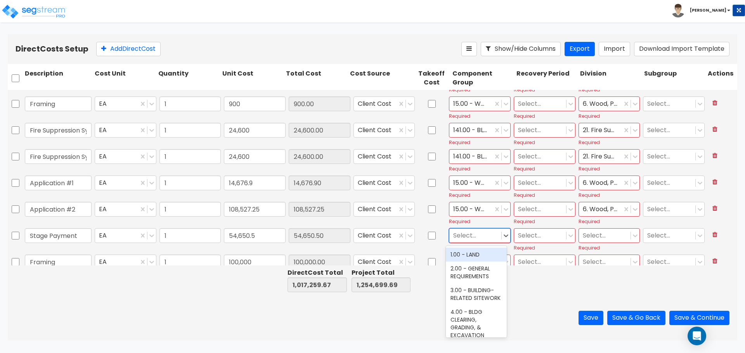
click at [481, 234] on div at bounding box center [475, 236] width 44 height 10
drag, startPoint x: 485, startPoint y: 257, endPoint x: 509, endPoint y: 243, distance: 27.7
click at [485, 257] on div "15.00 - WOOD SUPERSTRUCTURE" at bounding box center [476, 259] width 61 height 22
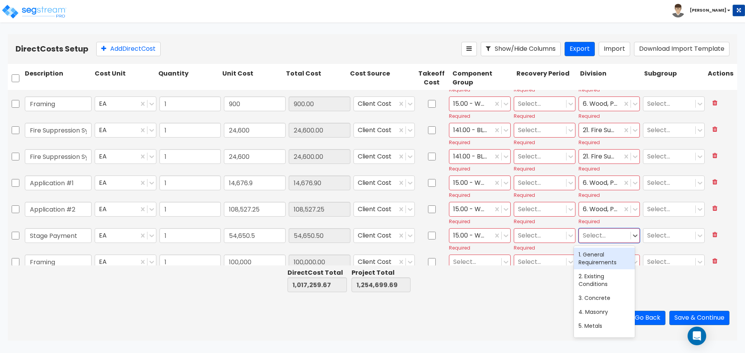
click at [597, 233] on div at bounding box center [605, 236] width 44 height 10
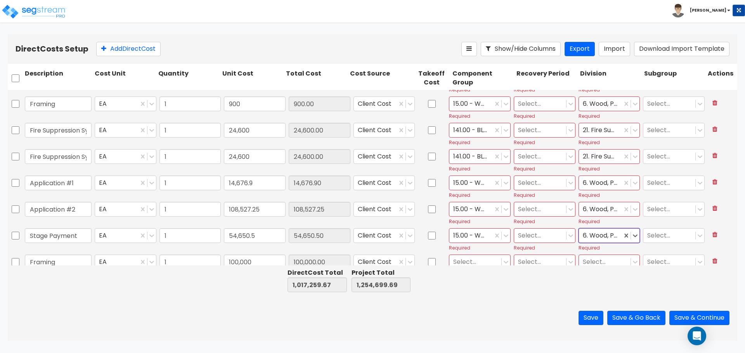
scroll to position [323, 0]
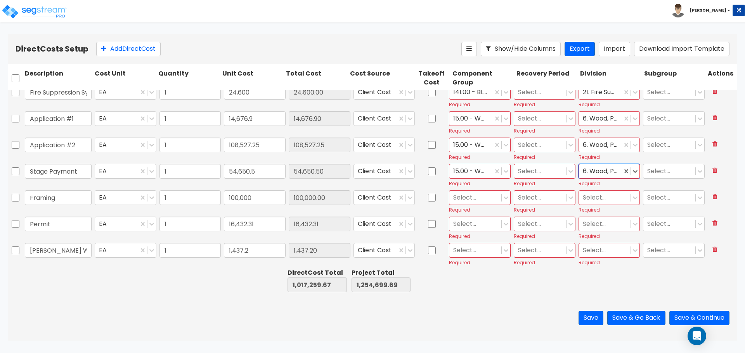
click at [467, 198] on div at bounding box center [475, 198] width 44 height 10
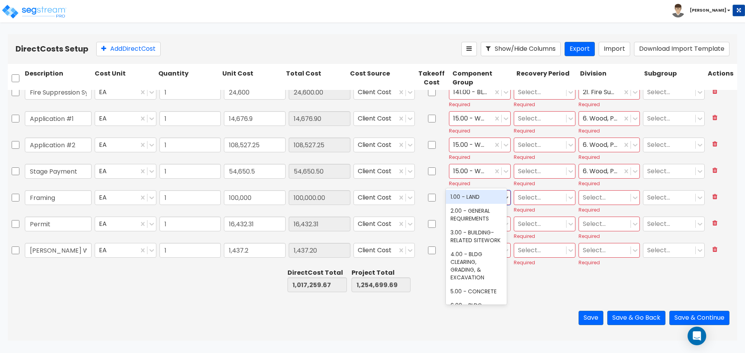
scroll to position [388, 0]
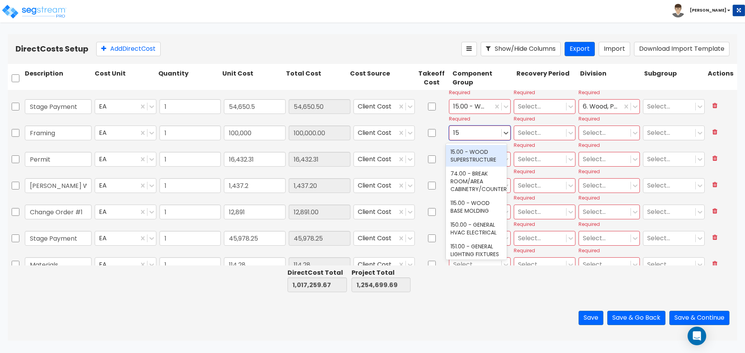
drag, startPoint x: 480, startPoint y: 155, endPoint x: 535, endPoint y: 142, distance: 56.1
click at [481, 155] on div "15.00 - WOOD SUPERSTRUCTURE" at bounding box center [476, 156] width 61 height 22
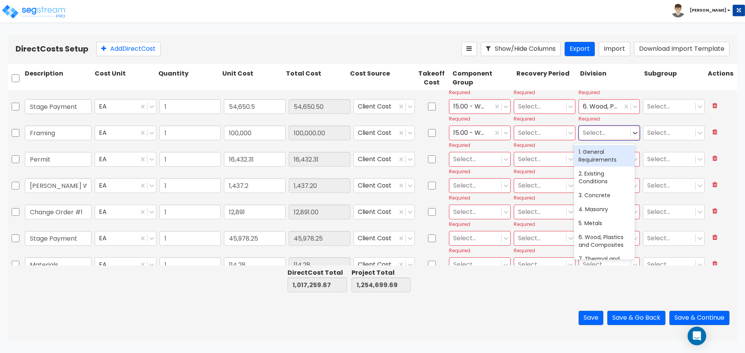
click at [606, 132] on div at bounding box center [605, 133] width 44 height 10
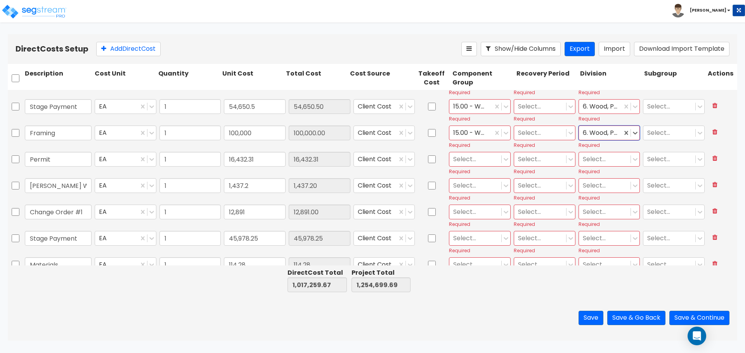
click at [460, 162] on div at bounding box center [475, 159] width 44 height 10
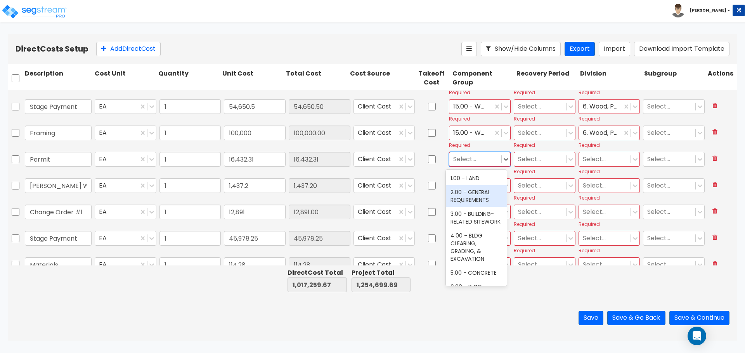
click at [483, 191] on div "2.00 - GENERAL REQUIREMENTS" at bounding box center [476, 196] width 61 height 22
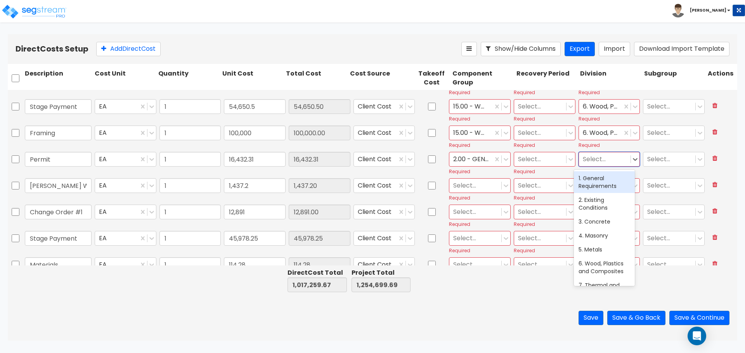
click at [598, 163] on div at bounding box center [605, 159] width 44 height 10
click at [536, 163] on div at bounding box center [540, 159] width 44 height 10
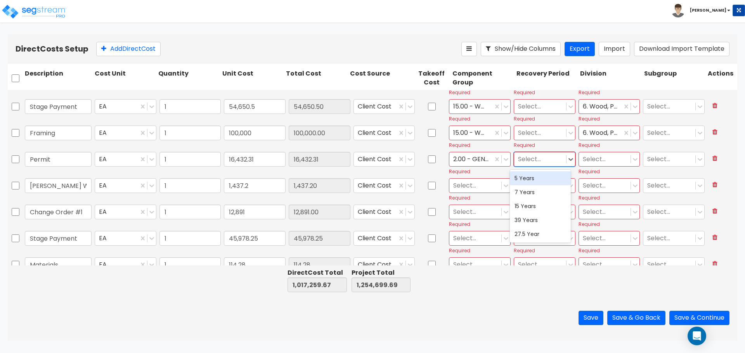
click at [591, 162] on div at bounding box center [605, 159] width 44 height 10
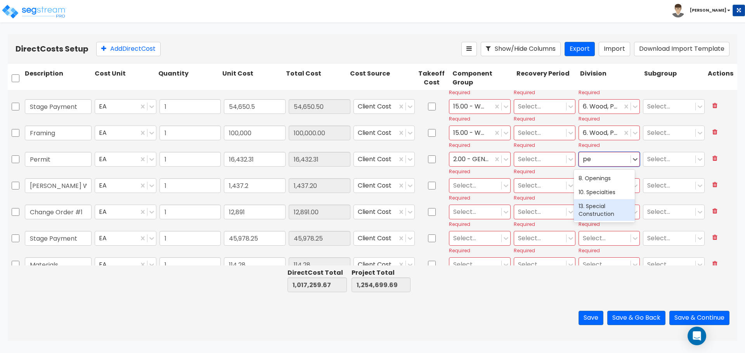
click at [608, 209] on div "13. Special Construction" at bounding box center [604, 210] width 61 height 22
click at [460, 188] on div at bounding box center [475, 186] width 44 height 10
drag, startPoint x: 474, startPoint y: 185, endPoint x: 424, endPoint y: 186, distance: 50.1
click at [424, 186] on div "Boyd's Welding EA 1 1,437.2 1,437.20 Client Cost Select... Required Select... R…" at bounding box center [372, 190] width 729 height 26
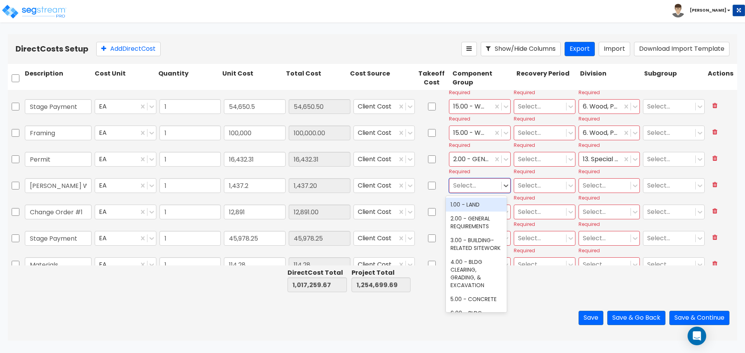
click at [485, 182] on div at bounding box center [475, 186] width 44 height 10
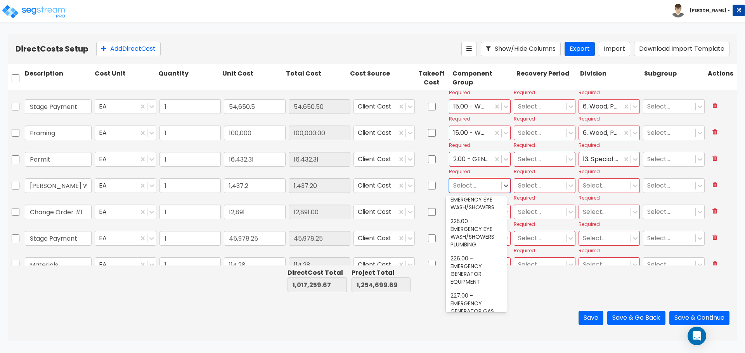
click at [475, 189] on div at bounding box center [475, 186] width 44 height 10
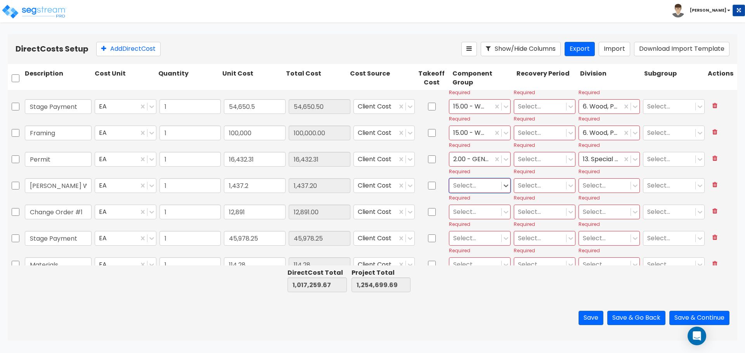
drag, startPoint x: 477, startPoint y: 189, endPoint x: 456, endPoint y: 189, distance: 20.6
click at [456, 189] on div at bounding box center [475, 186] width 44 height 10
click at [489, 183] on div at bounding box center [475, 186] width 44 height 10
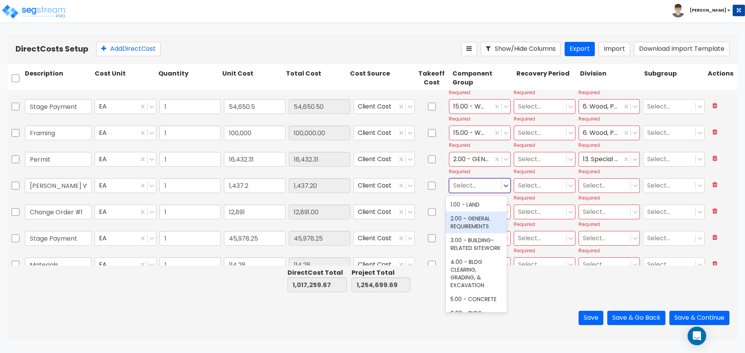
click at [481, 219] on div "2.00 - GENERAL REQUIREMENTS" at bounding box center [476, 223] width 61 height 22
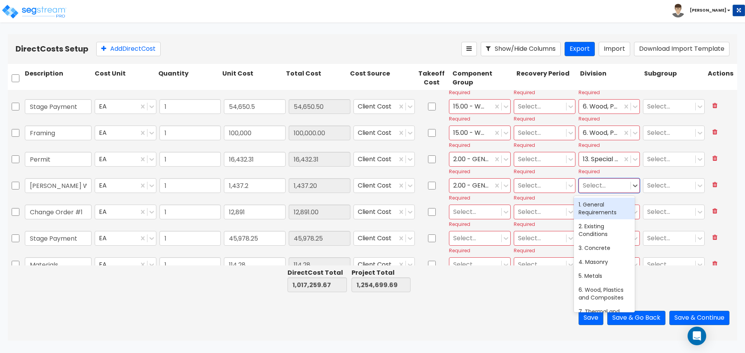
click at [592, 188] on div at bounding box center [605, 186] width 44 height 10
click at [569, 185] on icon at bounding box center [571, 186] width 8 height 8
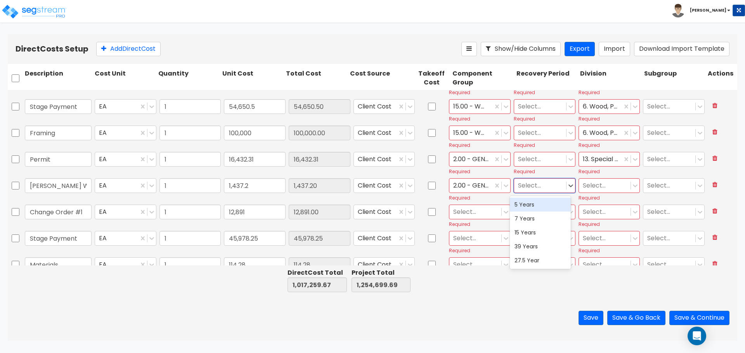
click at [595, 184] on div at bounding box center [605, 186] width 44 height 10
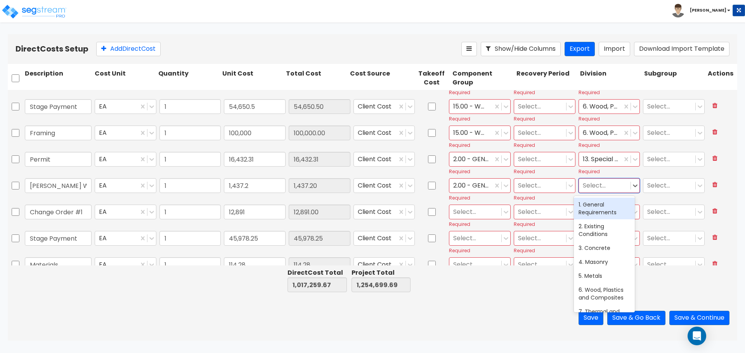
drag, startPoint x: 479, startPoint y: 192, endPoint x: 485, endPoint y: 190, distance: 6.7
click at [478, 191] on div "2.00 - GENERAL REQUIREMENTS" at bounding box center [470, 186] width 43 height 14
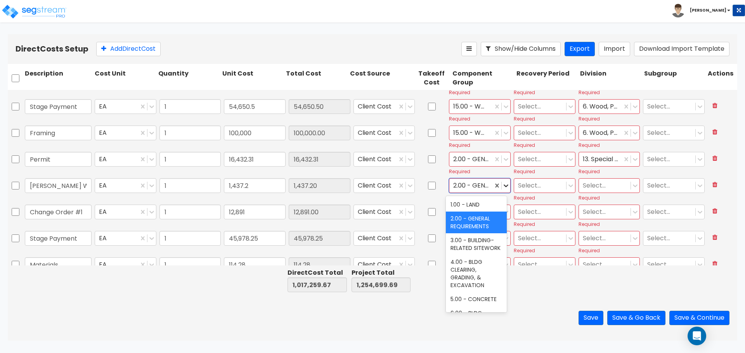
click at [505, 187] on icon at bounding box center [506, 186] width 8 height 8
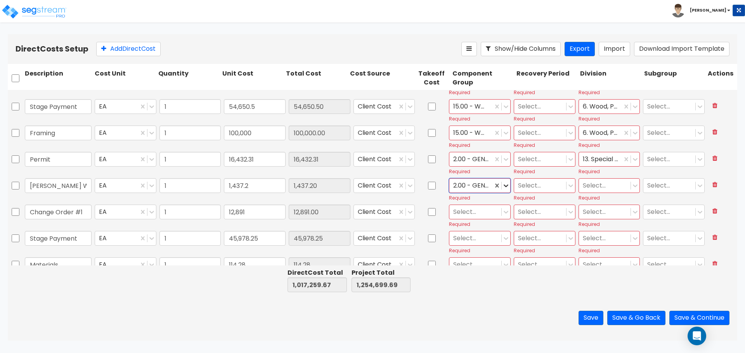
click at [505, 187] on icon at bounding box center [506, 186] width 8 height 8
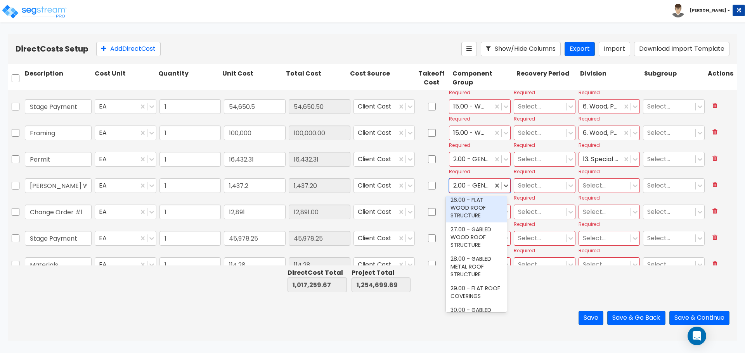
scroll to position [553, 0]
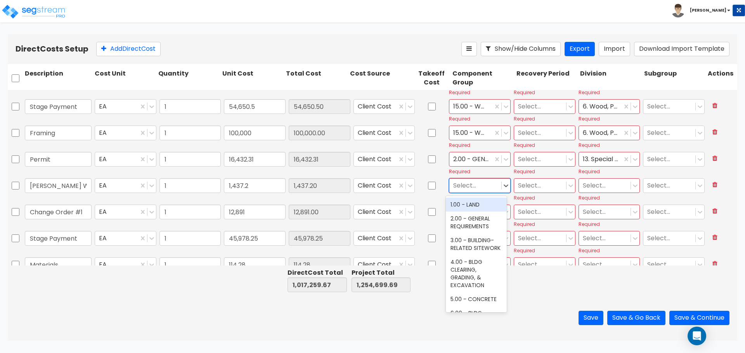
click at [485, 188] on div at bounding box center [475, 186] width 44 height 10
click at [482, 204] on div "11.00 - METALS" at bounding box center [476, 205] width 61 height 14
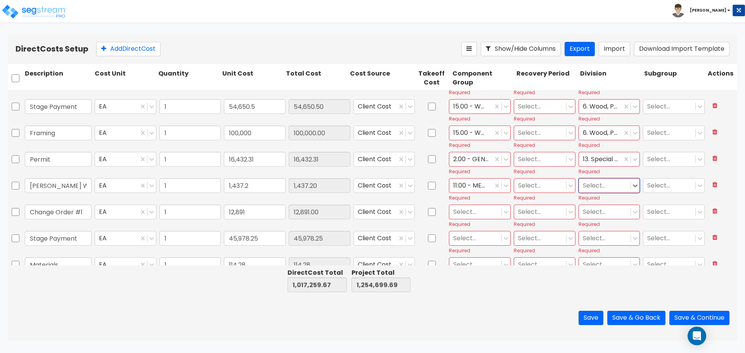
click at [609, 183] on div at bounding box center [605, 186] width 44 height 10
click at [609, 201] on div "5. Metals" at bounding box center [604, 205] width 61 height 14
click at [464, 217] on div at bounding box center [475, 212] width 44 height 10
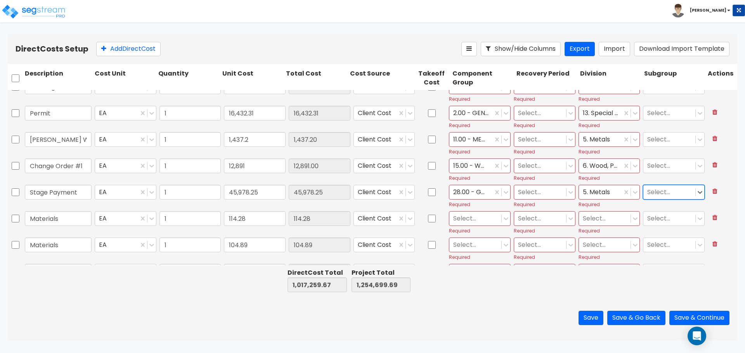
scroll to position [453, 0]
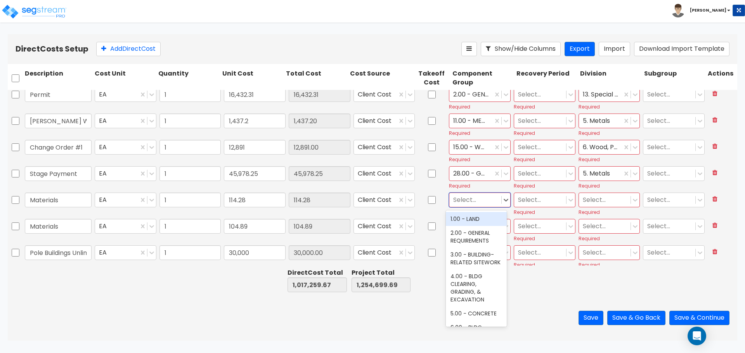
click at [462, 198] on div at bounding box center [475, 200] width 44 height 10
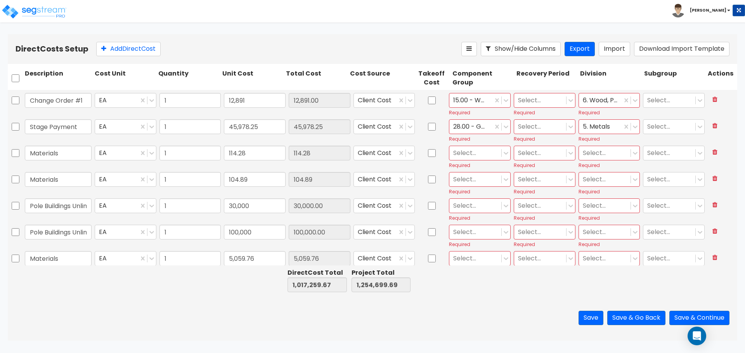
scroll to position [517, 0]
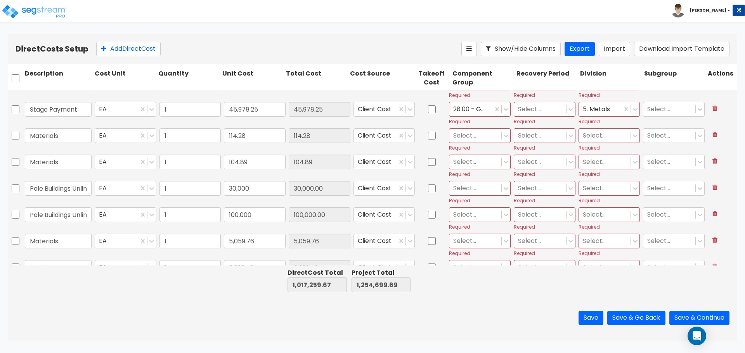
click at [471, 134] on div at bounding box center [475, 136] width 44 height 10
click at [466, 162] on div at bounding box center [475, 162] width 44 height 10
click at [481, 187] on div at bounding box center [475, 188] width 44 height 10
click at [478, 243] on div at bounding box center [475, 241] width 44 height 10
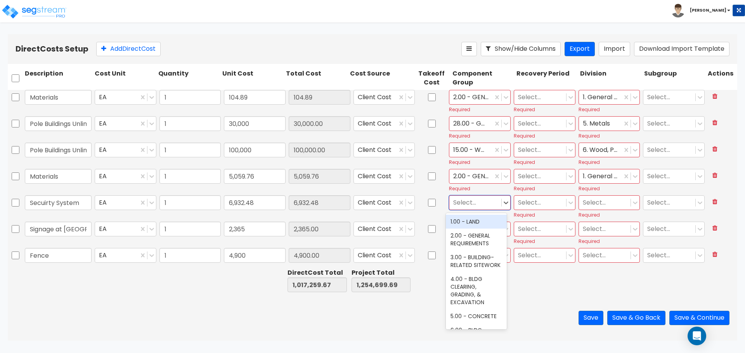
click at [476, 203] on div at bounding box center [475, 203] width 44 height 10
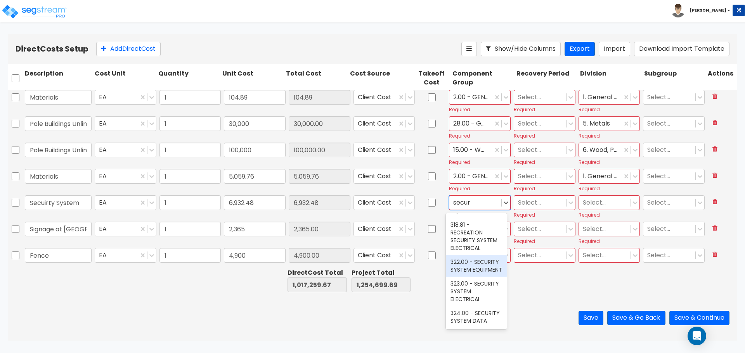
click at [478, 255] on div "322.00 - SECURITY SYSTEM EQUIPMENT" at bounding box center [476, 266] width 61 height 22
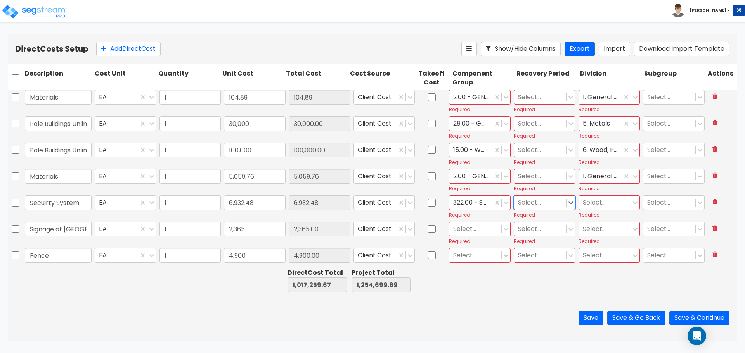
click at [592, 200] on div at bounding box center [605, 203] width 44 height 10
click at [612, 227] on div "28. Electronic Safety and Security" at bounding box center [604, 229] width 61 height 29
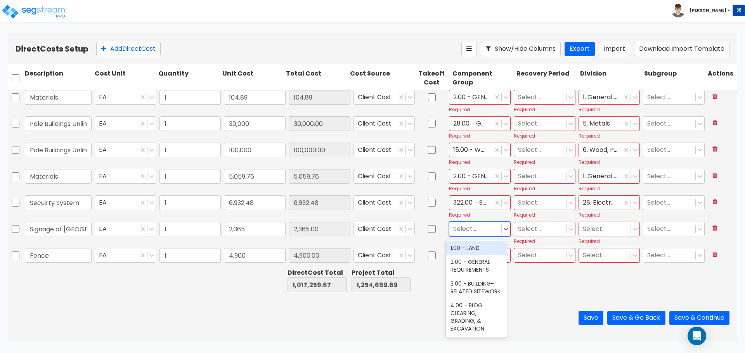
click at [475, 231] on div at bounding box center [475, 229] width 44 height 10
click at [482, 279] on div "328.00 - SIGNAGE" at bounding box center [476, 272] width 61 height 14
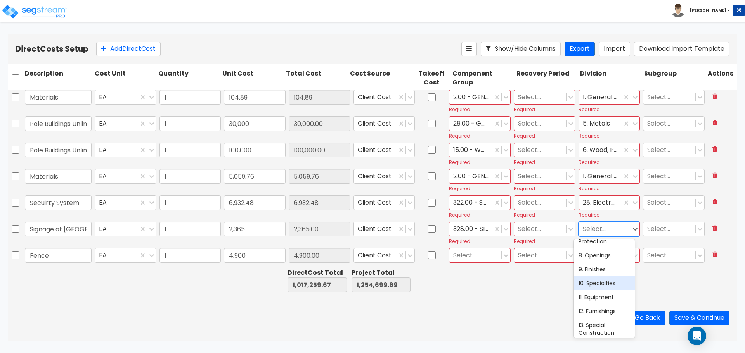
scroll to position [194, 0]
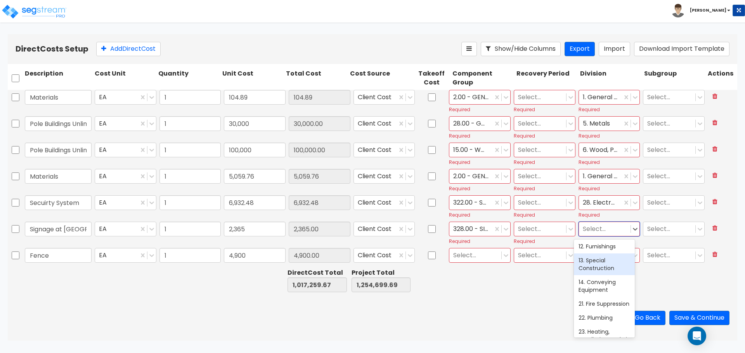
click at [610, 267] on div "13. Special Construction" at bounding box center [604, 265] width 61 height 22
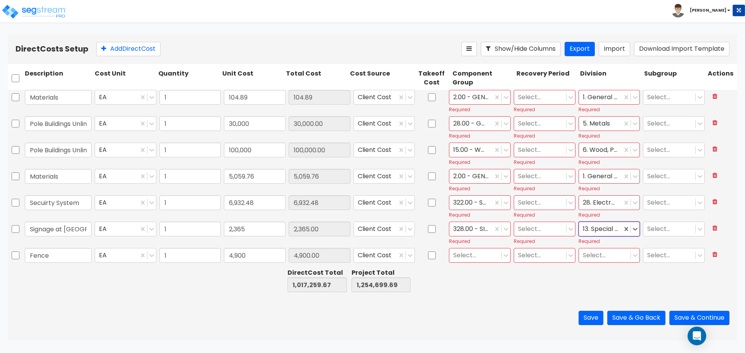
click at [470, 256] on div at bounding box center [475, 256] width 44 height 10
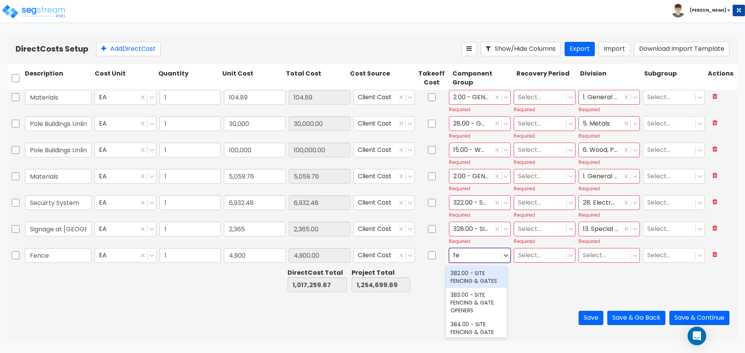
click at [477, 284] on div "382.00 - SITE FENCING & GATES" at bounding box center [476, 278] width 61 height 22
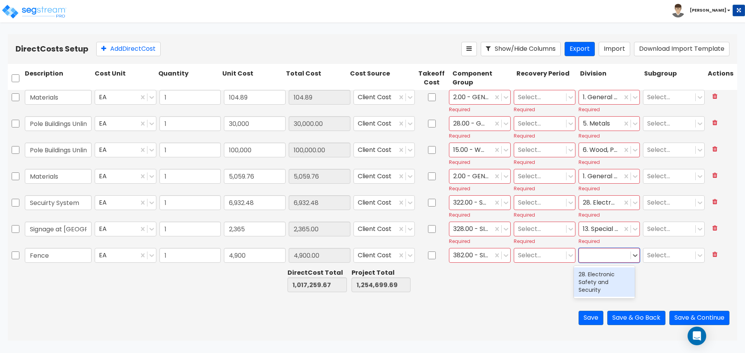
click at [624, 255] on div at bounding box center [605, 256] width 52 height 14
click at [631, 259] on icon at bounding box center [635, 256] width 8 height 8
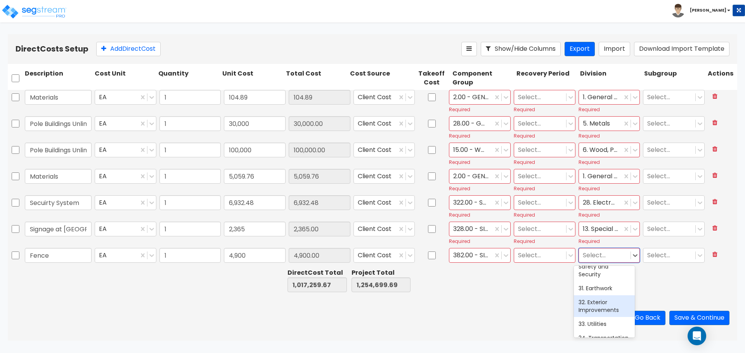
click at [609, 311] on div "32. Exterior Improvements" at bounding box center [604, 307] width 61 height 22
click at [614, 228] on div "13. Special Construction" at bounding box center [600, 230] width 43 height 14
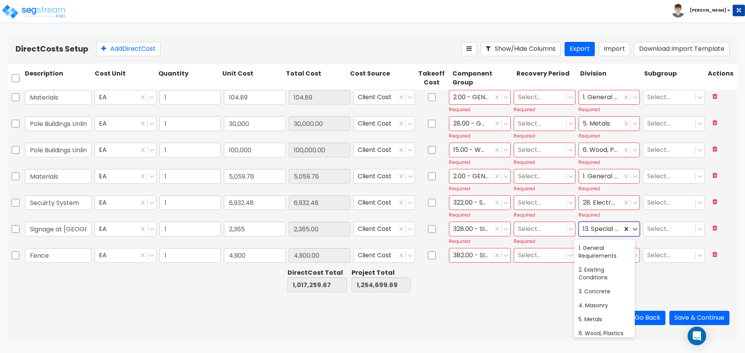
scroll to position [139, 0]
click at [605, 231] on div at bounding box center [605, 229] width 44 height 10
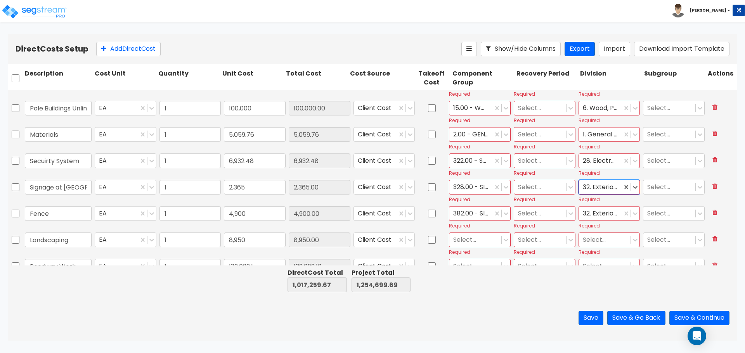
scroll to position [642, 0]
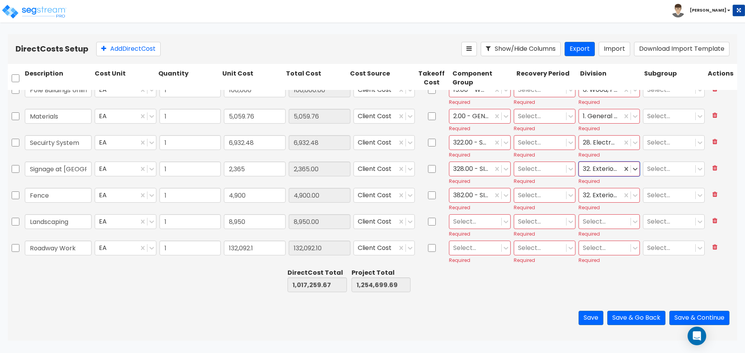
click at [492, 227] on div at bounding box center [475, 222] width 44 height 10
click at [473, 257] on div "413.00 - SITE LANDSCAPING" at bounding box center [476, 259] width 61 height 22
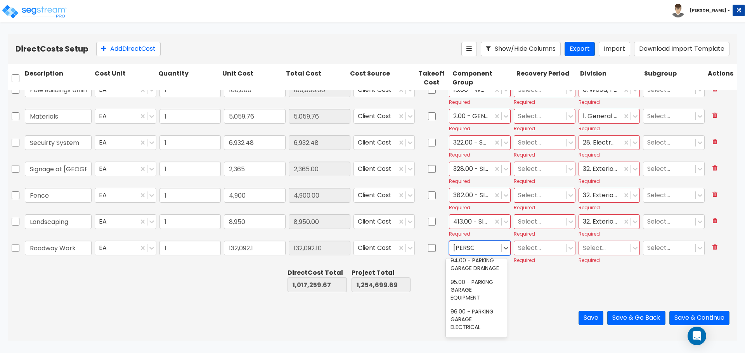
scroll to position [0, 0]
drag, startPoint x: 486, startPoint y: 246, endPoint x: 455, endPoint y: 248, distance: 31.9
click at [455, 248] on div at bounding box center [475, 248] width 44 height 10
click at [469, 248] on div at bounding box center [475, 248] width 44 height 10
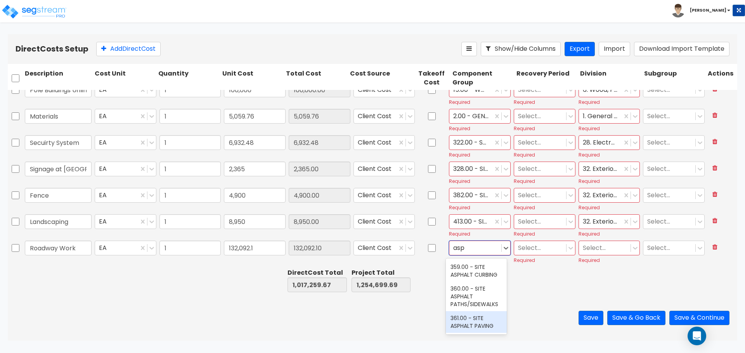
click at [473, 329] on div "361.00 - SITE ASPHALT PAVING" at bounding box center [476, 323] width 61 height 22
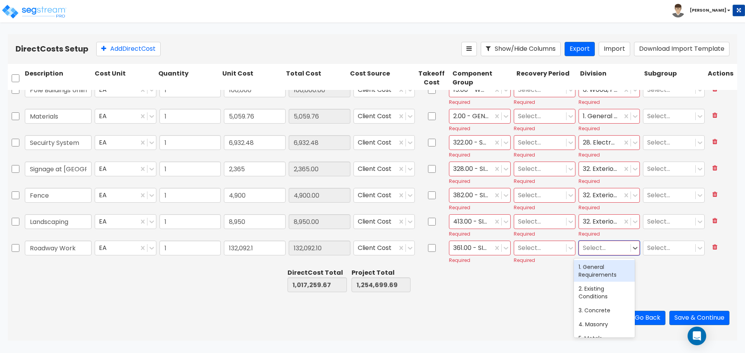
click at [592, 252] on div at bounding box center [605, 248] width 44 height 10
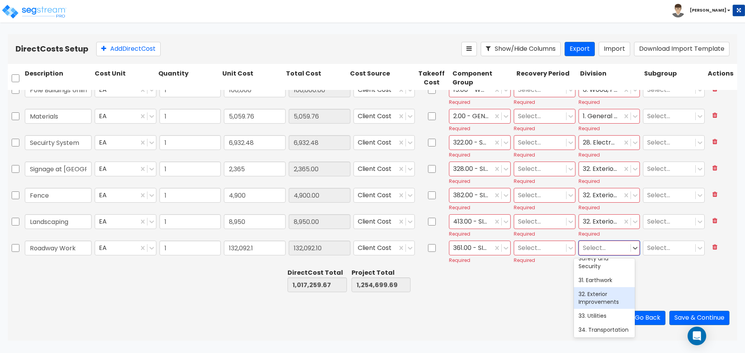
click at [600, 308] on div "32. Exterior Improvements" at bounding box center [604, 298] width 61 height 22
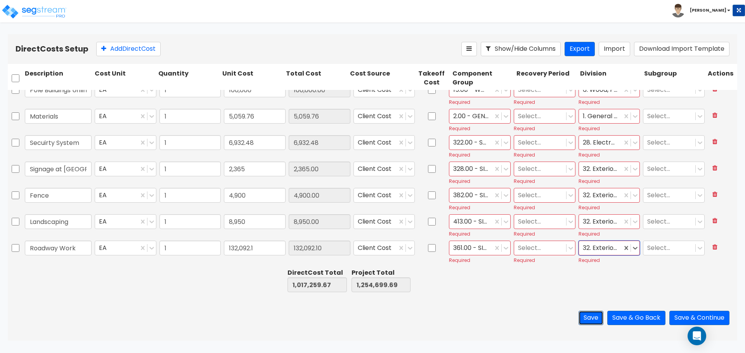
click at [590, 322] on button "Save" at bounding box center [590, 318] width 25 height 14
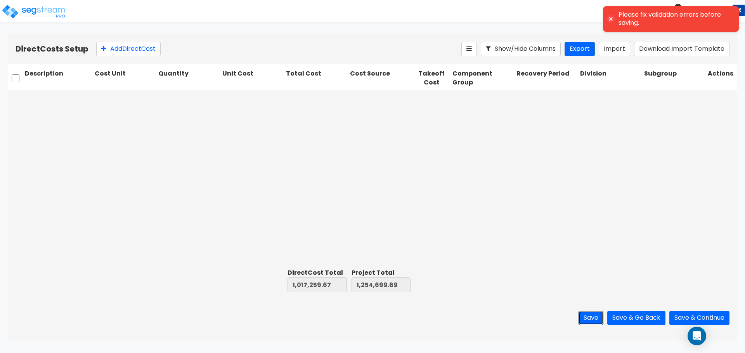
scroll to position [0, 0]
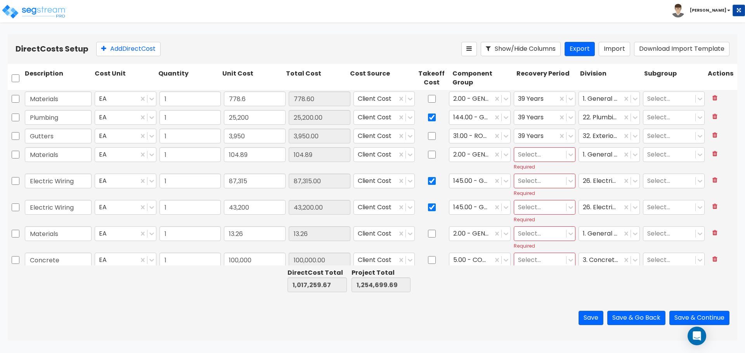
click at [9, 80] on div at bounding box center [16, 78] width 16 height 21
click at [17, 76] on input "checkbox" at bounding box center [16, 78] width 8 height 15
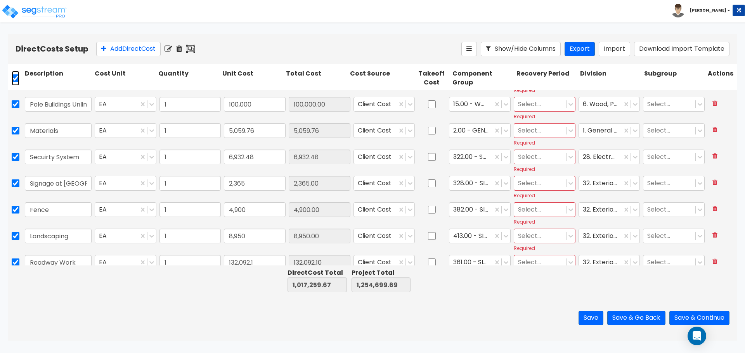
scroll to position [619, 0]
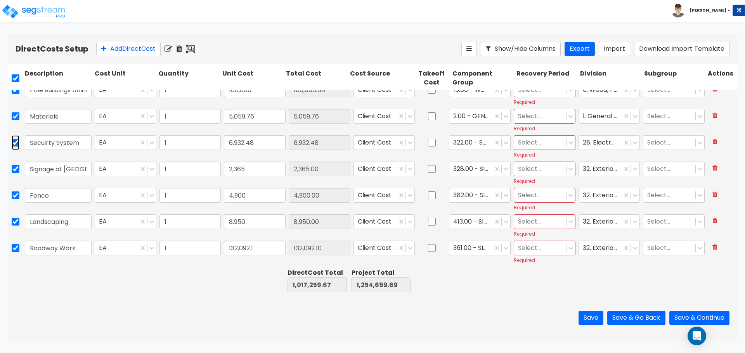
click at [14, 140] on input "checkbox" at bounding box center [16, 142] width 8 height 15
click at [16, 170] on input "checkbox" at bounding box center [16, 169] width 8 height 15
click at [14, 198] on input "checkbox" at bounding box center [16, 195] width 8 height 15
drag, startPoint x: 16, startPoint y: 218, endPoint x: 14, endPoint y: 236, distance: 18.4
click at [16, 221] on input "checkbox" at bounding box center [16, 222] width 8 height 15
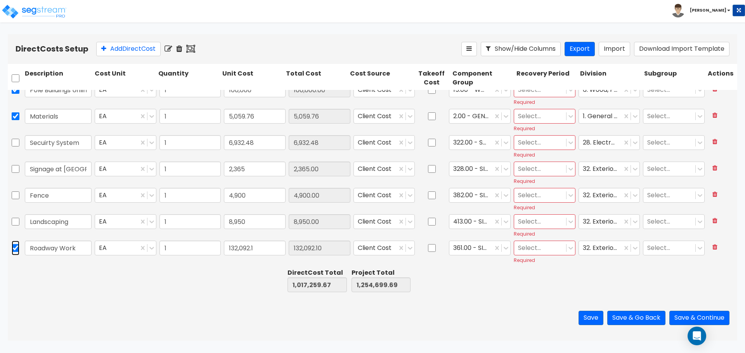
drag, startPoint x: 15, startPoint y: 249, endPoint x: 23, endPoint y: 216, distance: 34.1
click at [15, 249] on input "checkbox" at bounding box center [16, 248] width 8 height 15
click at [168, 47] on icon at bounding box center [168, 49] width 8 height 8
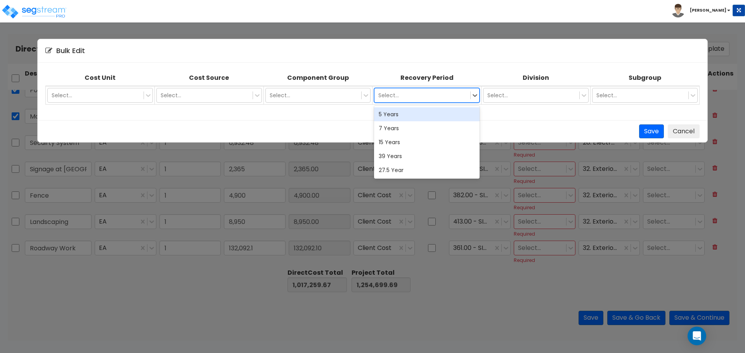
click at [439, 95] on div at bounding box center [422, 95] width 88 height 9
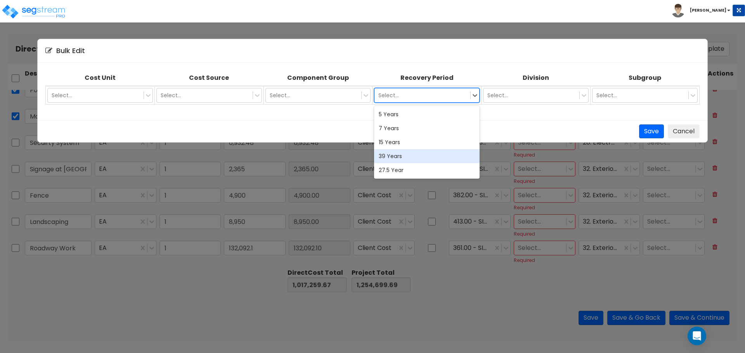
click at [409, 158] on div "39 Years" at bounding box center [427, 156] width 106 height 14
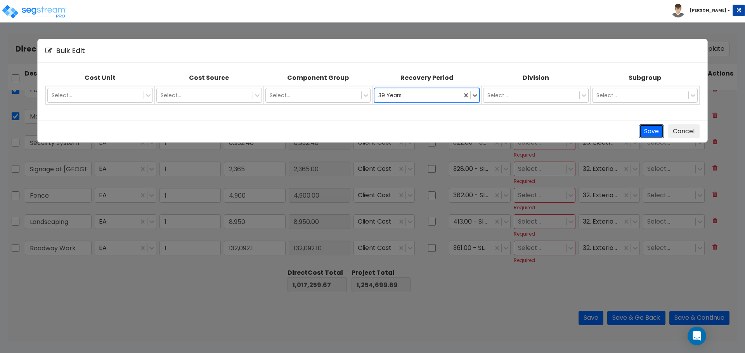
click at [647, 133] on button "Save" at bounding box center [651, 132] width 25 height 14
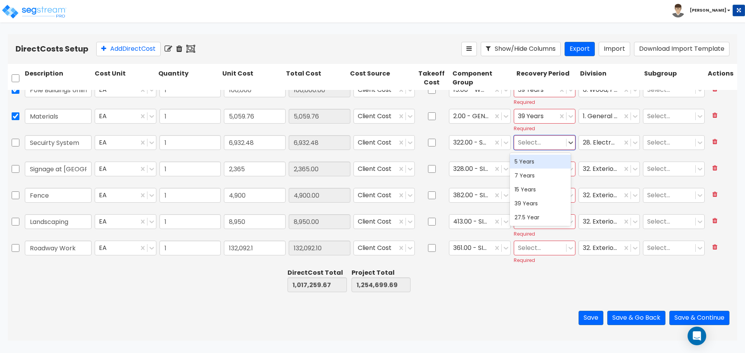
click at [555, 141] on div at bounding box center [540, 143] width 44 height 10
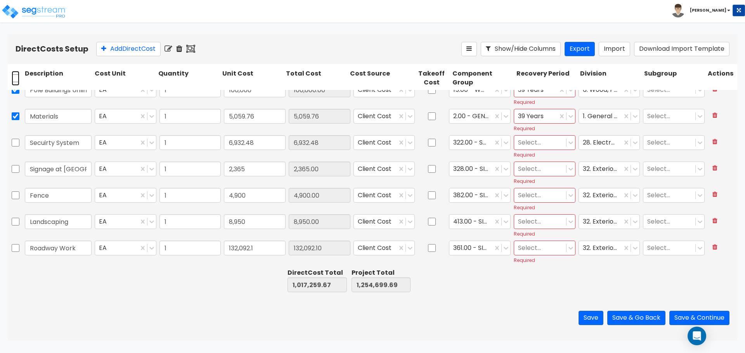
click at [16, 79] on input "checkbox" at bounding box center [16, 78] width 8 height 15
click at [557, 142] on div at bounding box center [540, 143] width 44 height 10
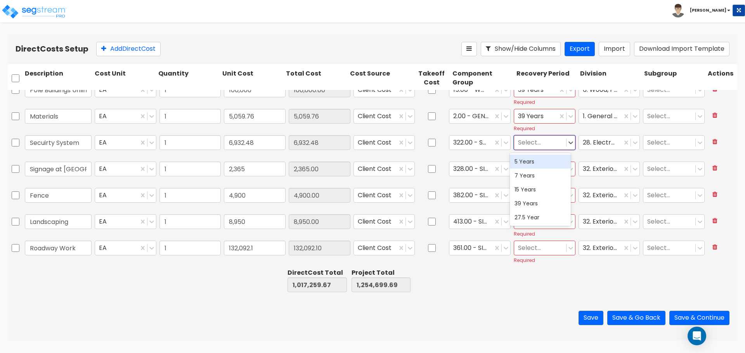
click at [546, 164] on div "5 Years" at bounding box center [540, 162] width 61 height 14
click at [545, 163] on div "Select..." at bounding box center [540, 170] width 52 height 14
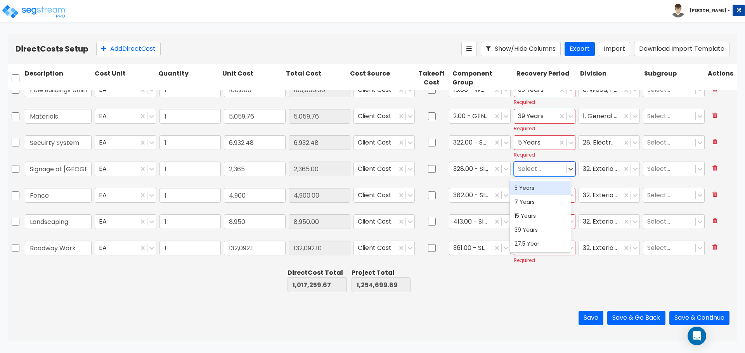
drag, startPoint x: 543, startPoint y: 189, endPoint x: 541, endPoint y: 183, distance: 5.4
click at [542, 189] on div "5 Years" at bounding box center [540, 188] width 61 height 14
click at [533, 194] on div at bounding box center [540, 195] width 44 height 10
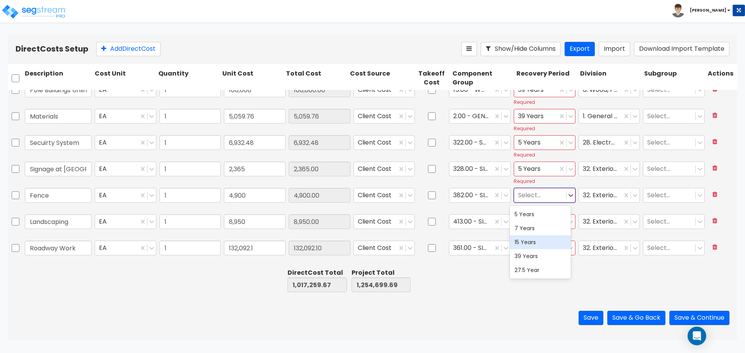
click at [536, 241] on div "15 Years" at bounding box center [540, 242] width 61 height 14
click at [536, 220] on div at bounding box center [540, 222] width 44 height 10
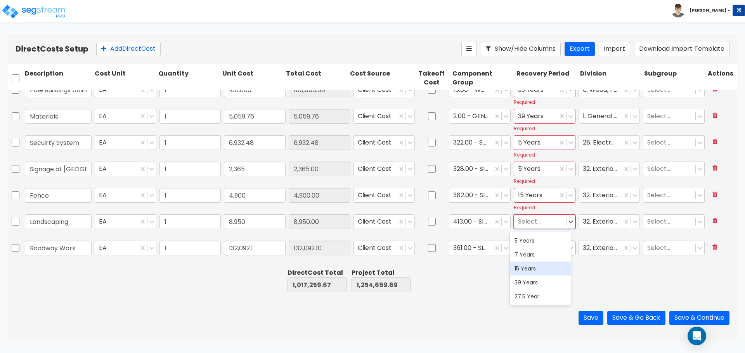
click at [535, 271] on div "15 Years" at bounding box center [540, 269] width 61 height 14
click at [532, 248] on div at bounding box center [540, 248] width 44 height 10
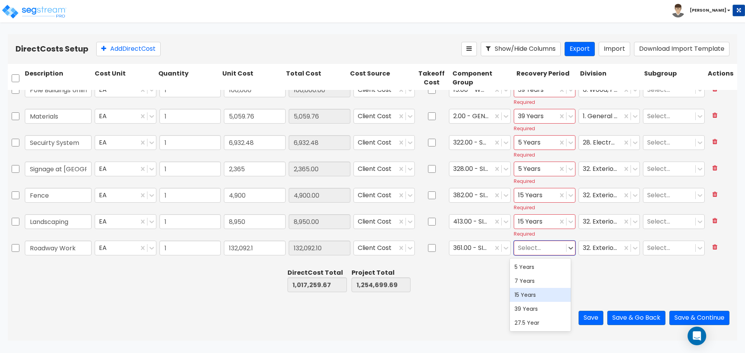
click at [530, 295] on div "15 Years" at bounding box center [540, 295] width 61 height 14
click at [593, 318] on button "Save" at bounding box center [590, 318] width 25 height 14
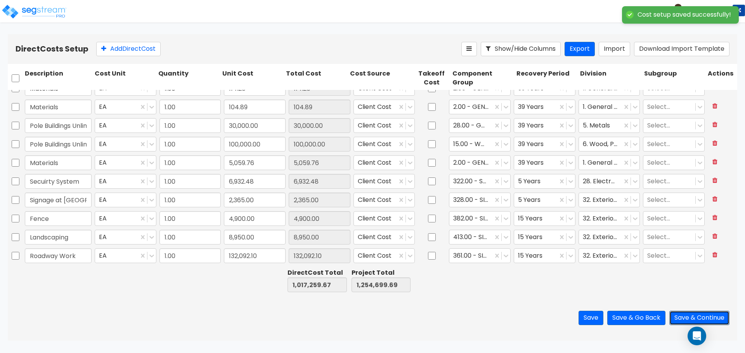
click at [685, 317] on button "Save & Continue" at bounding box center [699, 318] width 60 height 14
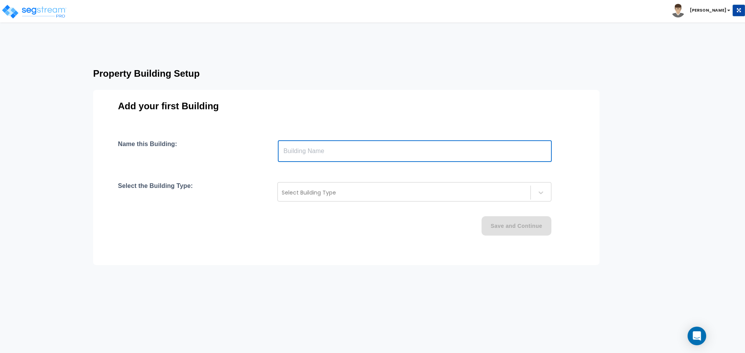
click at [355, 155] on input "text" at bounding box center [415, 151] width 274 height 22
type input "[PERSON_NAME] Warehouse"
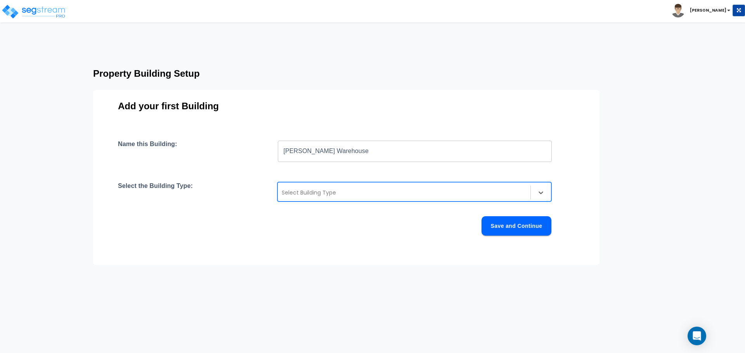
click at [505, 180] on div "Name this Building: [PERSON_NAME] Warehouse ​ Select the Building Type: option …" at bounding box center [346, 197] width 457 height 114
click at [532, 193] on div at bounding box center [541, 193] width 20 height 20
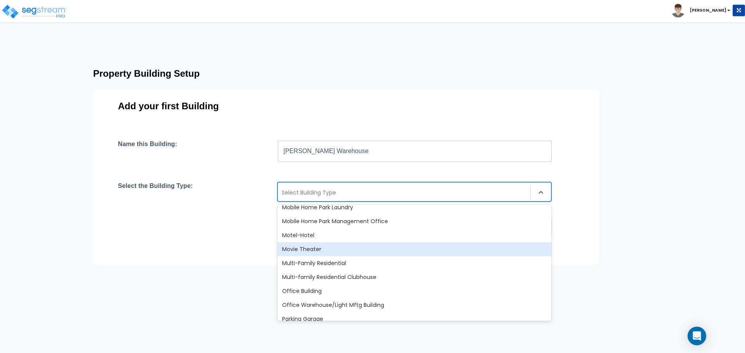
scroll to position [517, 0]
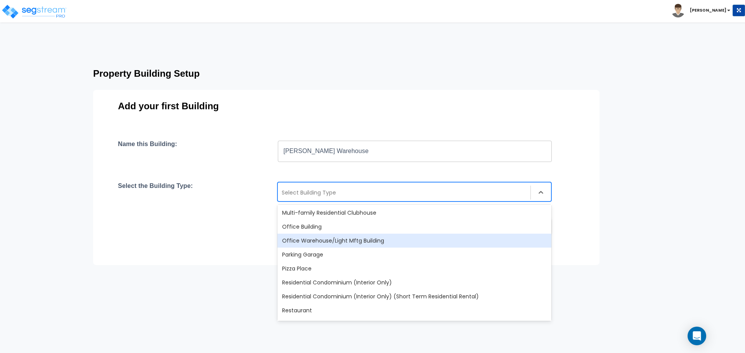
click at [392, 239] on div "Office Warehouse/Light Mftg Building" at bounding box center [414, 241] width 274 height 14
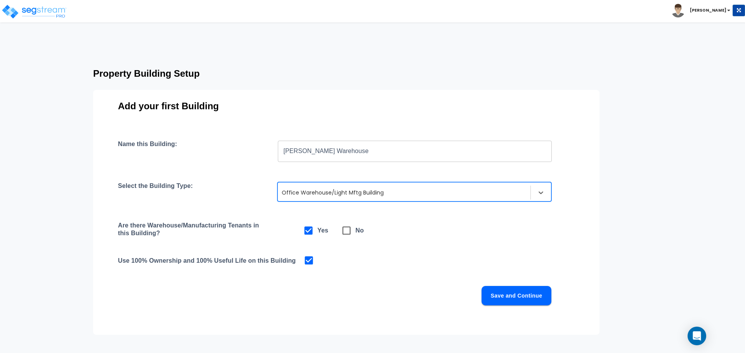
click at [350, 232] on icon at bounding box center [347, 231] width 8 height 8
checkbox input "false"
checkbox input "true"
click at [518, 298] on button "Save and Continue" at bounding box center [516, 295] width 70 height 19
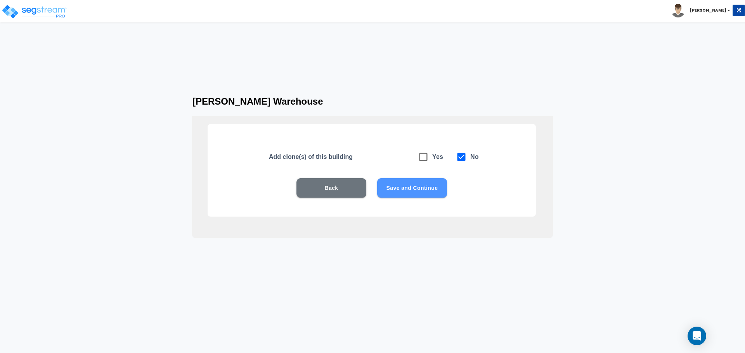
click at [428, 182] on button "Save and Continue" at bounding box center [412, 187] width 70 height 19
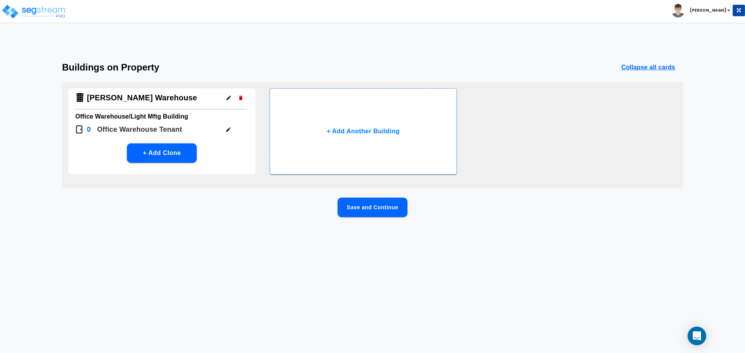
click at [376, 204] on button "Save and Continue" at bounding box center [373, 207] width 70 height 19
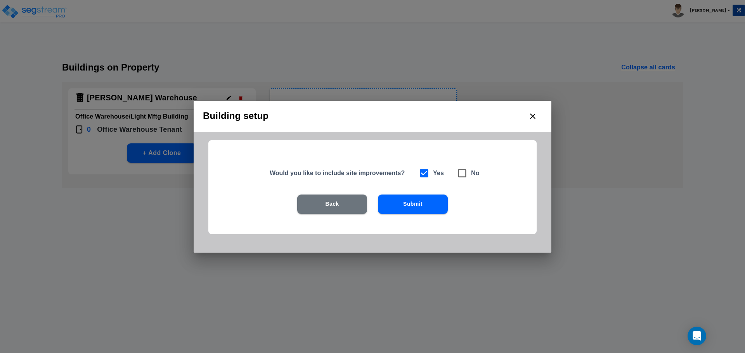
click at [395, 203] on button "Submit" at bounding box center [413, 204] width 70 height 19
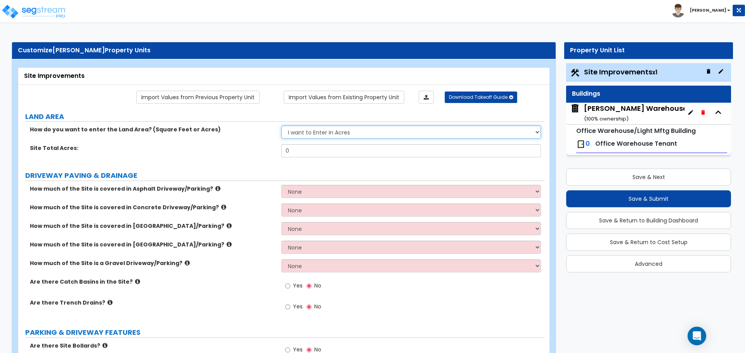
click at [355, 130] on select "I want to Enter in Acres I want to Enter in Square Feet" at bounding box center [410, 132] width 259 height 13
click at [281, 126] on select "I want to Enter in Acres I want to Enter in Square Feet" at bounding box center [410, 132] width 259 height 13
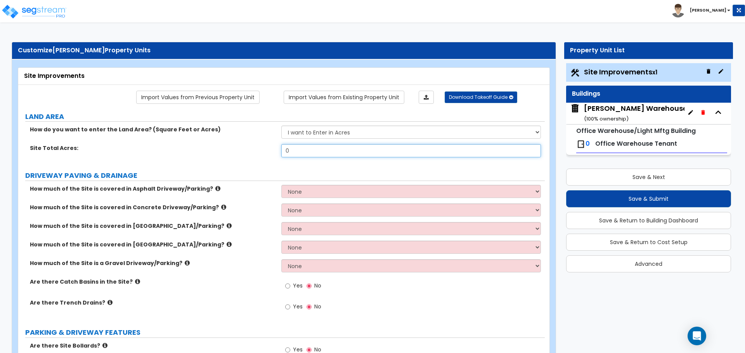
click at [334, 151] on input "0" at bounding box center [410, 150] width 259 height 13
drag, startPoint x: 334, startPoint y: 151, endPoint x: 282, endPoint y: 151, distance: 52.4
click at [282, 151] on input "0" at bounding box center [410, 150] width 259 height 13
type input "2.34"
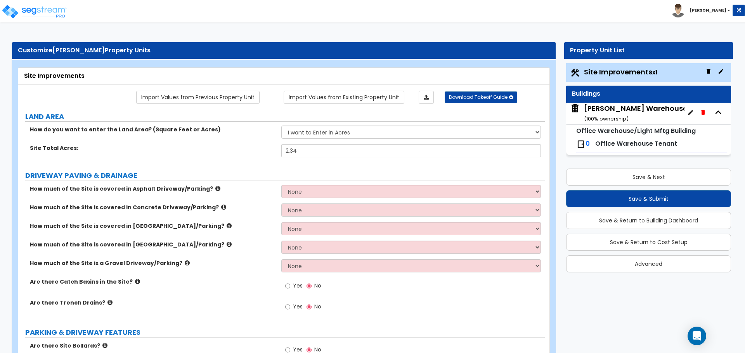
click at [219, 159] on div "Site Total Acres: 2.34" at bounding box center [281, 153] width 526 height 19
click at [215, 188] on icon at bounding box center [217, 189] width 5 height 6
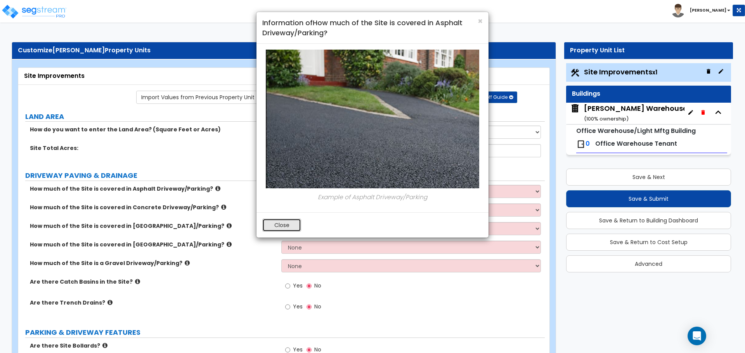
click at [269, 223] on button "Close" at bounding box center [281, 225] width 39 height 13
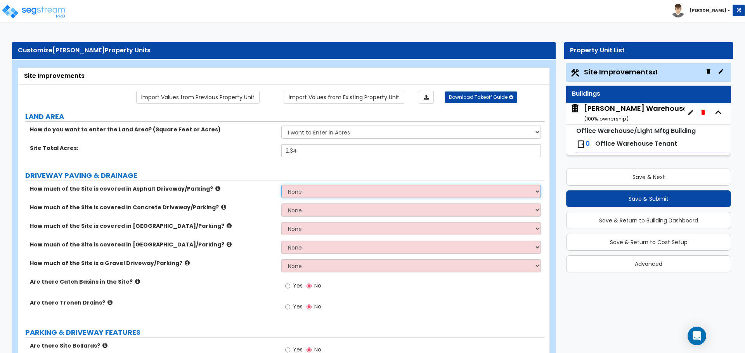
click at [331, 190] on select "None I want to Enter an Approximate Percentage I want to Enter the Square Foota…" at bounding box center [410, 191] width 259 height 13
select select "1"
click at [281, 185] on select "None I want to Enter an Approximate Percentage I want to Enter the Square Foota…" at bounding box center [410, 191] width 259 height 13
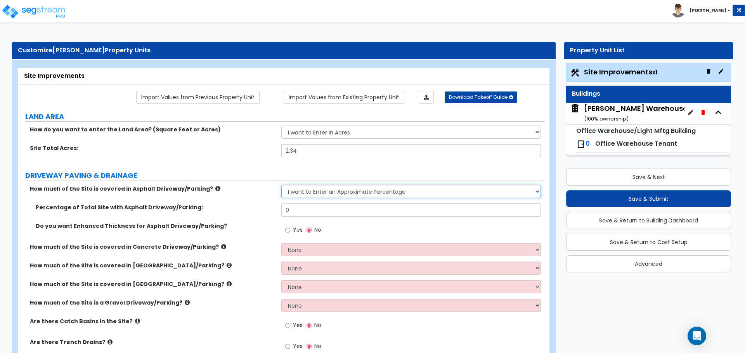
scroll to position [65, 0]
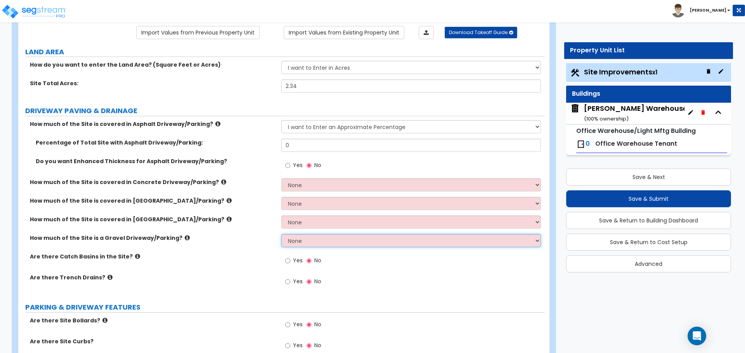
click at [293, 244] on select "None I want to Enter an Approximate Percentage I want to Enter the Square Foota…" at bounding box center [410, 240] width 259 height 13
click at [281, 234] on select "None I want to Enter an Approximate Percentage I want to Enter the Square Foota…" at bounding box center [410, 240] width 259 height 13
click at [306, 219] on select "None I want to Enter an Approximate Percentage I want to Enter the Square Foota…" at bounding box center [410, 222] width 259 height 13
click at [281, 216] on select "None I want to Enter an Approximate Percentage I want to Enter the Square Foota…" at bounding box center [410, 222] width 259 height 13
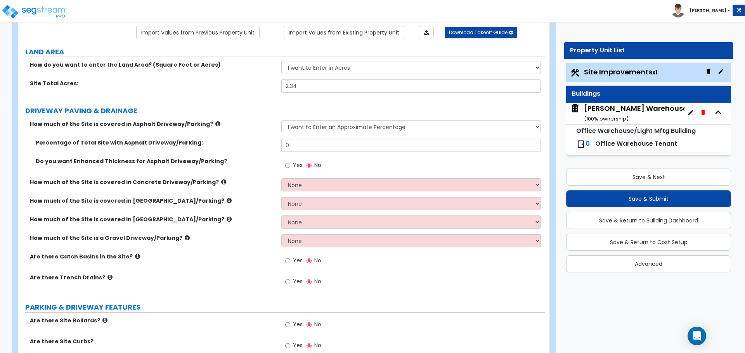
click at [135, 254] on icon at bounding box center [137, 257] width 5 height 6
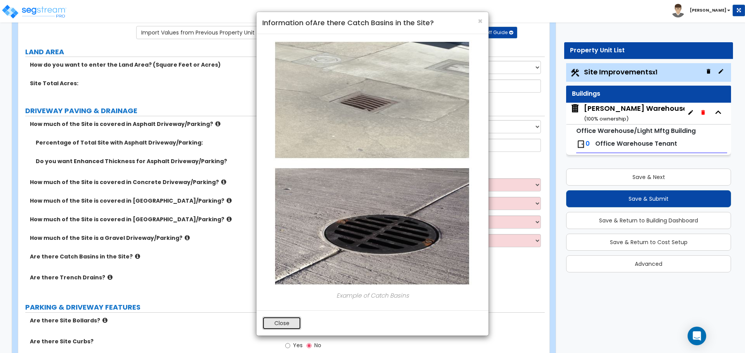
click at [282, 323] on button "Close" at bounding box center [281, 323] width 39 height 13
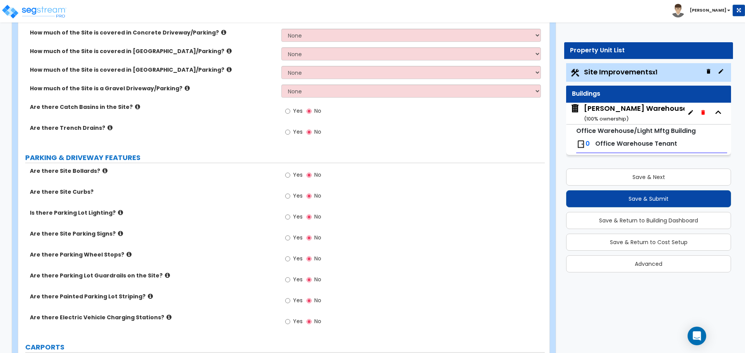
scroll to position [0, 0]
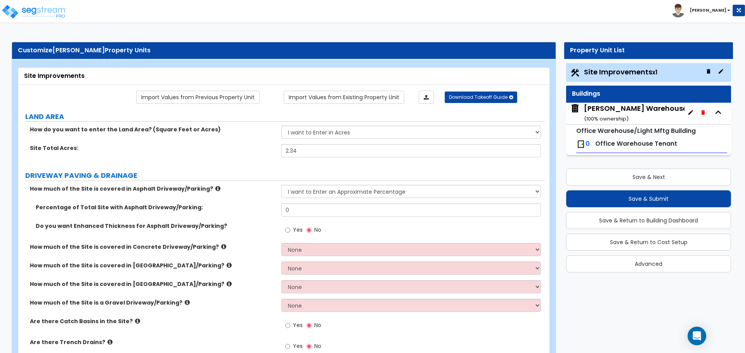
click at [606, 65] on div "Site Improvements x1" at bounding box center [648, 72] width 165 height 19
click at [603, 73] on span "Site Improvements x1" at bounding box center [620, 72] width 73 height 10
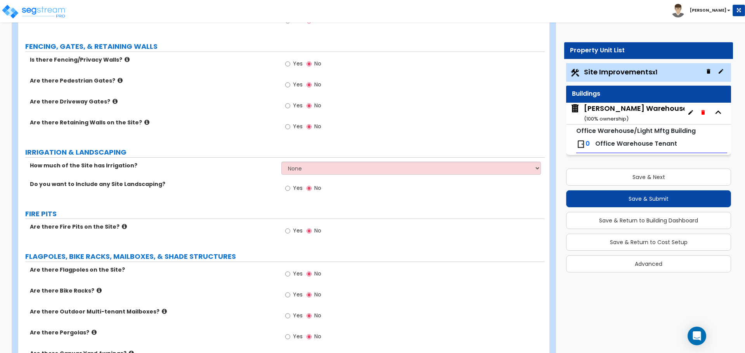
scroll to position [841, 0]
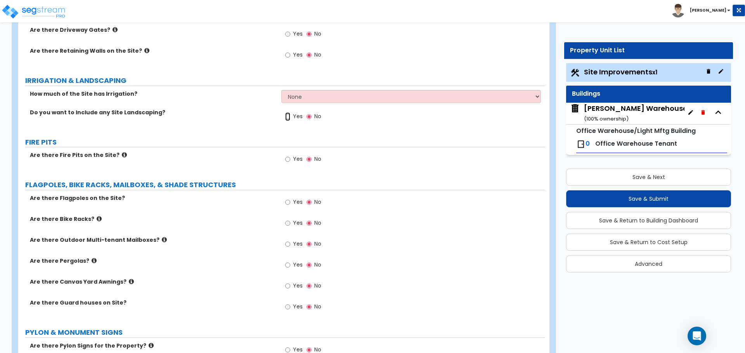
click at [290, 118] on input "Yes" at bounding box center [287, 117] width 5 height 9
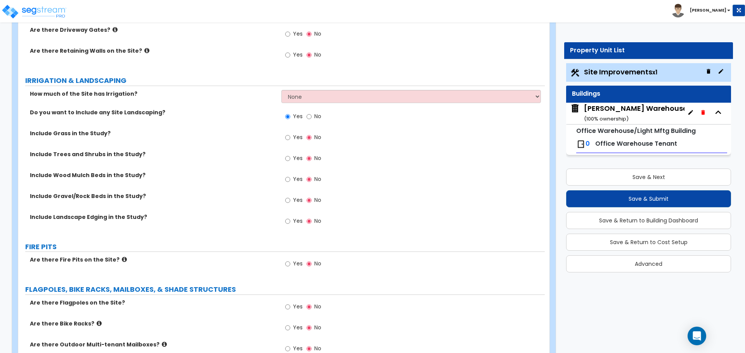
click at [314, 117] on span "No" at bounding box center [317, 117] width 7 height 8
click at [312, 117] on input "No" at bounding box center [308, 117] width 5 height 9
radio input "false"
radio input "true"
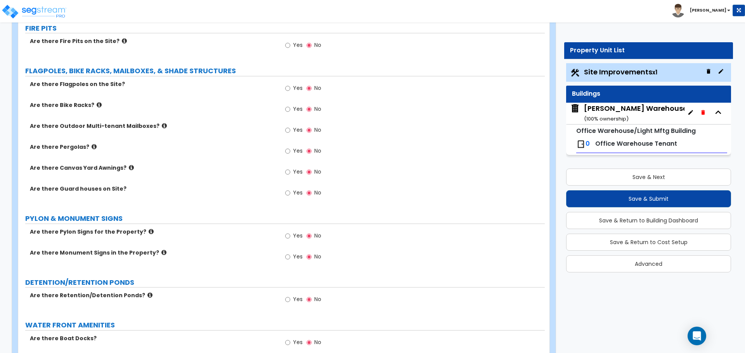
scroll to position [970, 0]
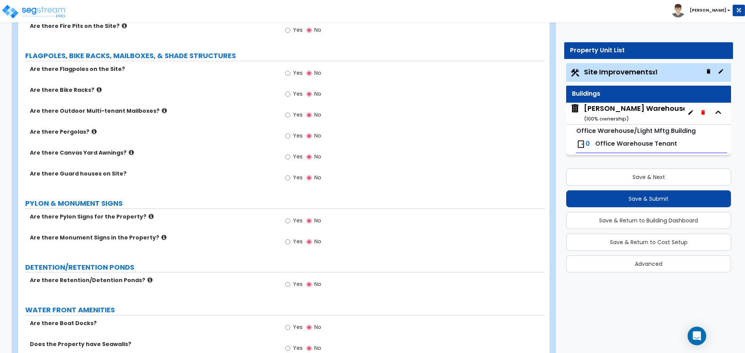
click at [149, 216] on icon at bounding box center [151, 217] width 5 height 6
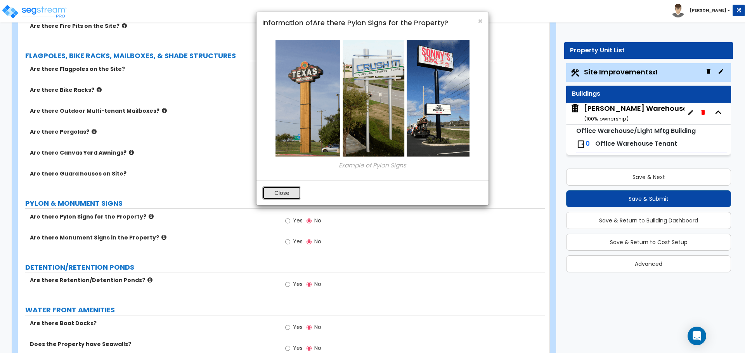
click at [274, 192] on button "Close" at bounding box center [281, 193] width 39 height 13
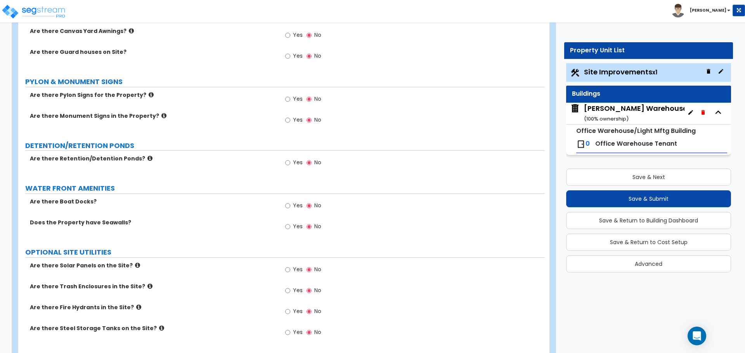
scroll to position [1099, 0]
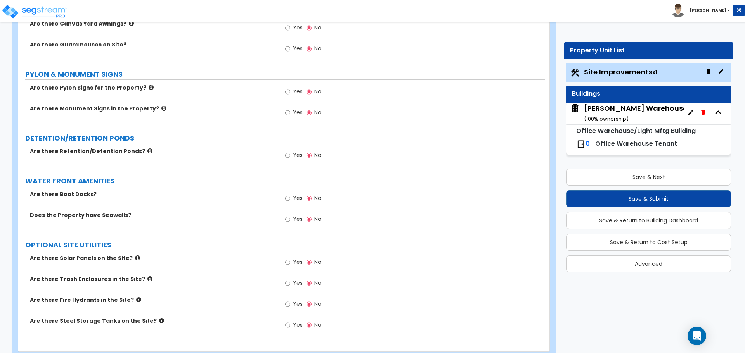
click at [135, 152] on label "Are there Retention/Detention Ponds?" at bounding box center [153, 151] width 246 height 8
click at [147, 152] on icon at bounding box center [149, 151] width 5 height 6
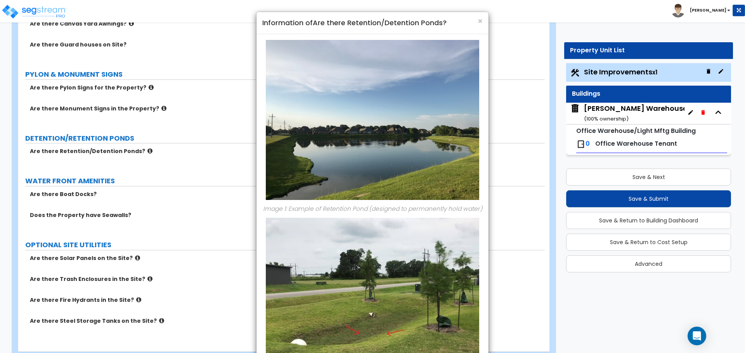
click at [138, 152] on div "× Information of Are there Retention/Detention Ponds? Image 1: Example of Reten…" at bounding box center [372, 176] width 745 height 353
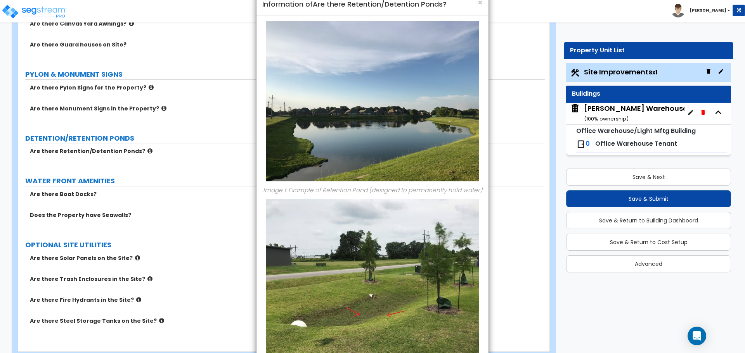
scroll to position [0, 0]
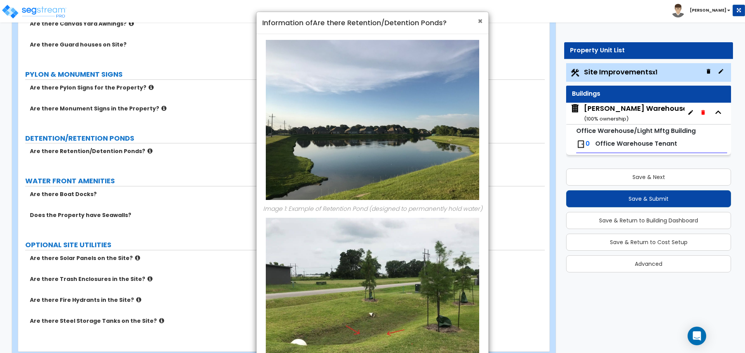
click at [482, 20] on span "×" at bounding box center [480, 21] width 5 height 11
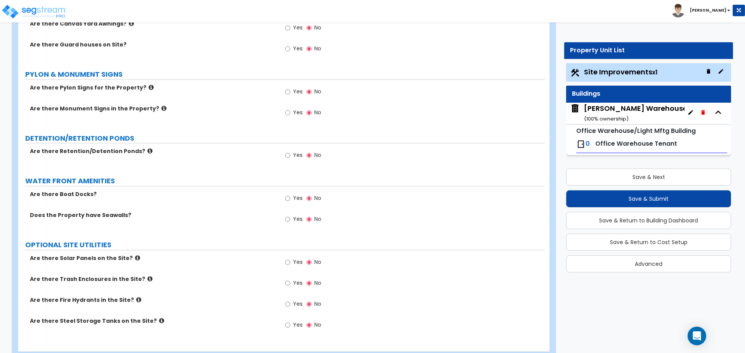
click at [293, 156] on span "Yes" at bounding box center [298, 155] width 10 height 8
click at [290, 156] on input "Yes" at bounding box center [287, 155] width 5 height 9
radio input "true"
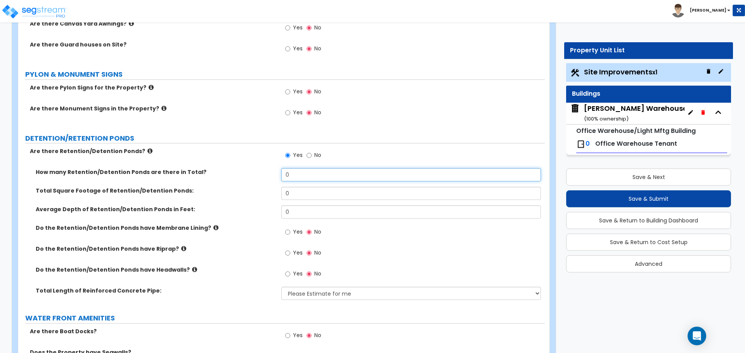
click at [321, 175] on input "0" at bounding box center [410, 174] width 259 height 13
drag, startPoint x: 314, startPoint y: 176, endPoint x: 268, endPoint y: 177, distance: 45.8
click at [268, 177] on div "How many Retention/Detention Ponds are there in Total? 0" at bounding box center [281, 177] width 526 height 19
type input "1"
click at [294, 189] on input "0" at bounding box center [410, 193] width 259 height 13
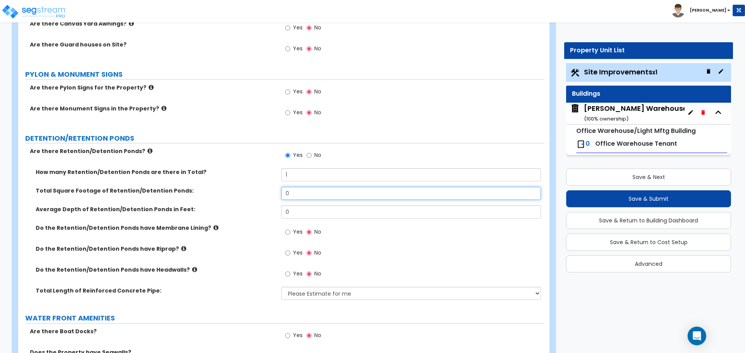
click at [294, 198] on input "0" at bounding box center [410, 193] width 259 height 13
click at [213, 226] on icon at bounding box center [215, 228] width 5 height 6
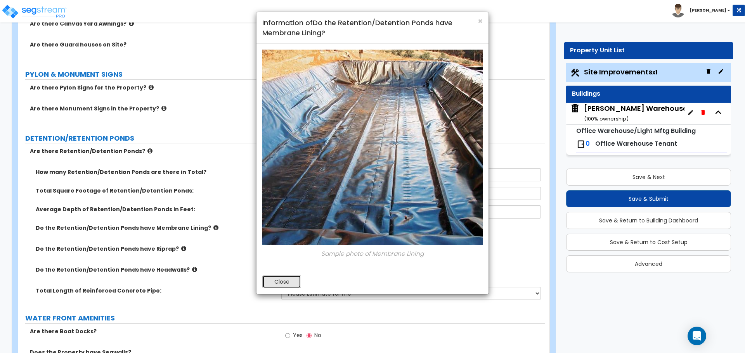
click at [286, 278] on button "Close" at bounding box center [281, 281] width 39 height 13
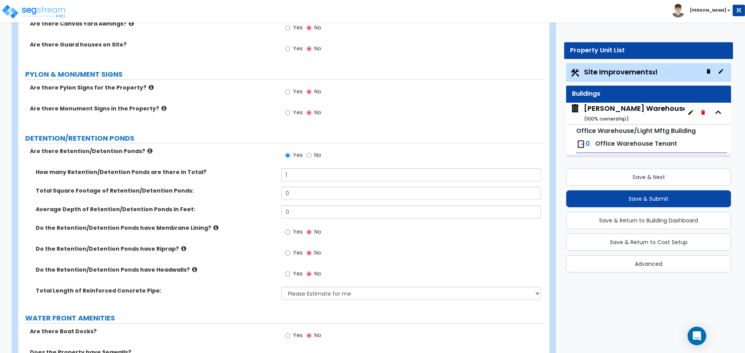
click at [181, 249] on icon at bounding box center [183, 249] width 5 height 6
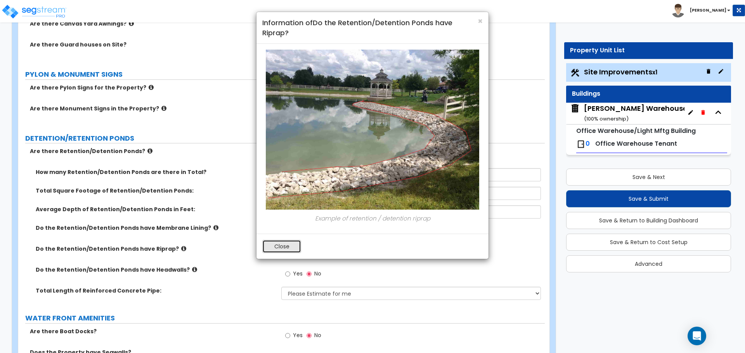
click at [292, 246] on button "Close" at bounding box center [281, 246] width 39 height 13
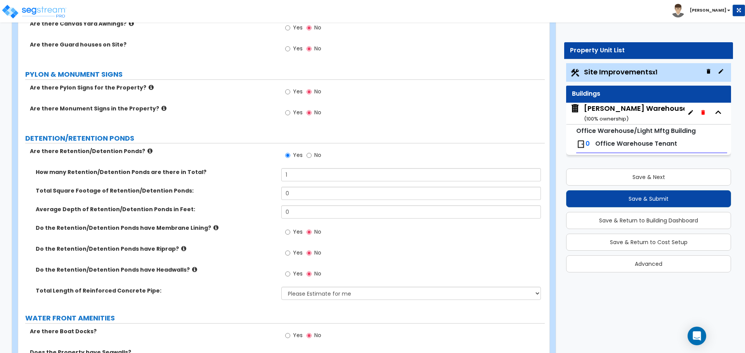
click at [192, 269] on icon at bounding box center [194, 270] width 5 height 6
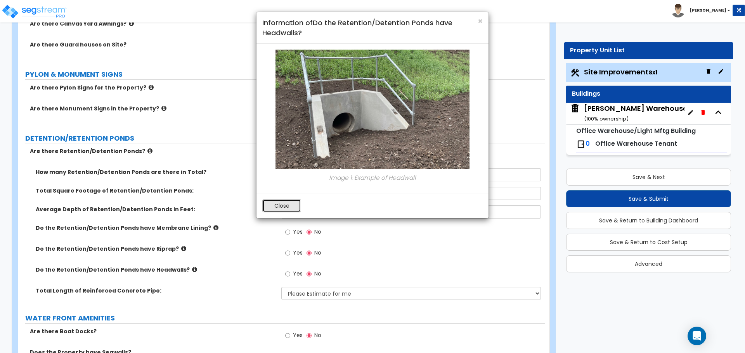
click at [286, 208] on button "Close" at bounding box center [281, 205] width 39 height 13
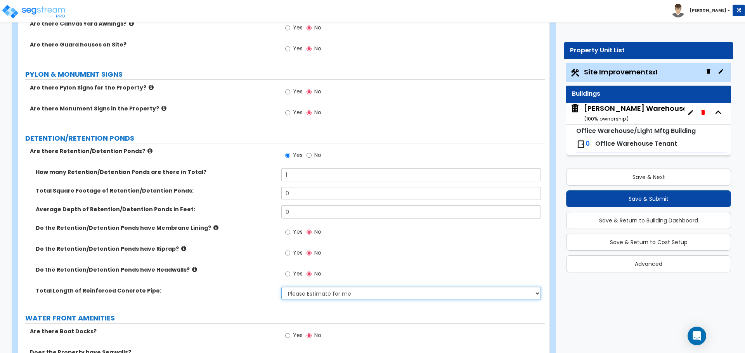
click at [355, 293] on select "Please Estimate for me I want to Enter Linear Footage" at bounding box center [410, 293] width 259 height 13
click at [281, 287] on select "Please Estimate for me I want to Enter Linear Footage" at bounding box center [410, 293] width 259 height 13
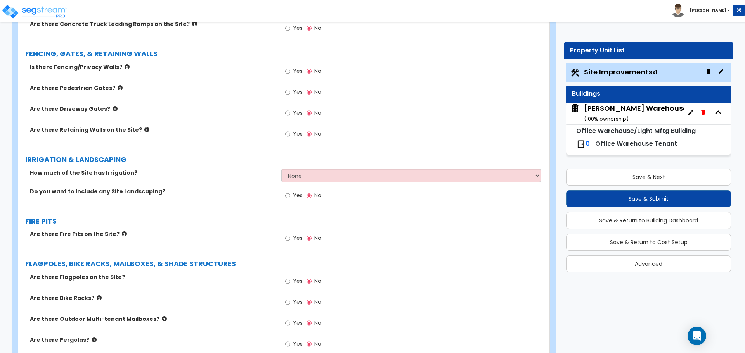
scroll to position [711, 0]
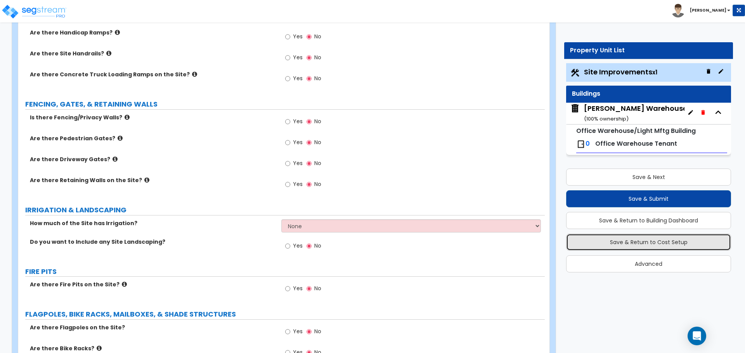
click at [671, 240] on button "Save & Return to Cost Setup" at bounding box center [648, 242] width 165 height 17
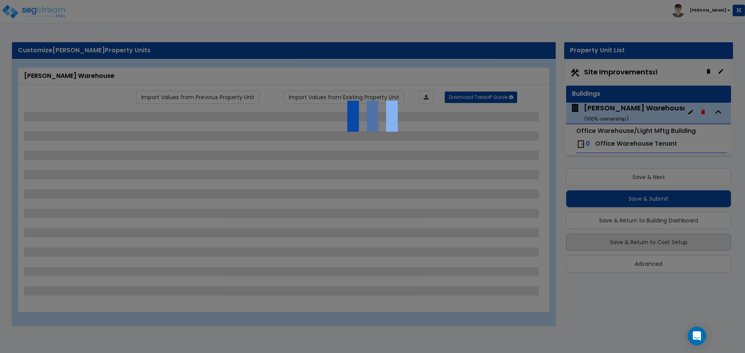
scroll to position [0, 0]
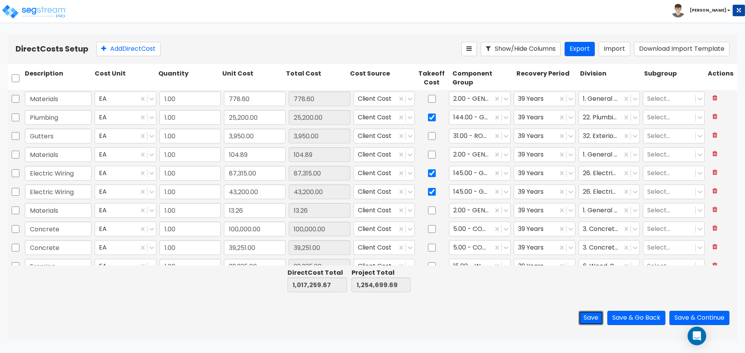
click at [590, 318] on button "Save" at bounding box center [590, 318] width 25 height 14
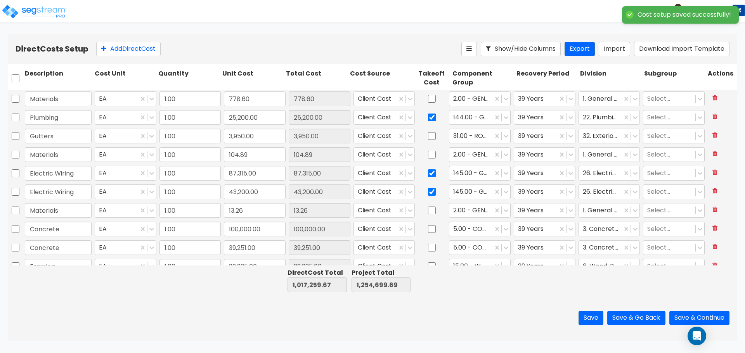
click at [68, 19] on div "Toggle navigation" at bounding box center [59, 5] width 106 height 34
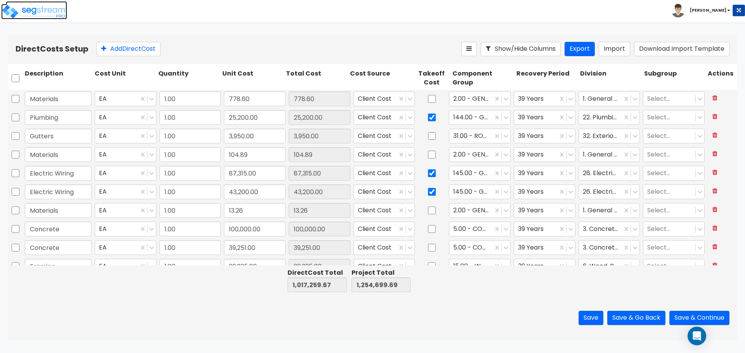
click at [55, 15] on img at bounding box center [34, 12] width 66 height 16
